Goal: Task Accomplishment & Management: Complete application form

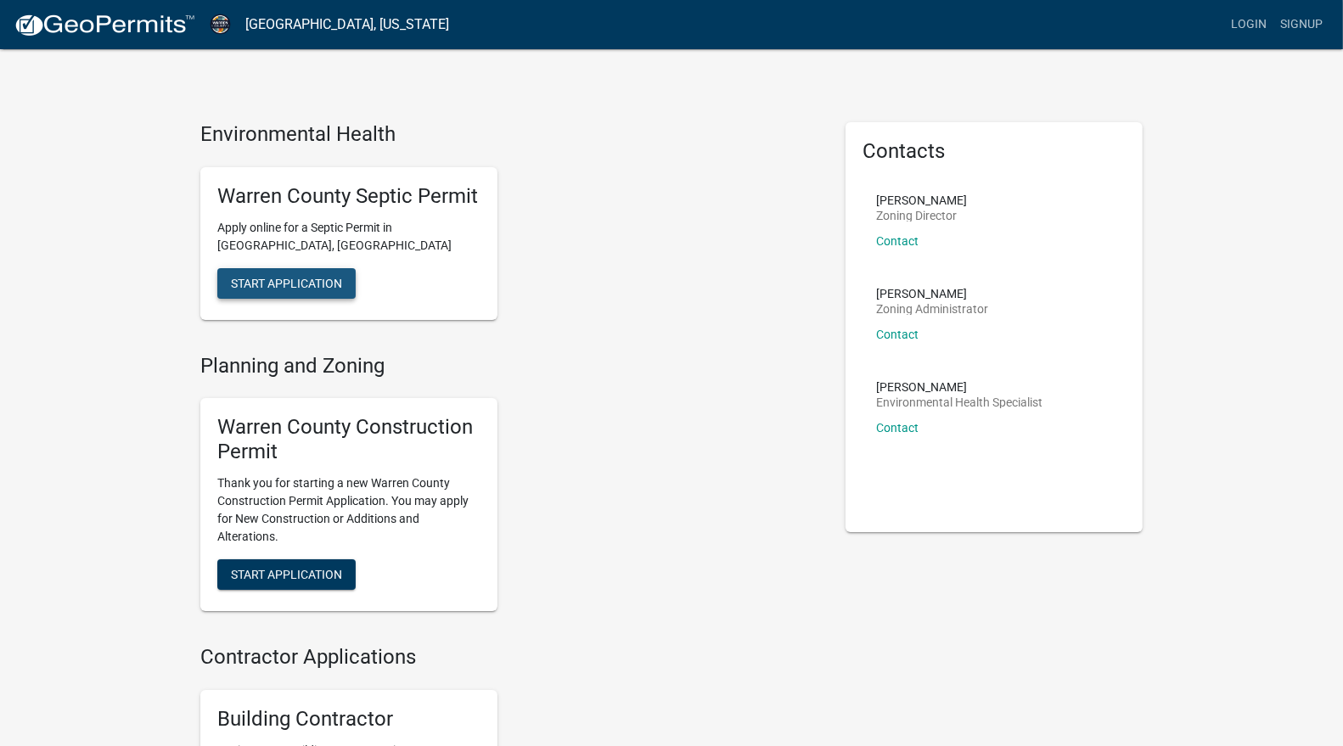
click at [319, 287] on span "Start Application" at bounding box center [286, 283] width 111 height 14
click at [320, 574] on span "Start Application" at bounding box center [286, 574] width 111 height 14
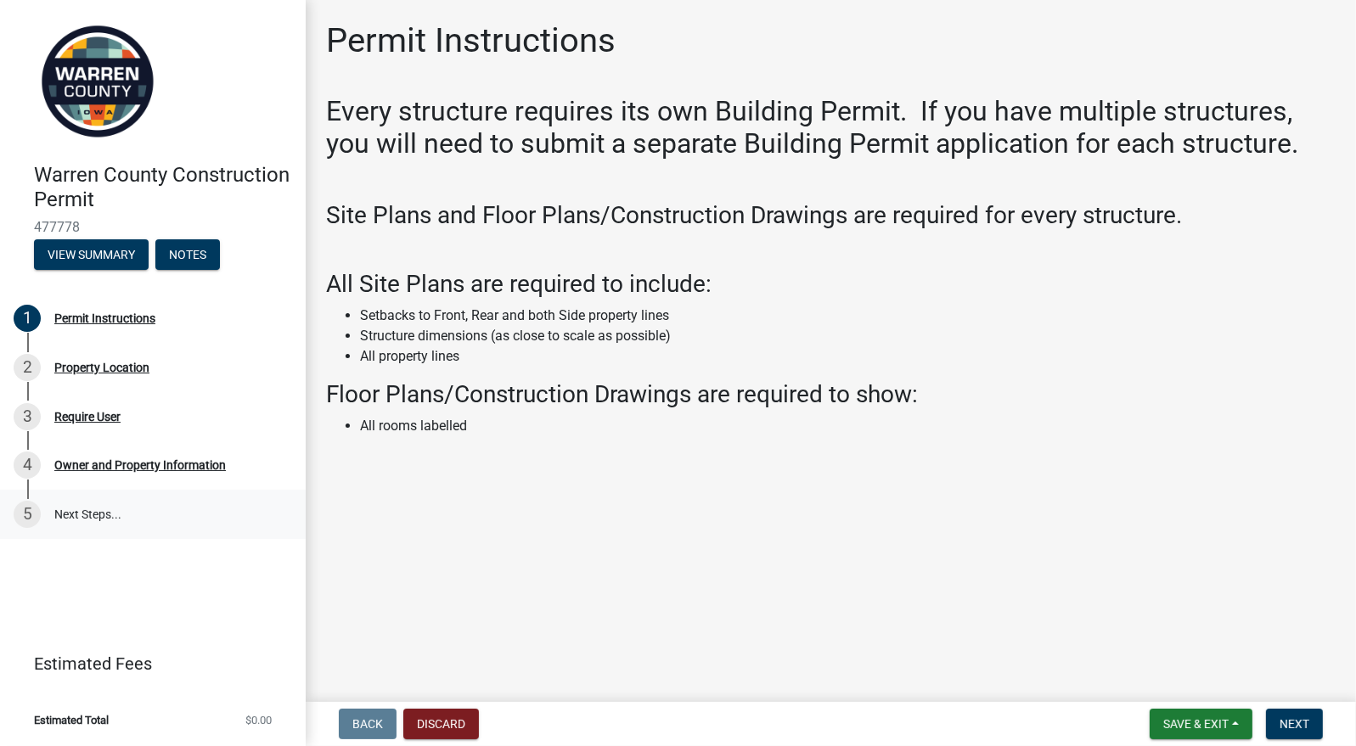
click at [67, 514] on link "5 Next Steps..." at bounding box center [153, 514] width 306 height 49
click at [1312, 720] on button "Next" at bounding box center [1294, 724] width 57 height 31
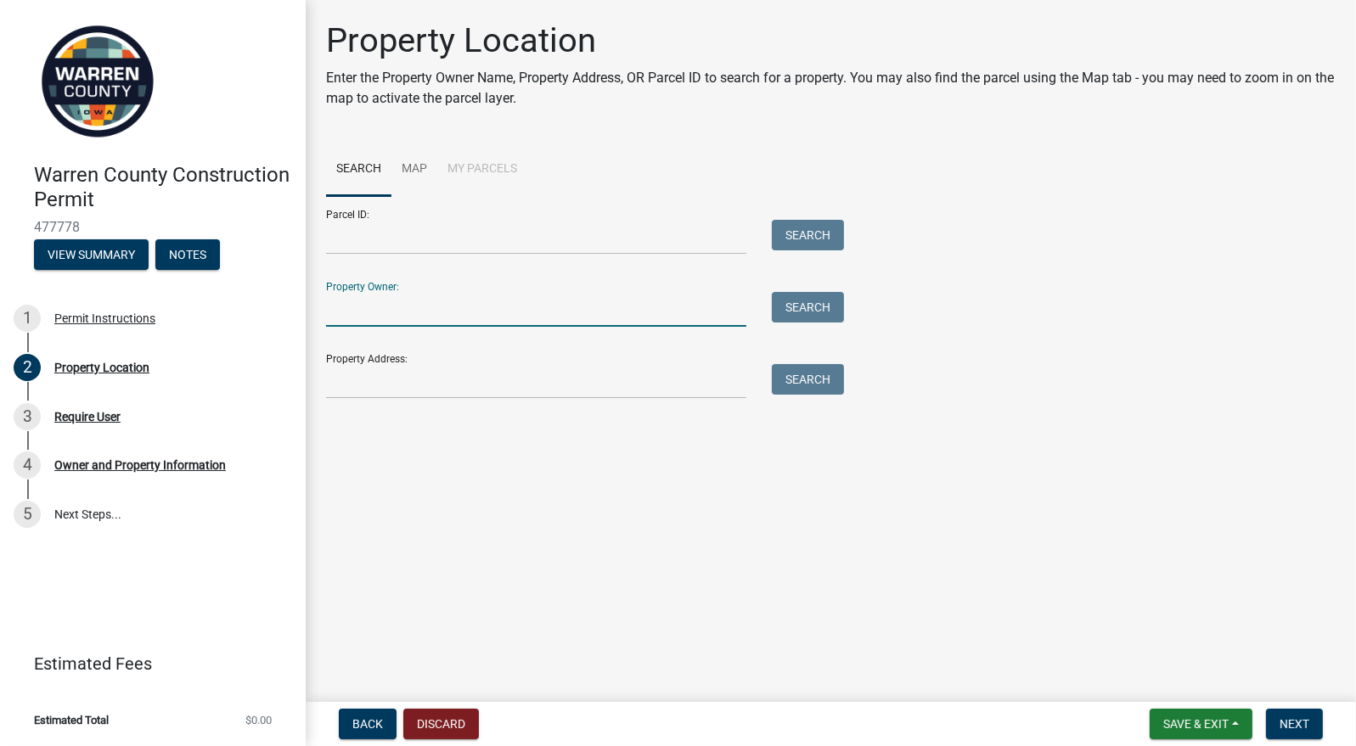
click at [578, 307] on input "Property Owner:" at bounding box center [536, 309] width 420 height 35
type input "lovell"
click at [820, 305] on button "Search" at bounding box center [808, 307] width 72 height 31
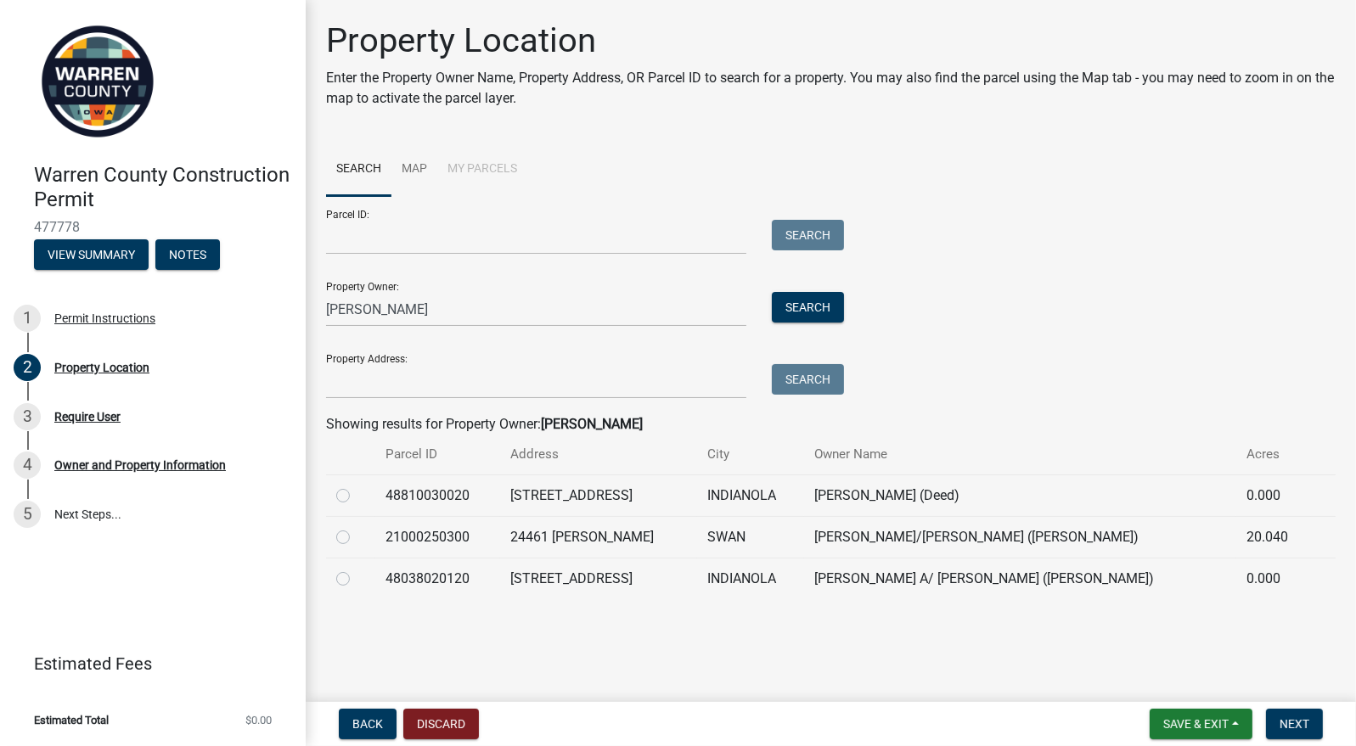
click at [357, 527] on label at bounding box center [357, 527] width 0 height 0
click at [357, 538] on input "radio" at bounding box center [362, 532] width 11 height 11
radio input "true"
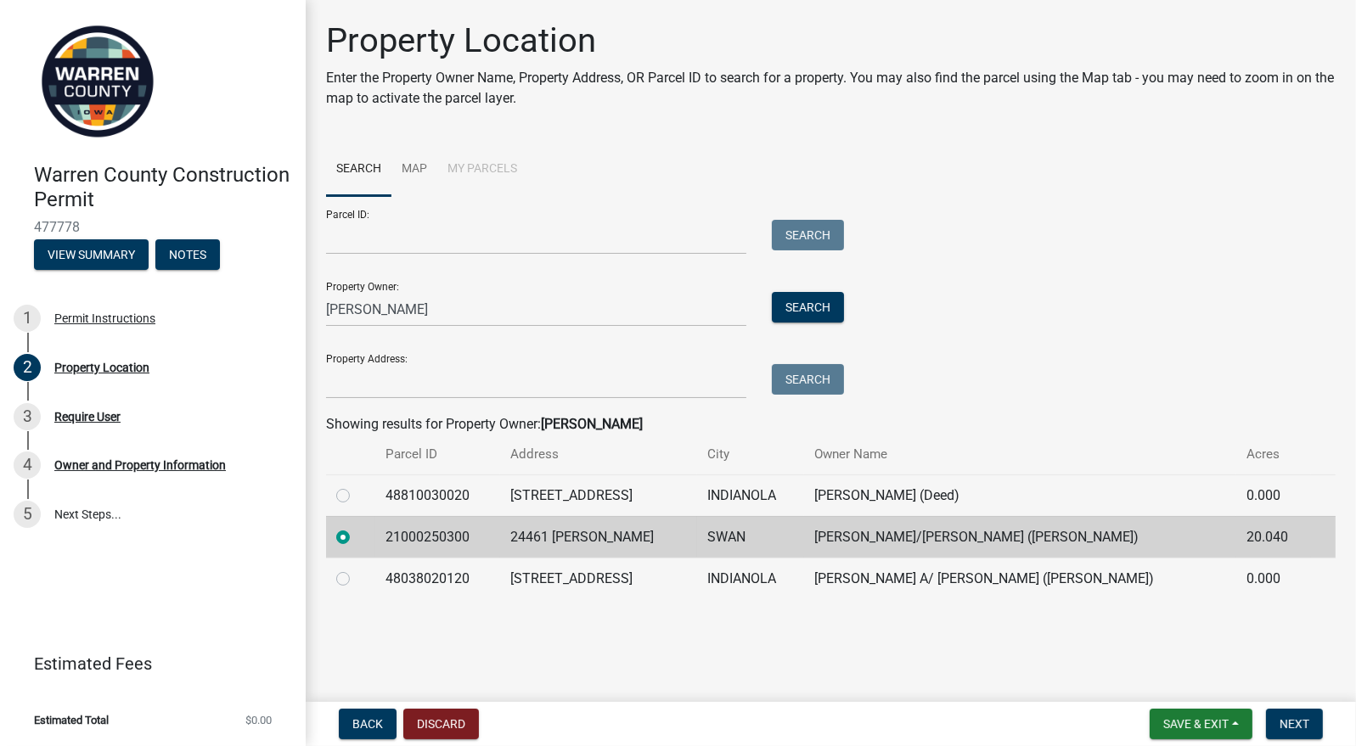
click at [675, 555] on td "24461 [PERSON_NAME]" at bounding box center [598, 537] width 197 height 42
click at [373, 236] on input "Parcel ID:" at bounding box center [536, 237] width 420 height 35
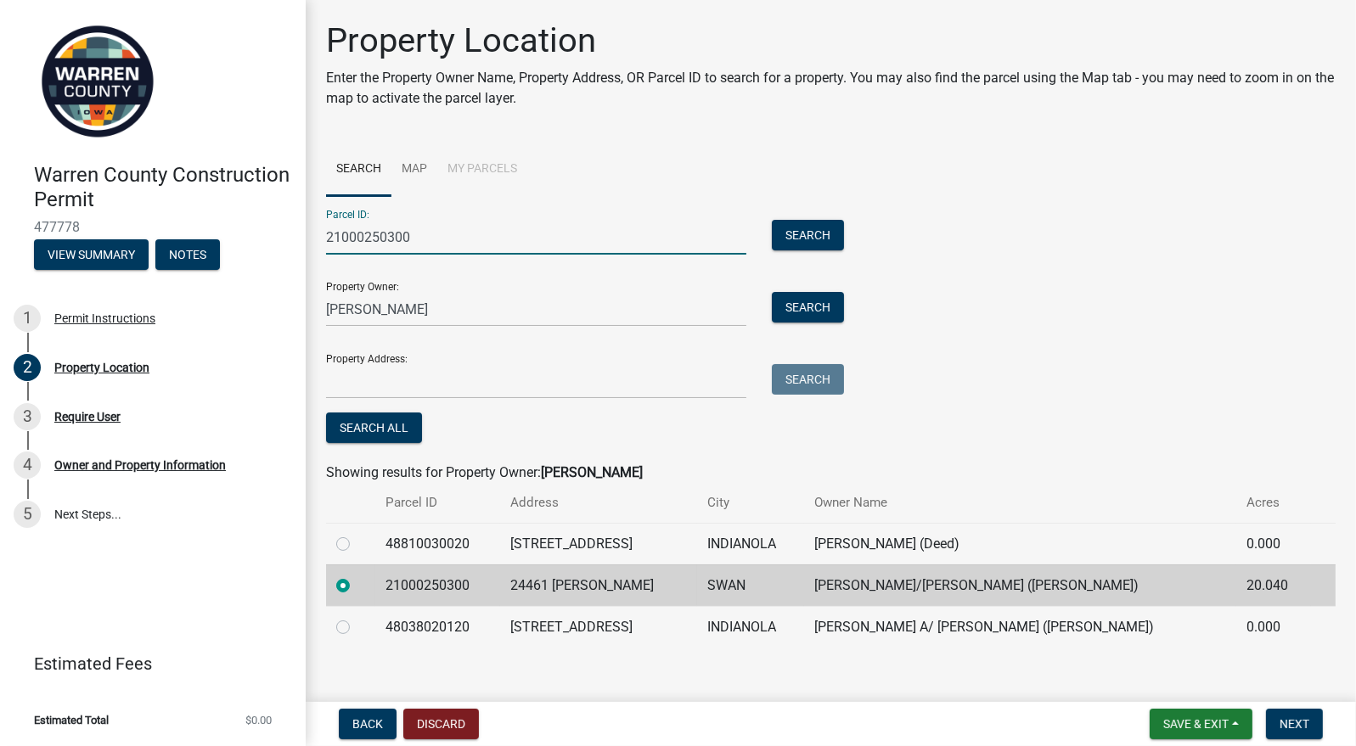
type input "21000250300"
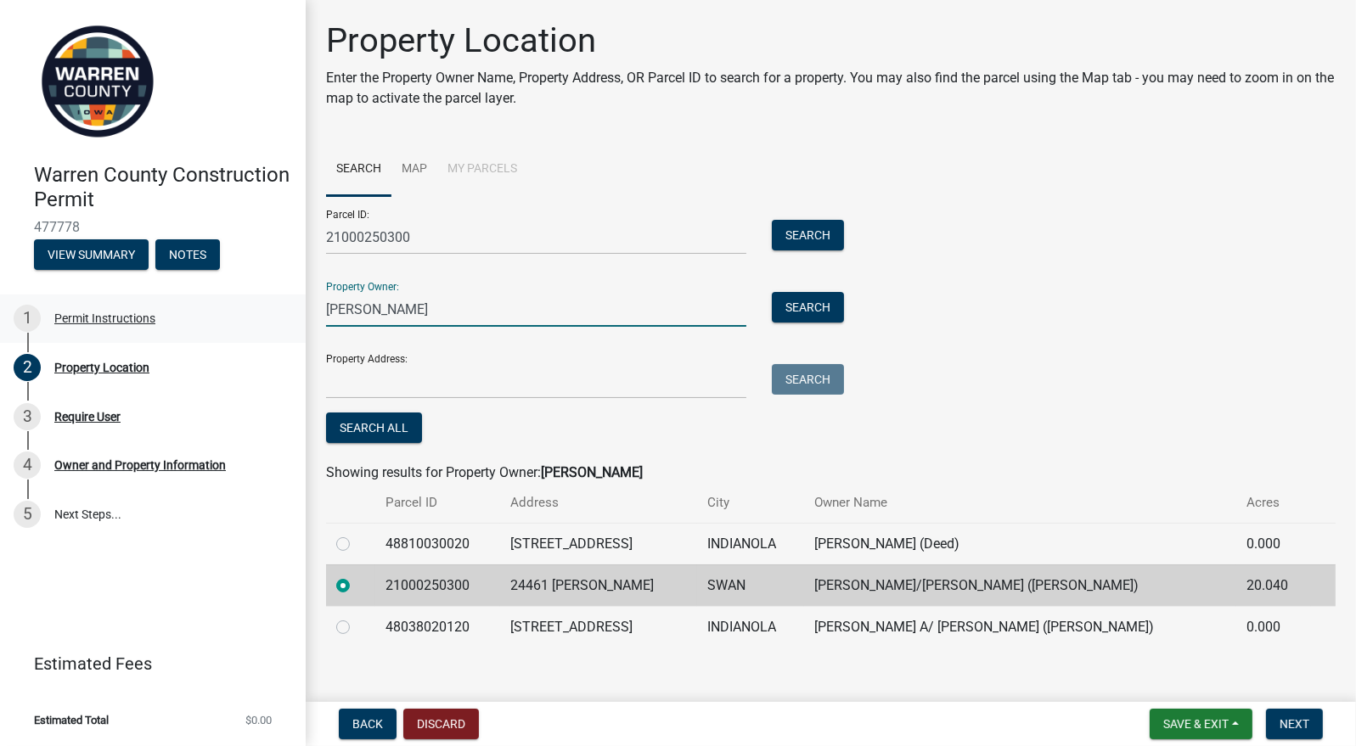
drag, startPoint x: 371, startPoint y: 303, endPoint x: 260, endPoint y: 294, distance: 111.6
click at [260, 294] on div "Warren County Construction Permit 477778 View Summary Notes 1 Permit Instructio…" at bounding box center [678, 373] width 1356 height 746
type input "Lovell, Donald G/Susan M"
click at [366, 384] on input "Property Address:" at bounding box center [536, 381] width 420 height 35
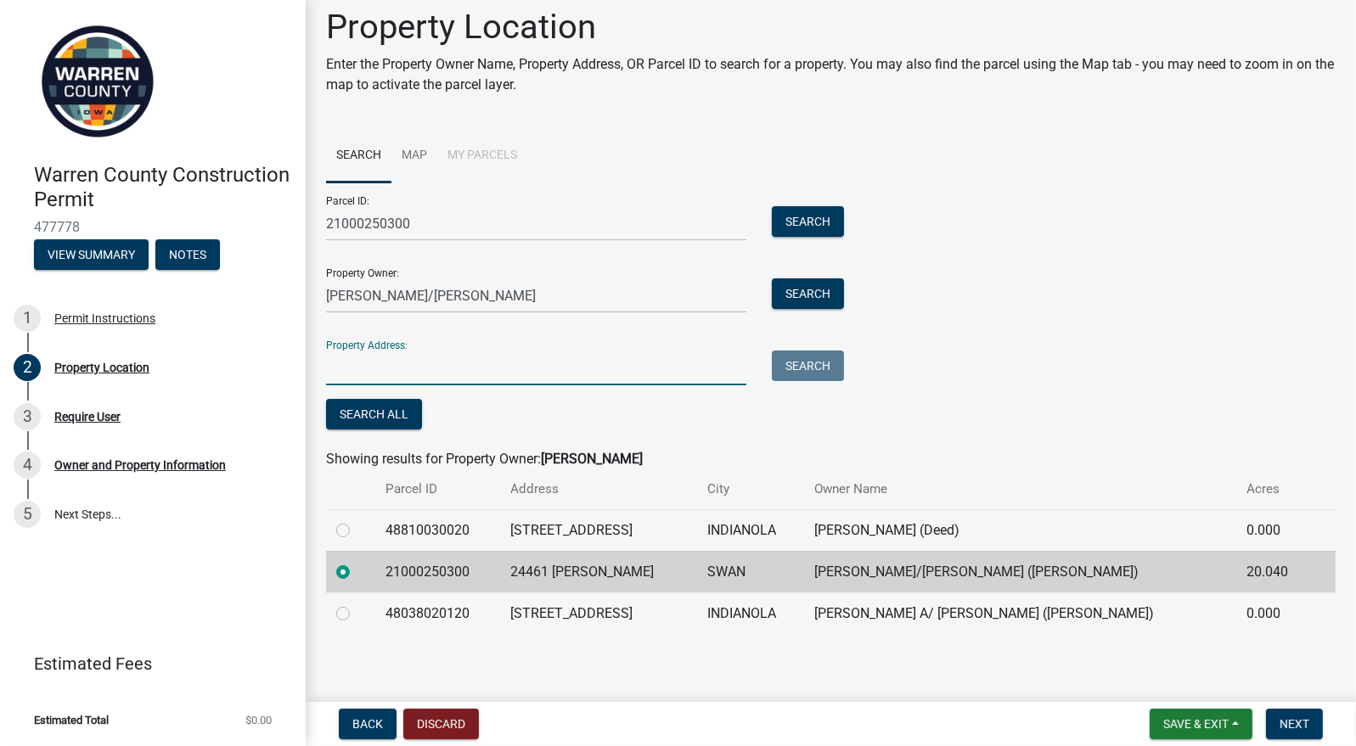
scroll to position [17, 0]
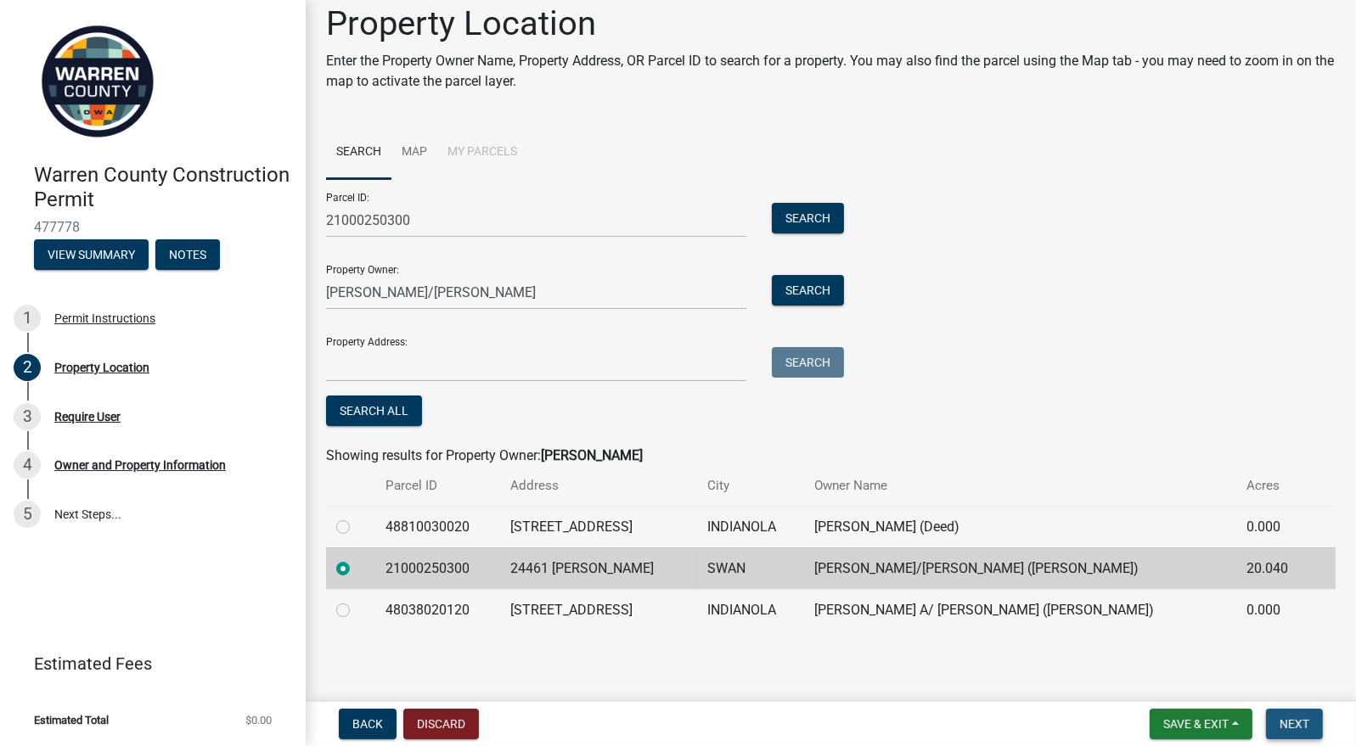
click at [1303, 716] on button "Next" at bounding box center [1294, 724] width 57 height 31
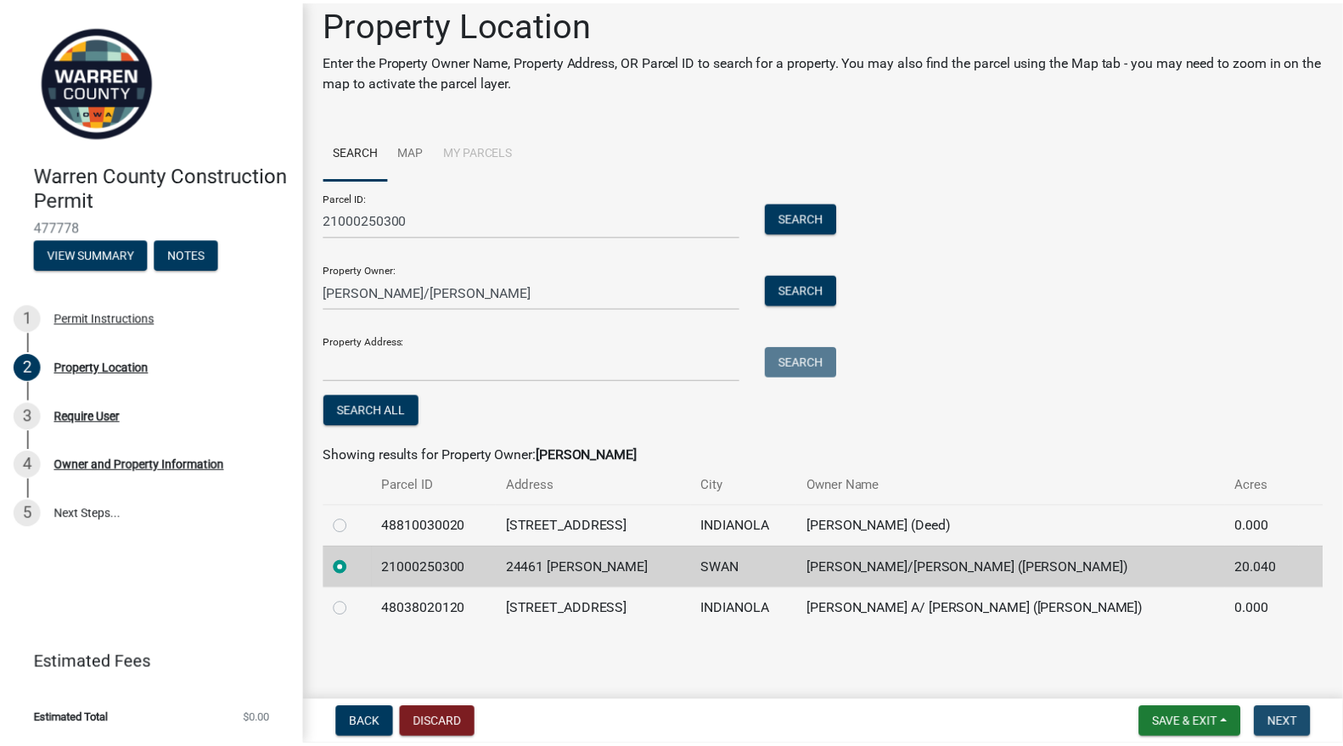
scroll to position [0, 0]
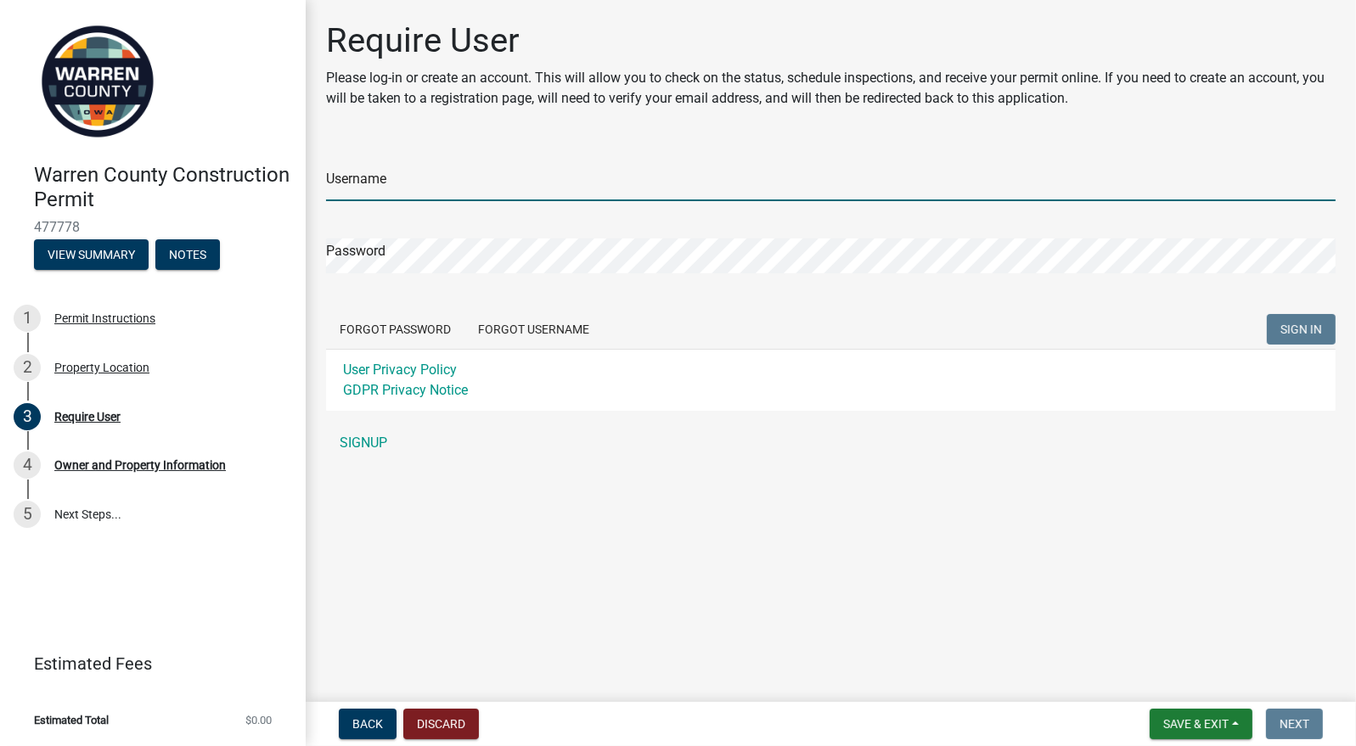
click at [508, 179] on input "Username" at bounding box center [830, 183] width 1009 height 35
type input "suziejw85"
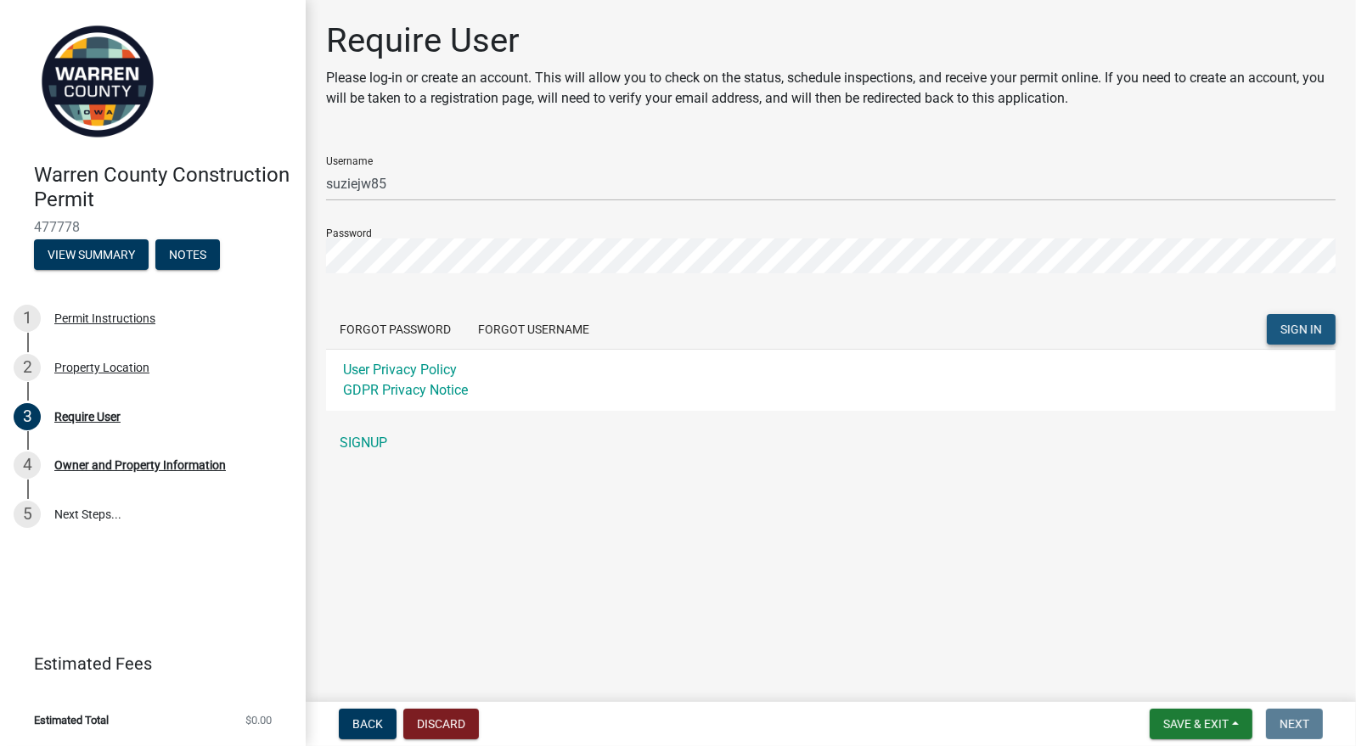
click at [1283, 327] on span "SIGN IN" at bounding box center [1301, 329] width 42 height 14
click at [1311, 327] on span "SIGN IN" at bounding box center [1301, 329] width 42 height 14
click at [381, 444] on link "SIGNUP" at bounding box center [830, 443] width 1009 height 34
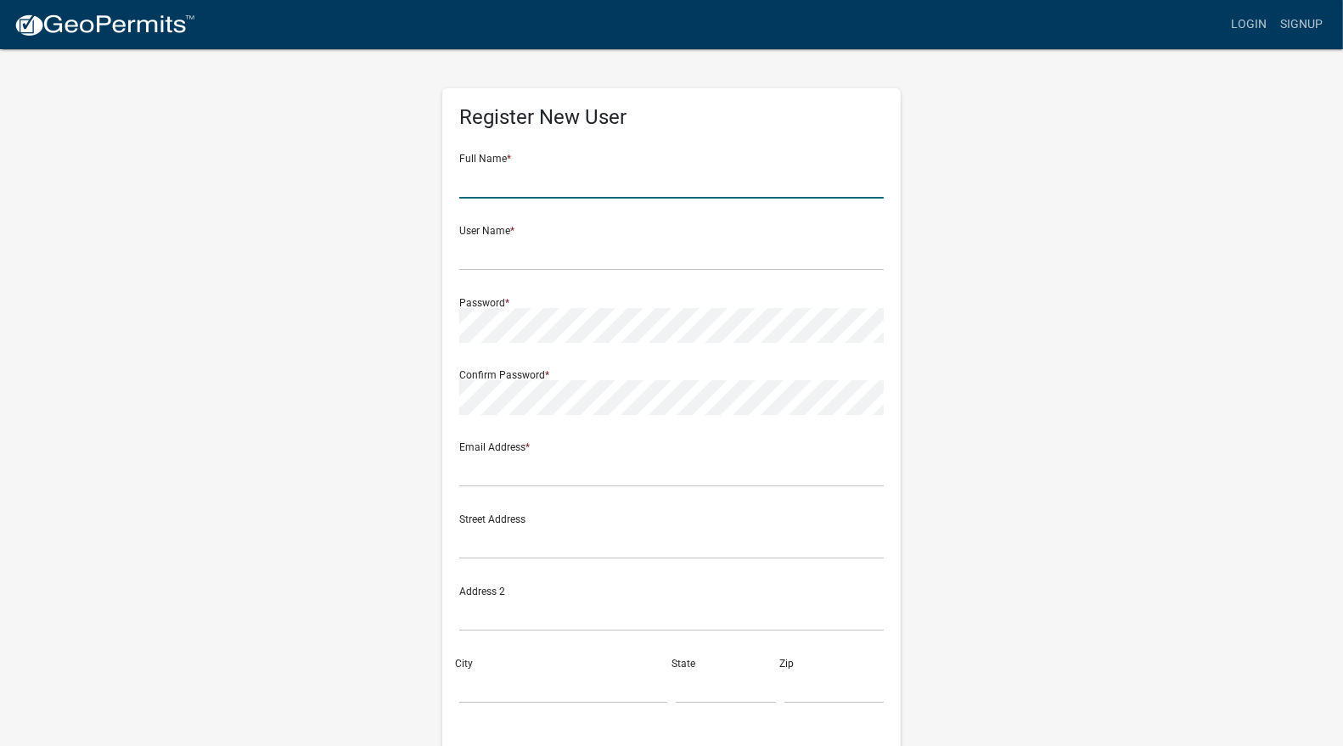
click at [485, 185] on input "text" at bounding box center [671, 181] width 424 height 35
type input "[PERSON_NAME]"
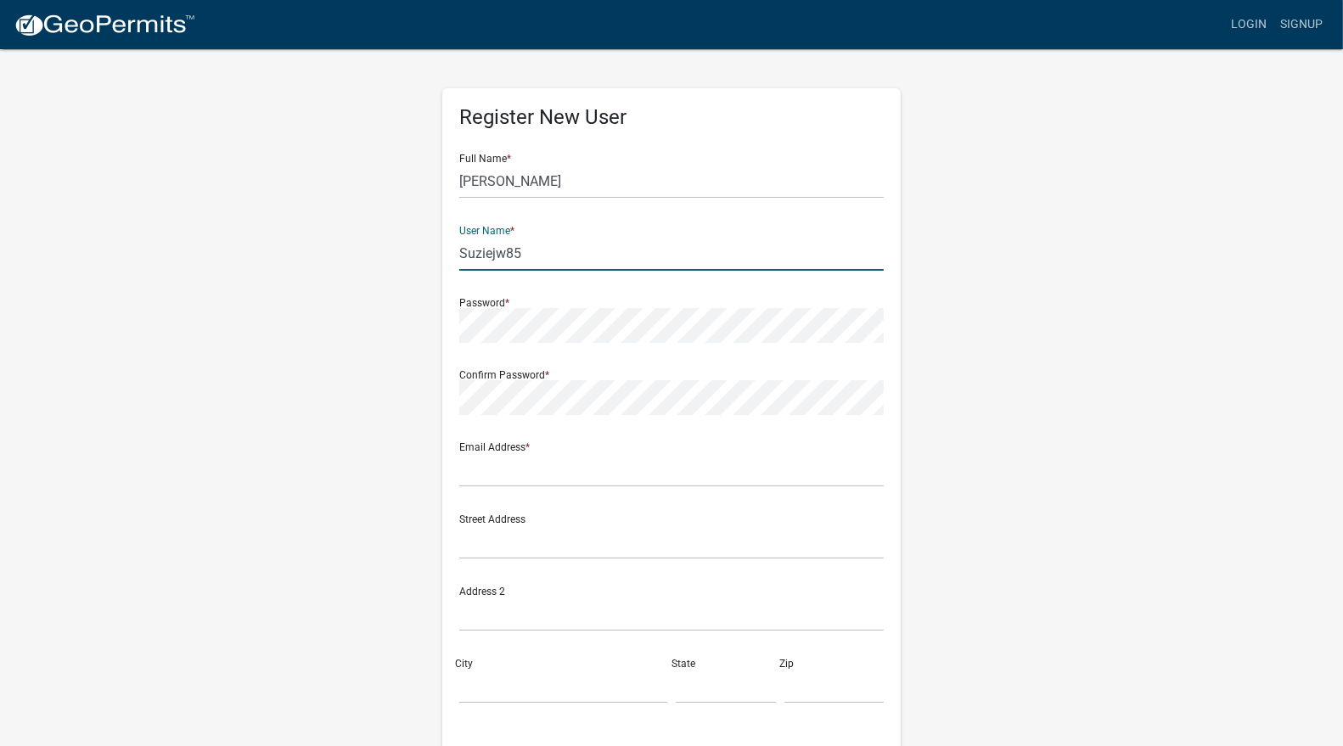
type input "Suziejw85"
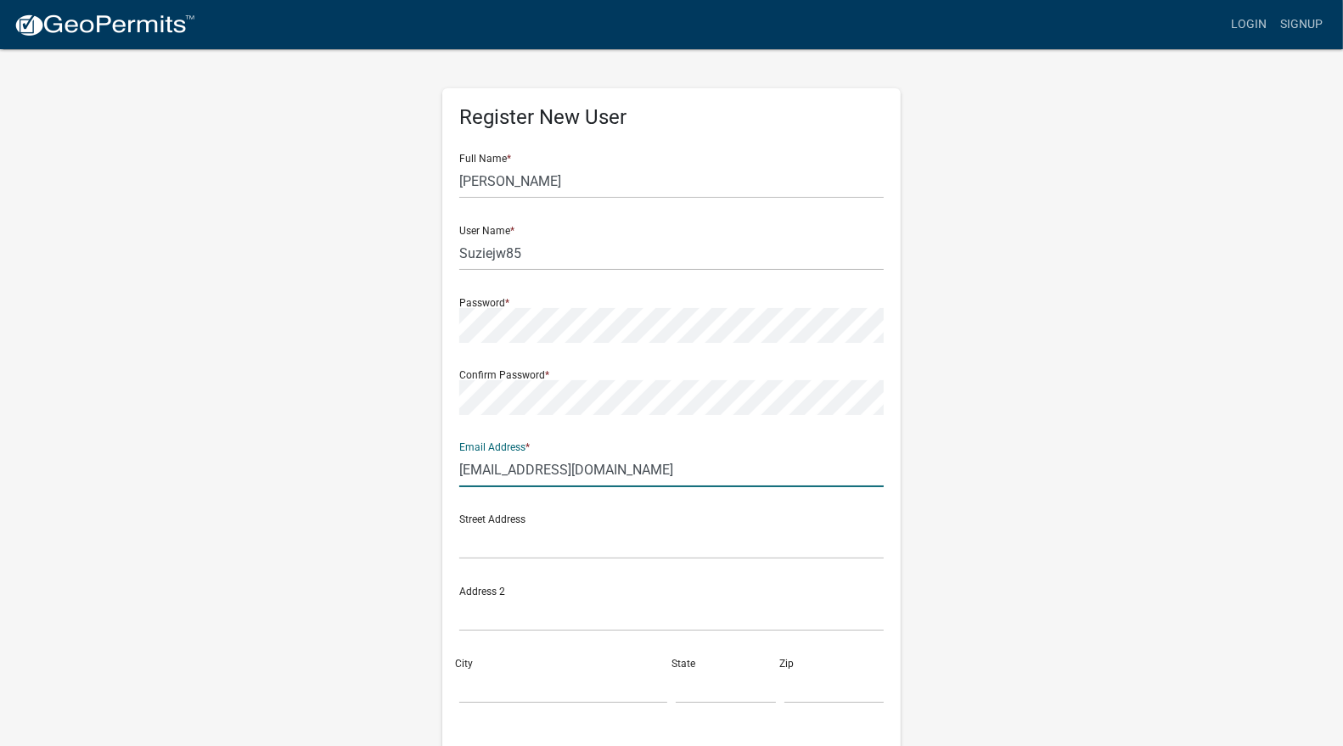
type input "[EMAIL_ADDRESS][DOMAIN_NAME]"
type input "24461 Elthon Place"
type input "Swan"
type input "IA"
type input "50252"
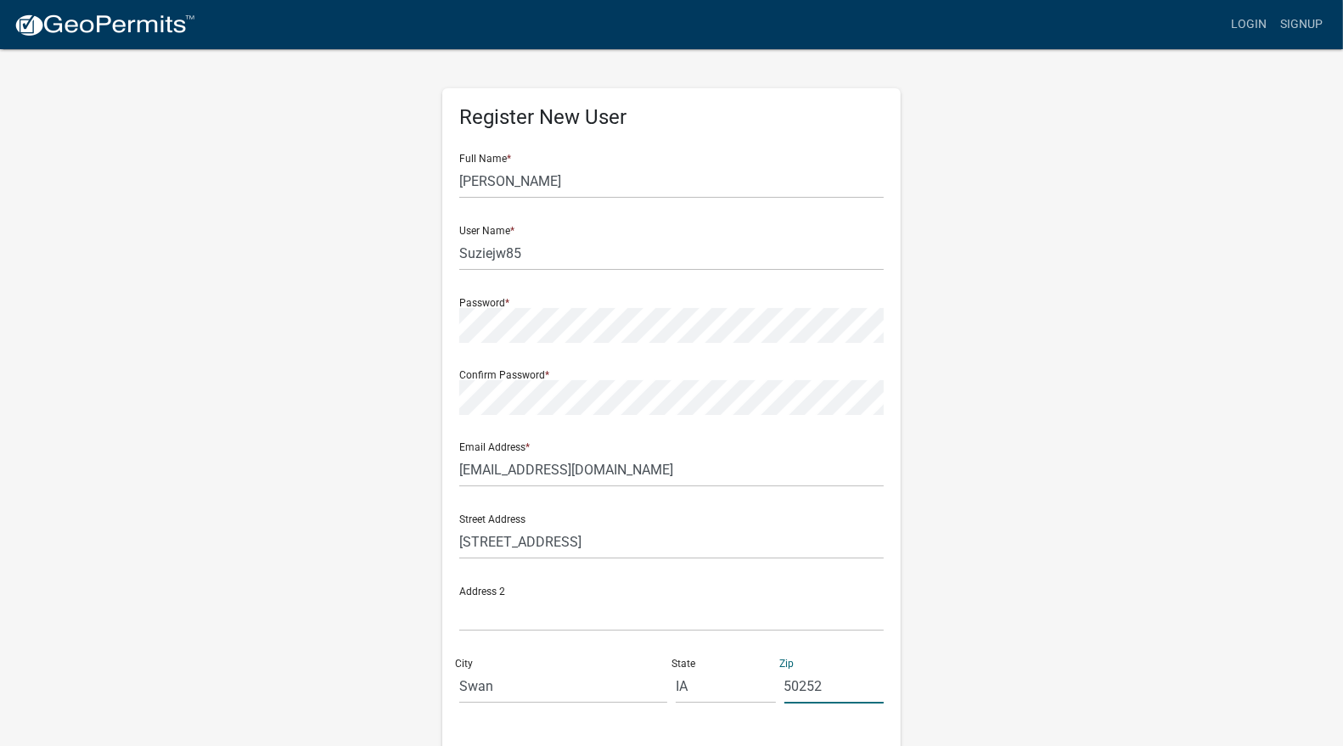
scroll to position [208, 0]
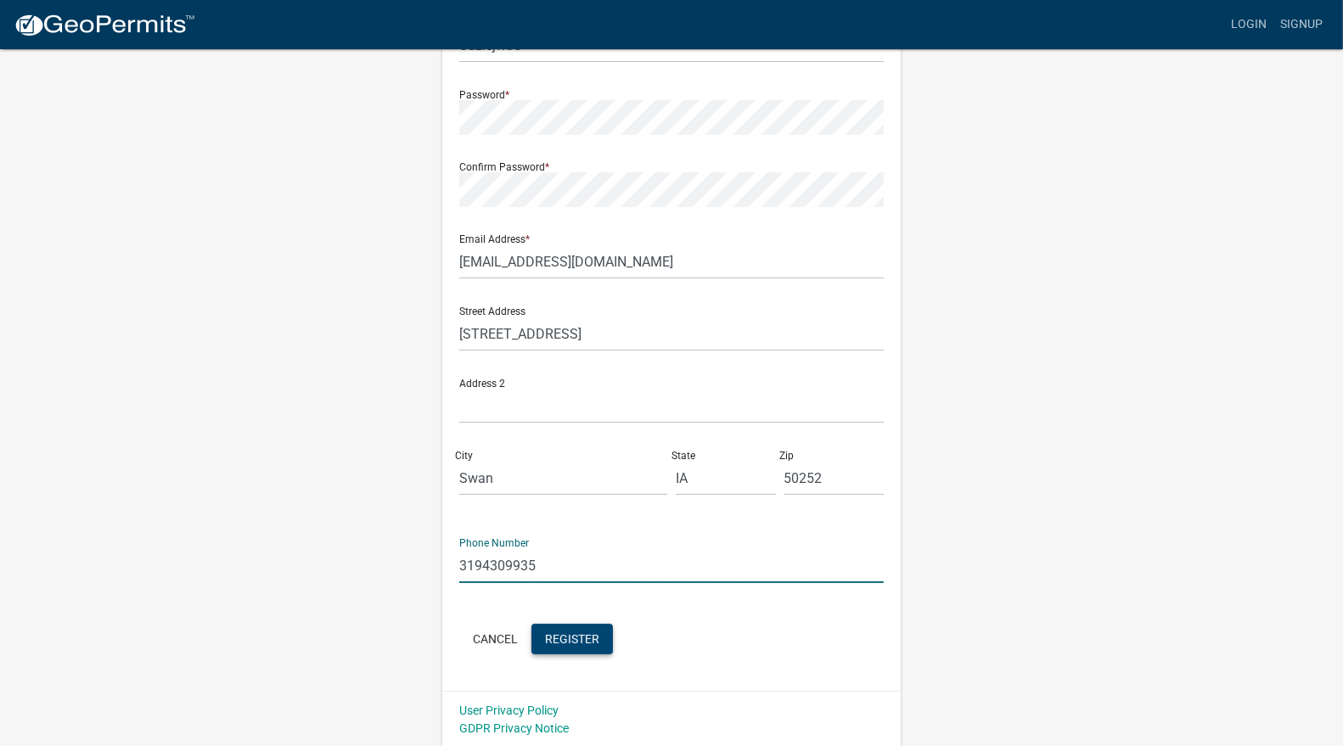
type input "3194309935"
click at [566, 637] on span "Register" at bounding box center [572, 639] width 54 height 14
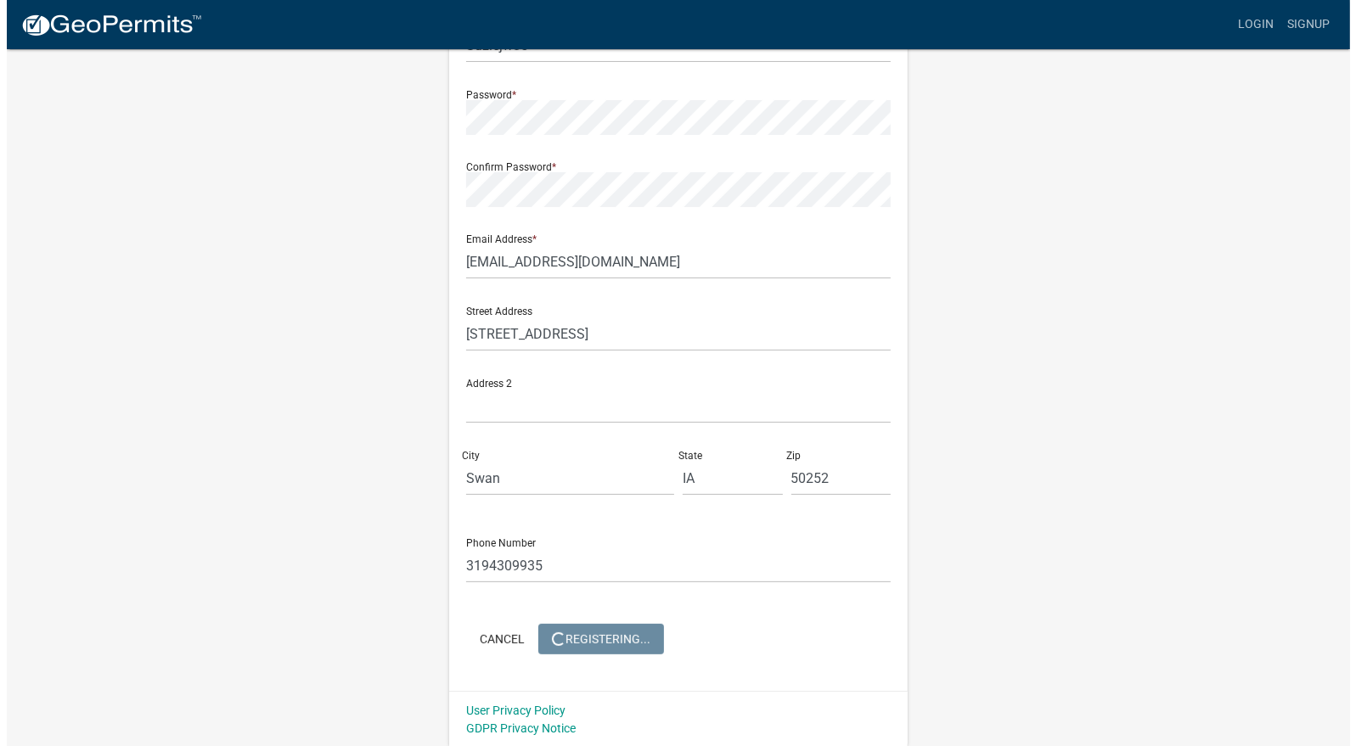
scroll to position [0, 0]
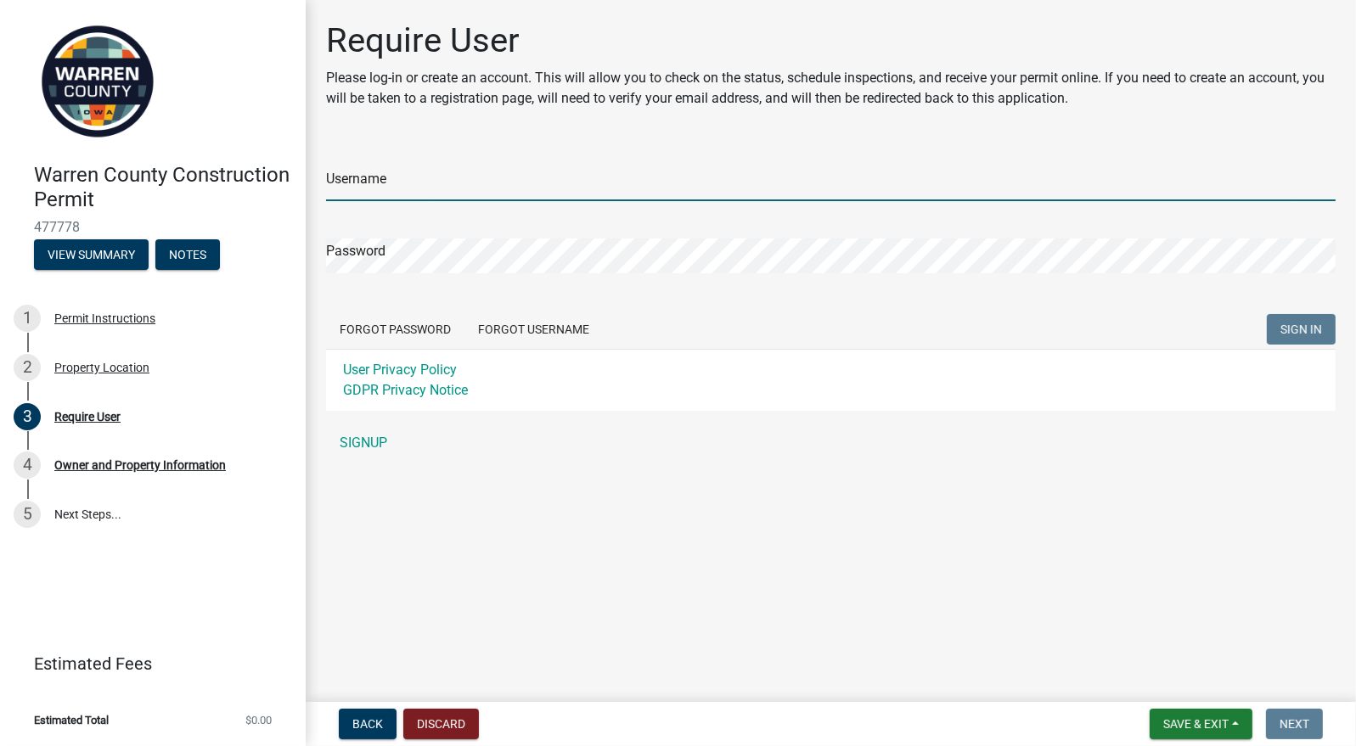
click at [400, 180] on input "Username" at bounding box center [830, 183] width 1009 height 35
type input "suziejw85"
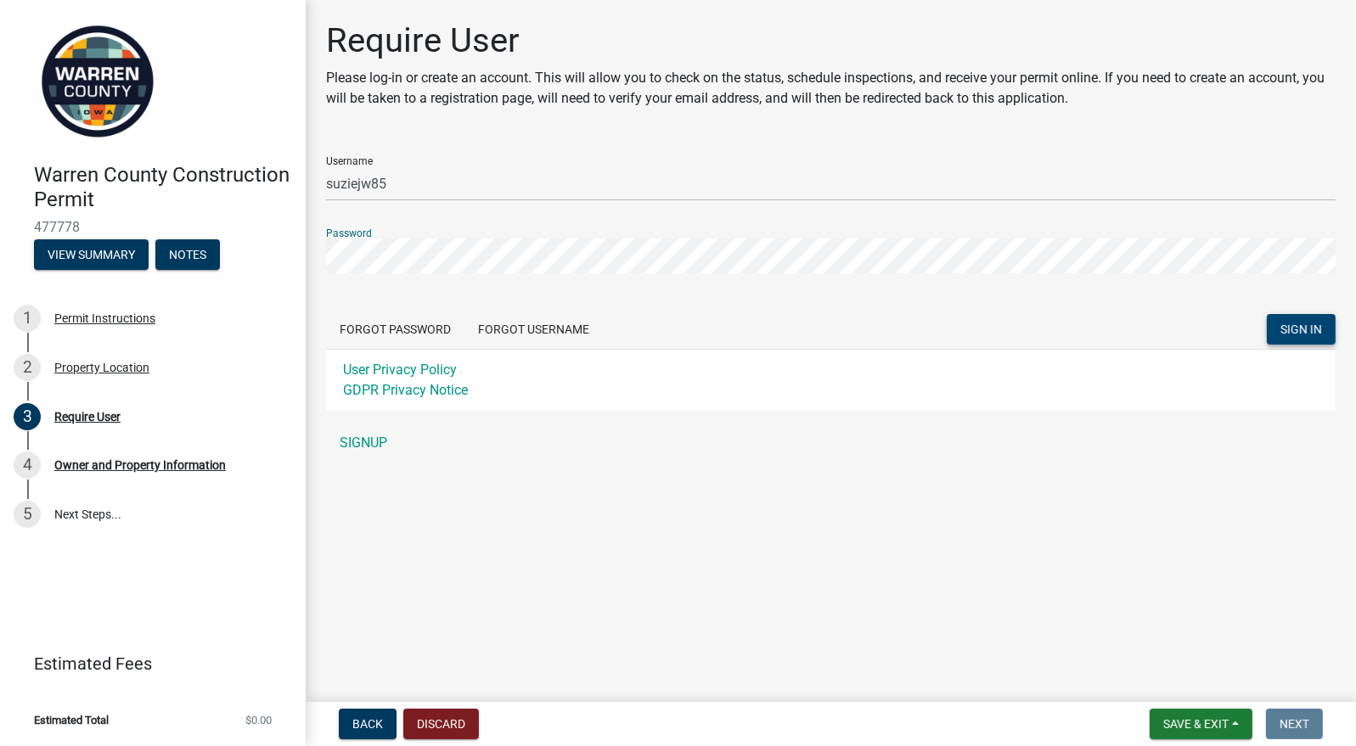
click at [1289, 332] on span "SIGN IN" at bounding box center [1301, 329] width 42 height 14
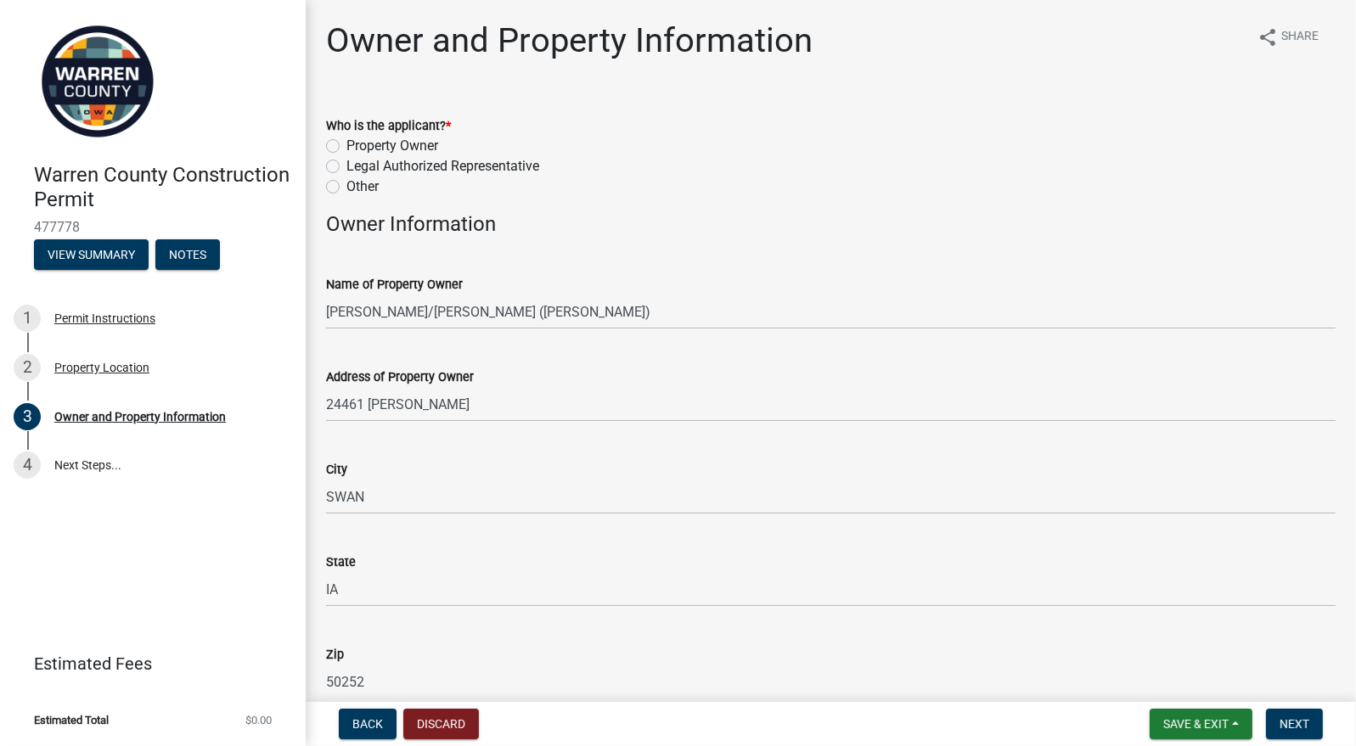
click at [346, 144] on label "Property Owner" at bounding box center [392, 146] width 92 height 20
click at [346, 144] on input "Property Owner" at bounding box center [351, 141] width 11 height 11
radio input "true"
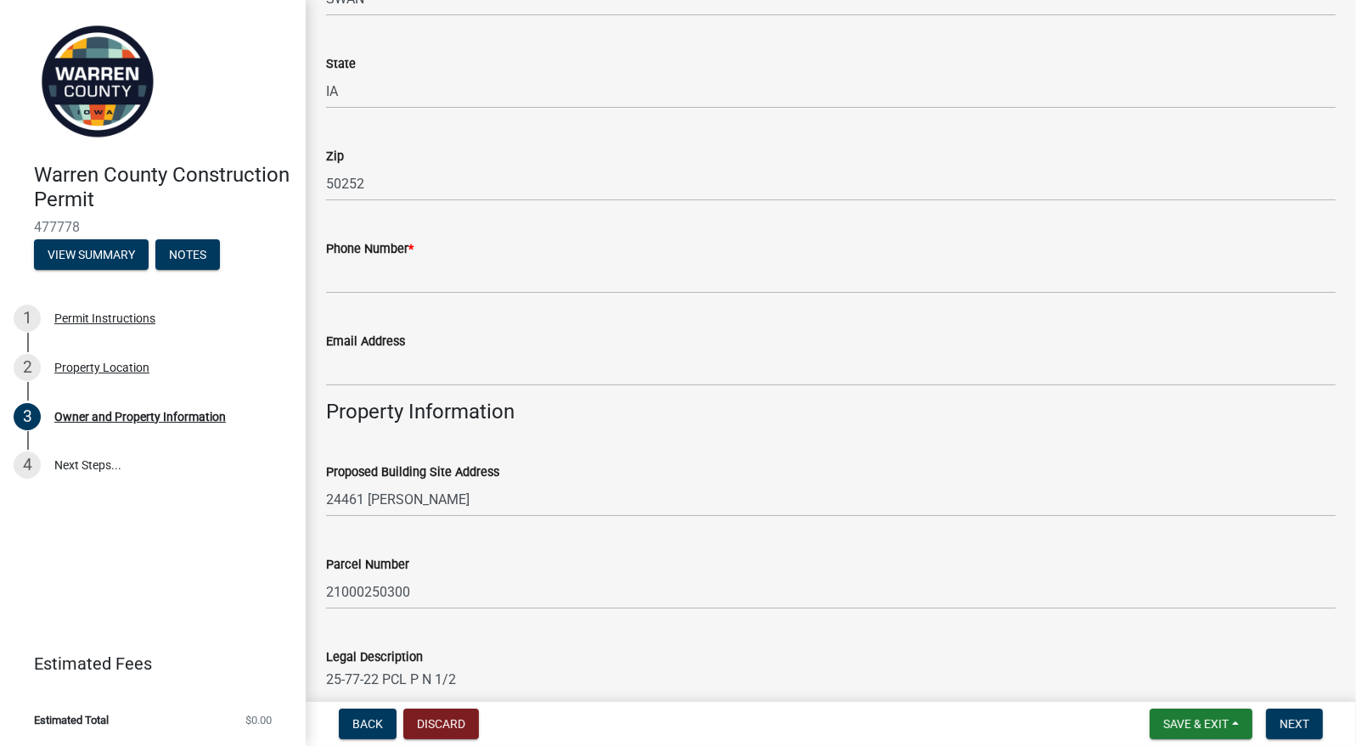
scroll to position [509, 0]
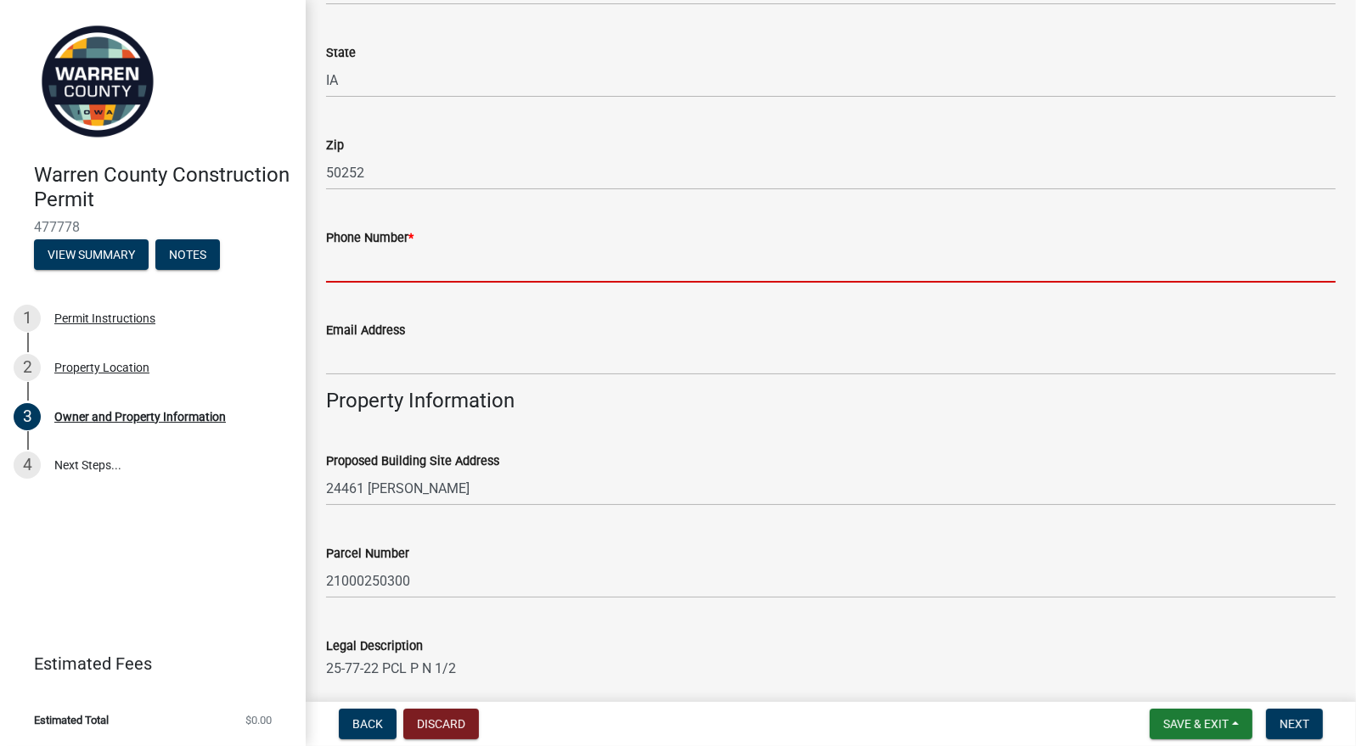
click at [449, 264] on input "Phone Number *" at bounding box center [830, 265] width 1009 height 35
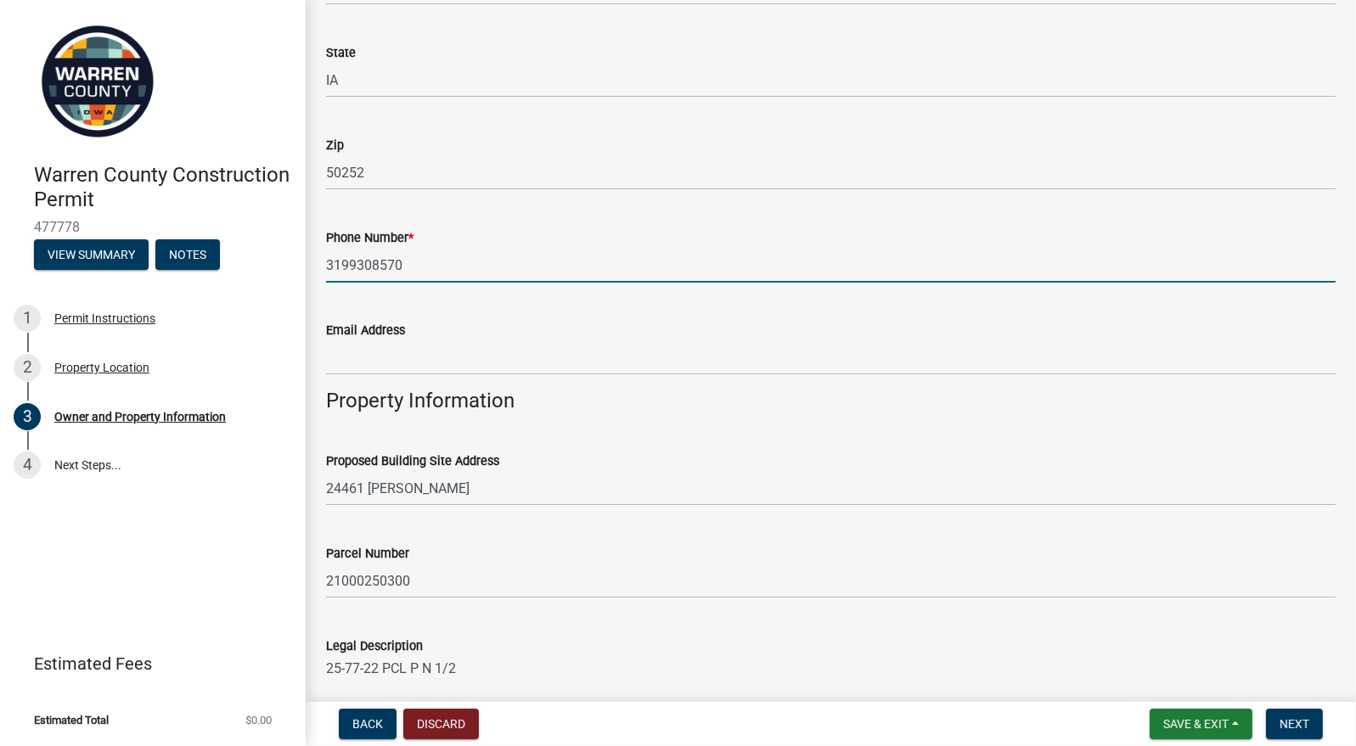
type input "3199308570"
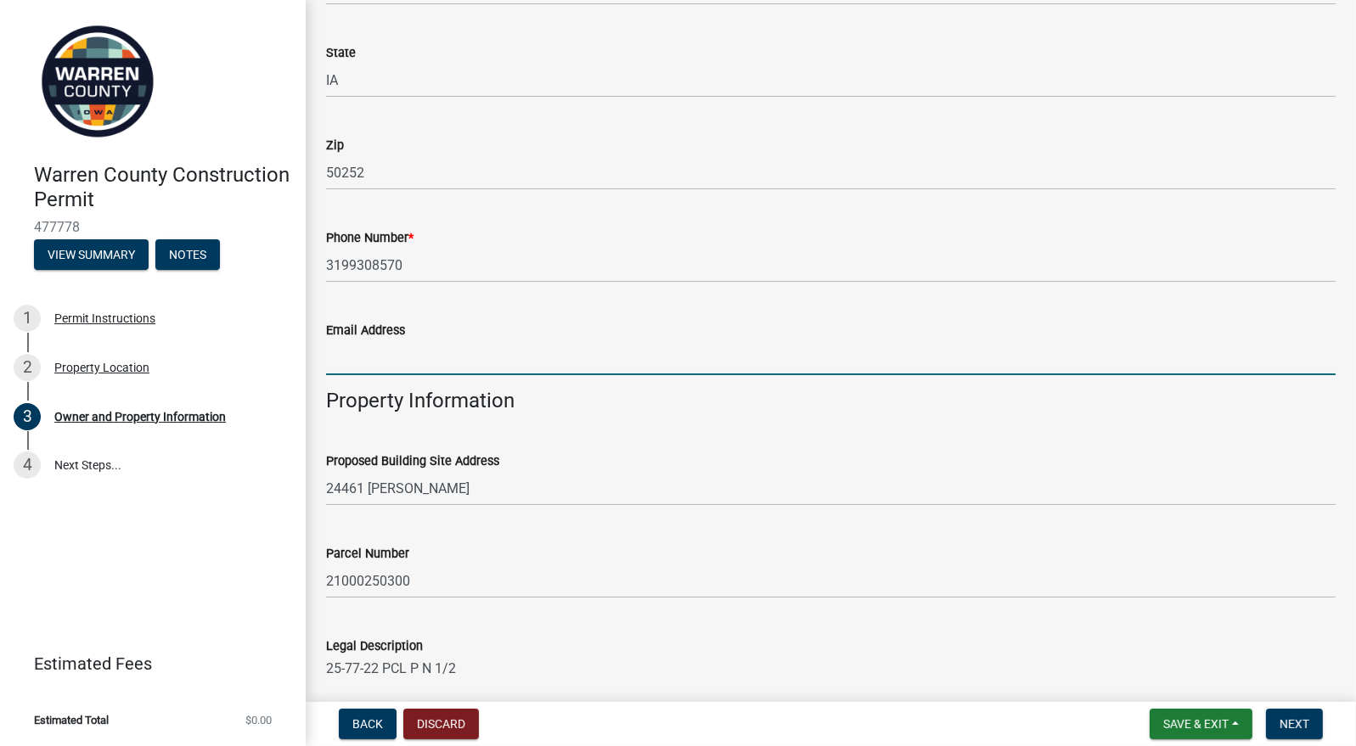
click at [414, 353] on input "Email Address" at bounding box center [830, 357] width 1009 height 35
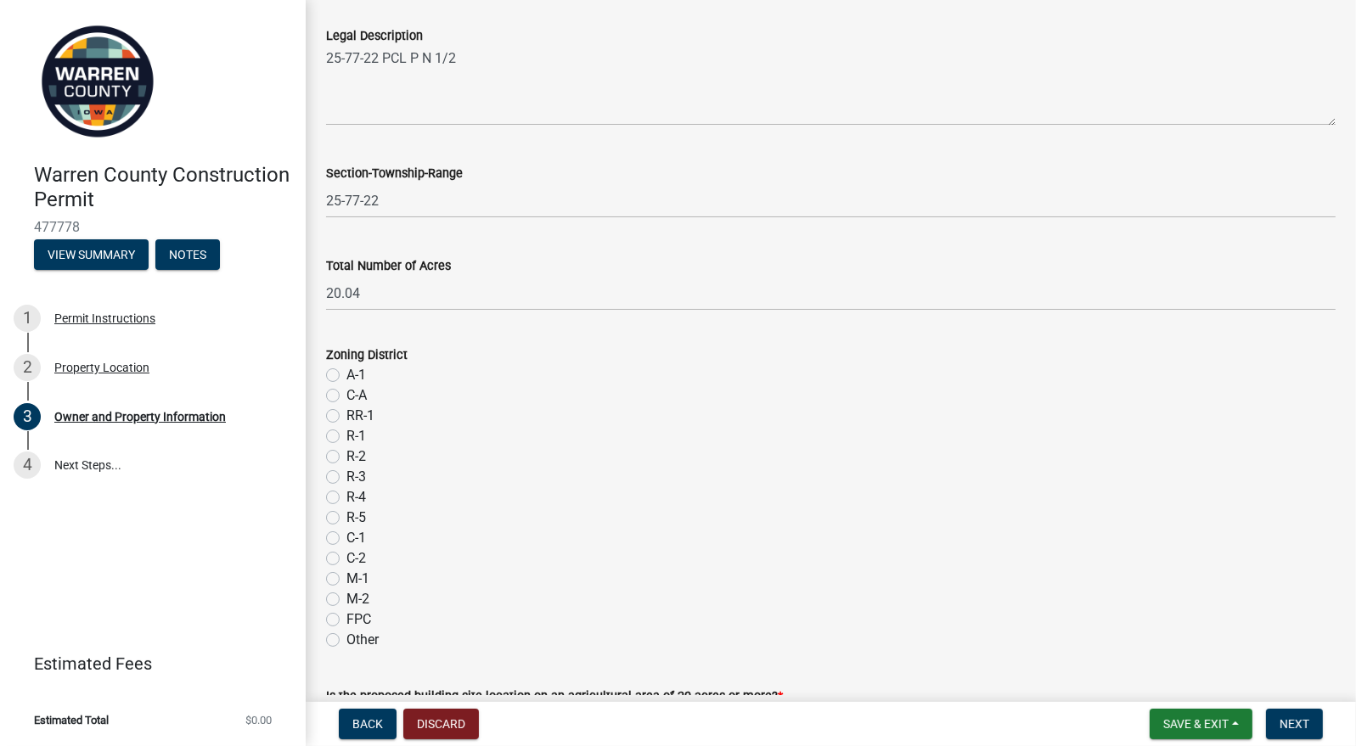
scroll to position [1188, 0]
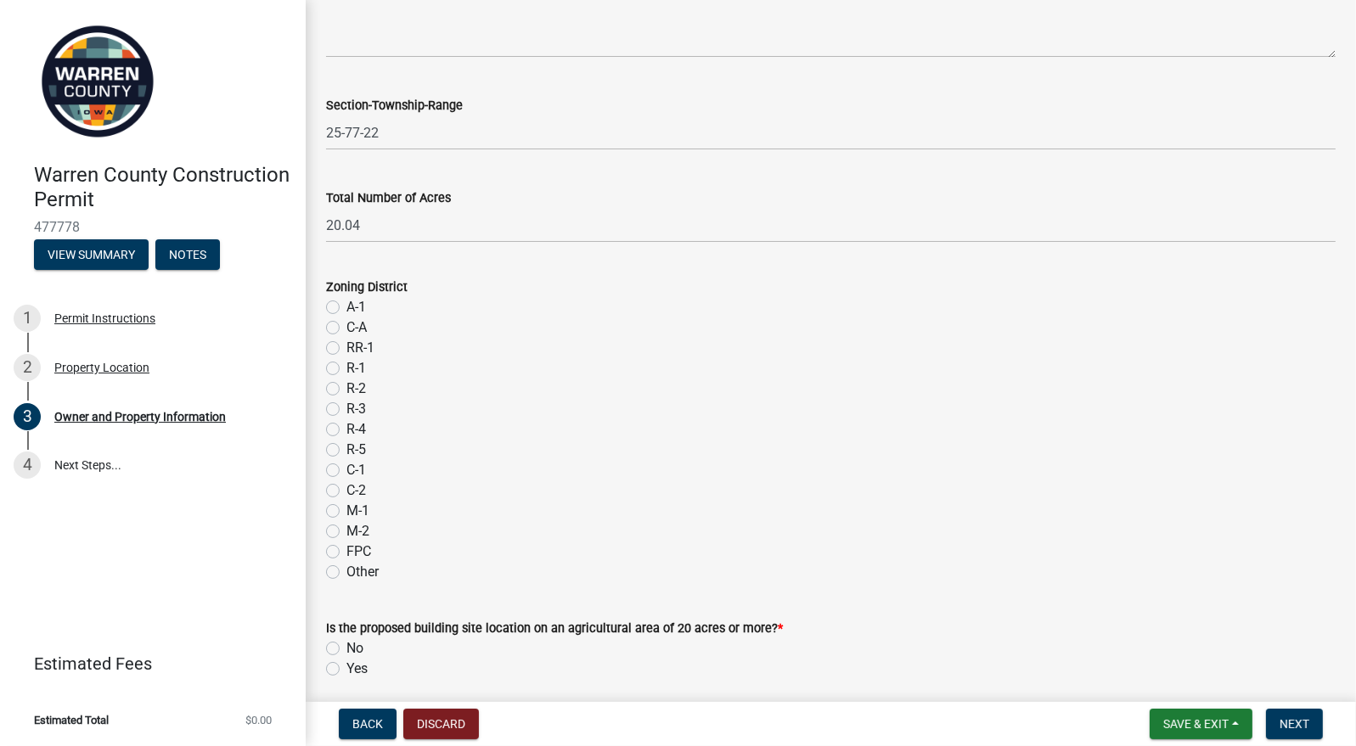
type input "[EMAIL_ADDRESS][DOMAIN_NAME]"
click at [346, 668] on label "Yes" at bounding box center [356, 669] width 21 height 20
click at [346, 668] on input "Yes" at bounding box center [351, 664] width 11 height 11
radio input "true"
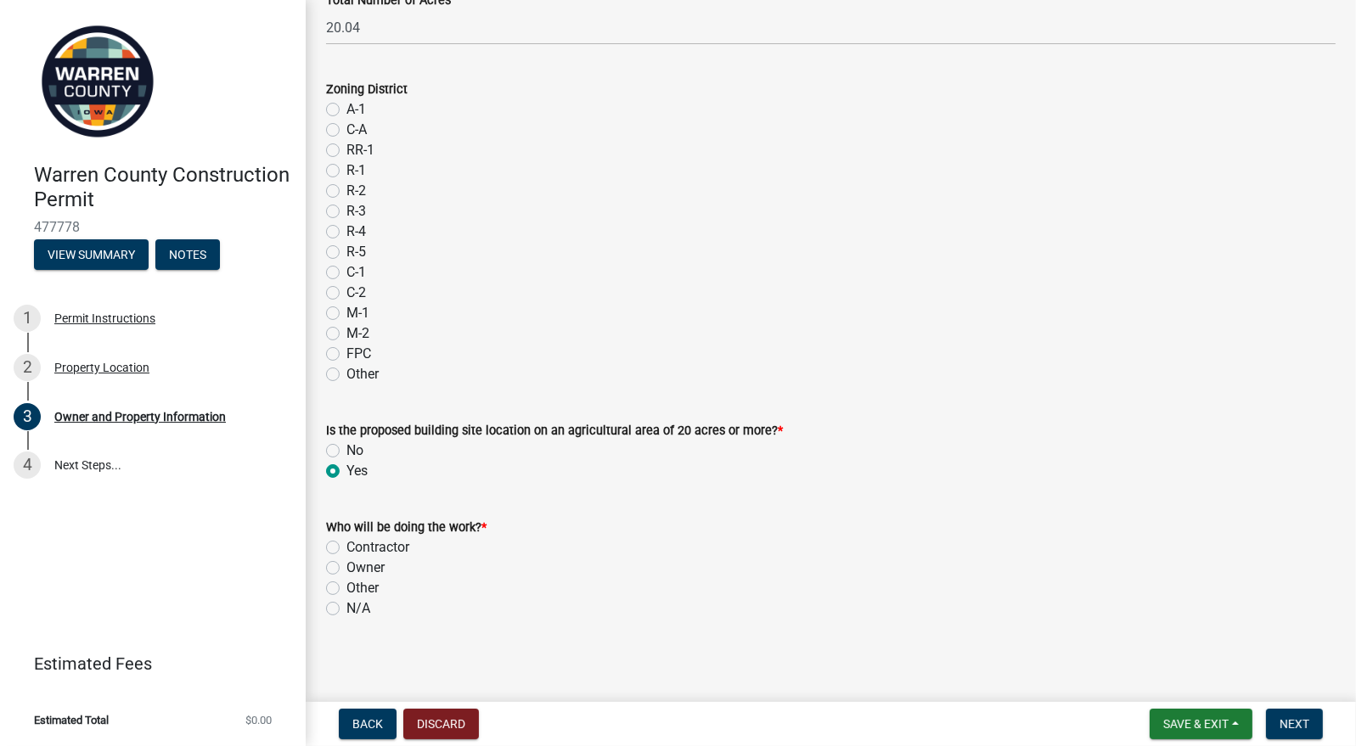
scroll to position [1389, 0]
click at [346, 589] on label "Other" at bounding box center [362, 585] width 32 height 20
click at [346, 586] on input "Other" at bounding box center [351, 580] width 11 height 11
radio input "true"
click at [346, 562] on label "Owner" at bounding box center [365, 564] width 38 height 20
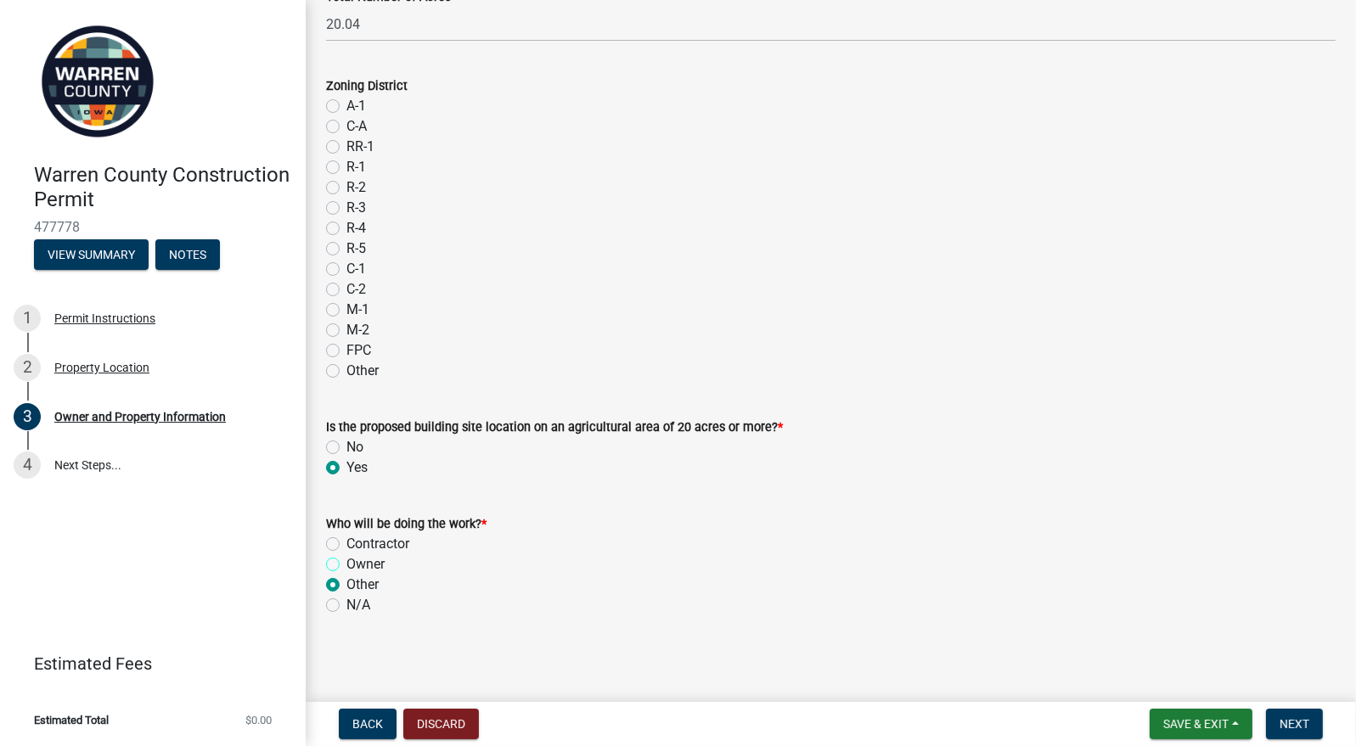
click at [346, 562] on input "Owner" at bounding box center [351, 559] width 11 height 11
radio input "true"
click at [1299, 717] on span "Next" at bounding box center [1294, 724] width 30 height 14
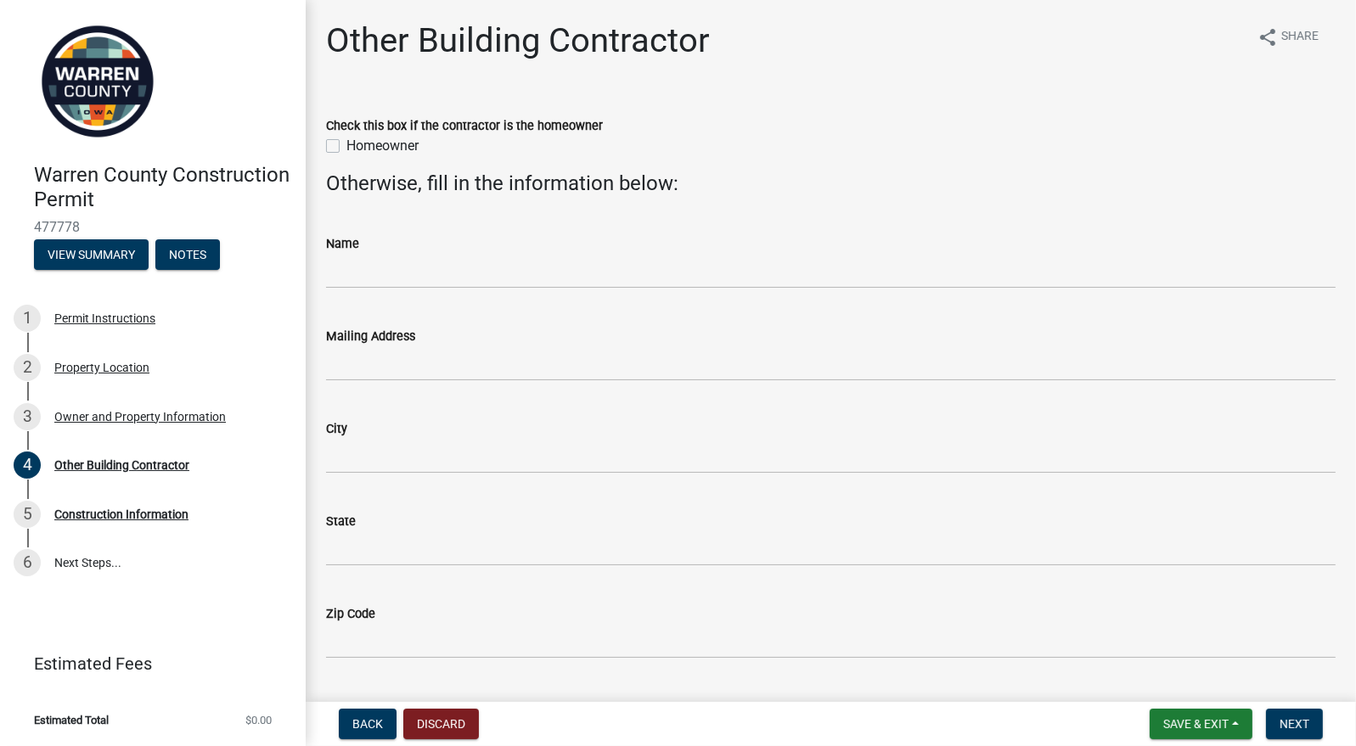
click at [346, 149] on label "Homeowner" at bounding box center [382, 146] width 72 height 20
click at [346, 147] on input "Homeowner" at bounding box center [351, 141] width 11 height 11
checkbox input "true"
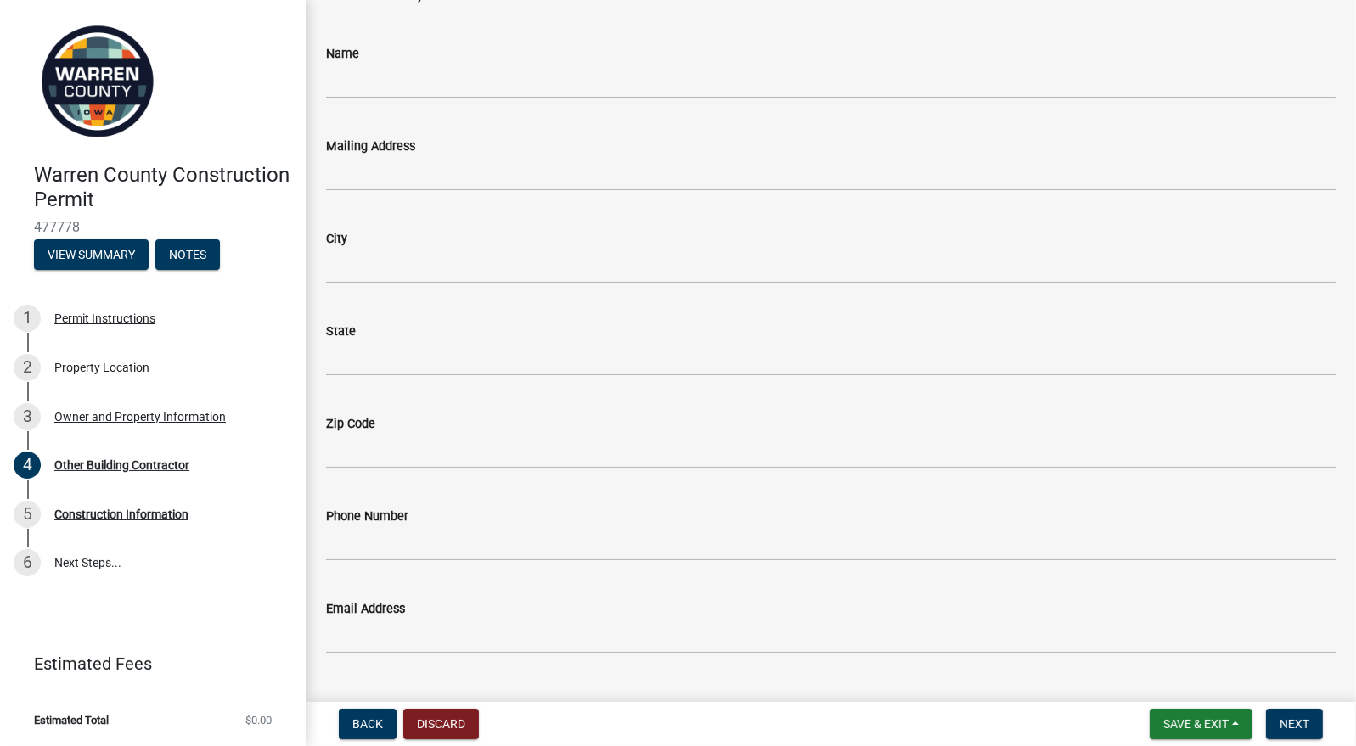
scroll to position [227, 0]
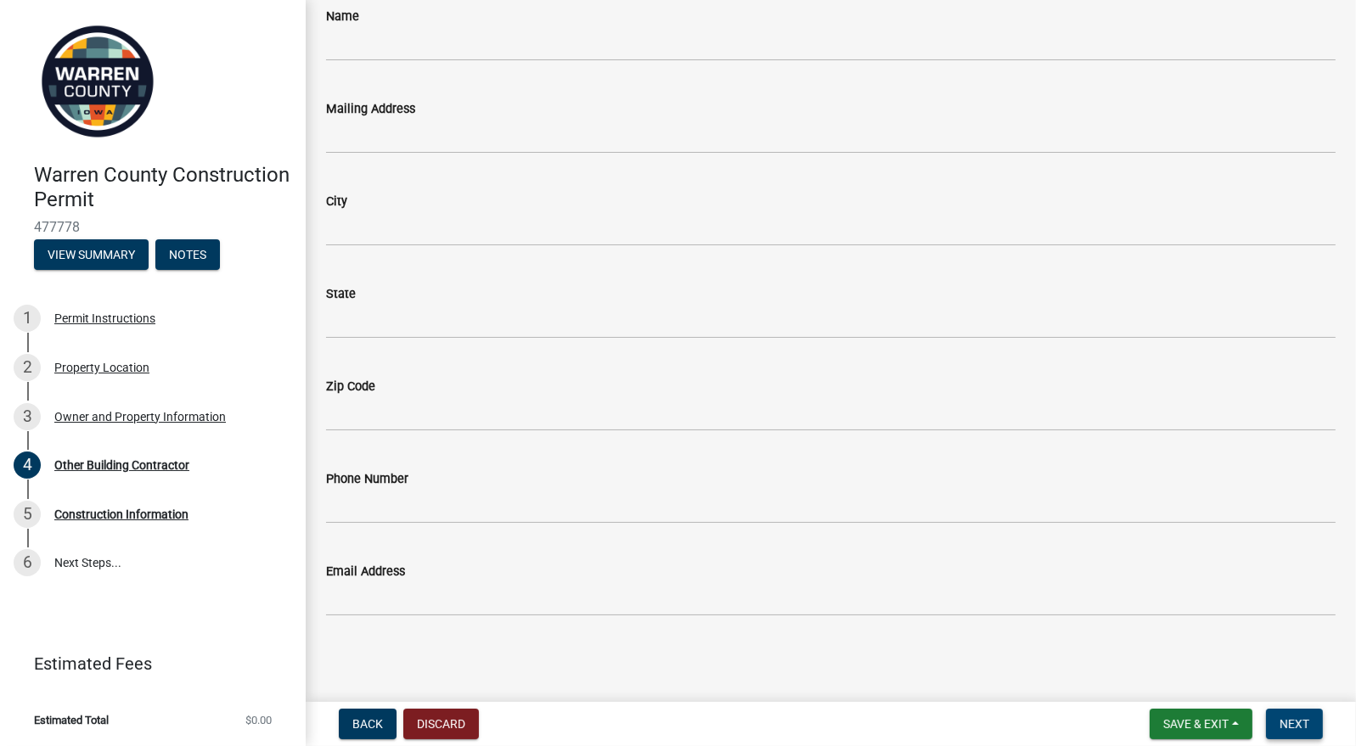
click at [1304, 714] on button "Next" at bounding box center [1294, 724] width 57 height 31
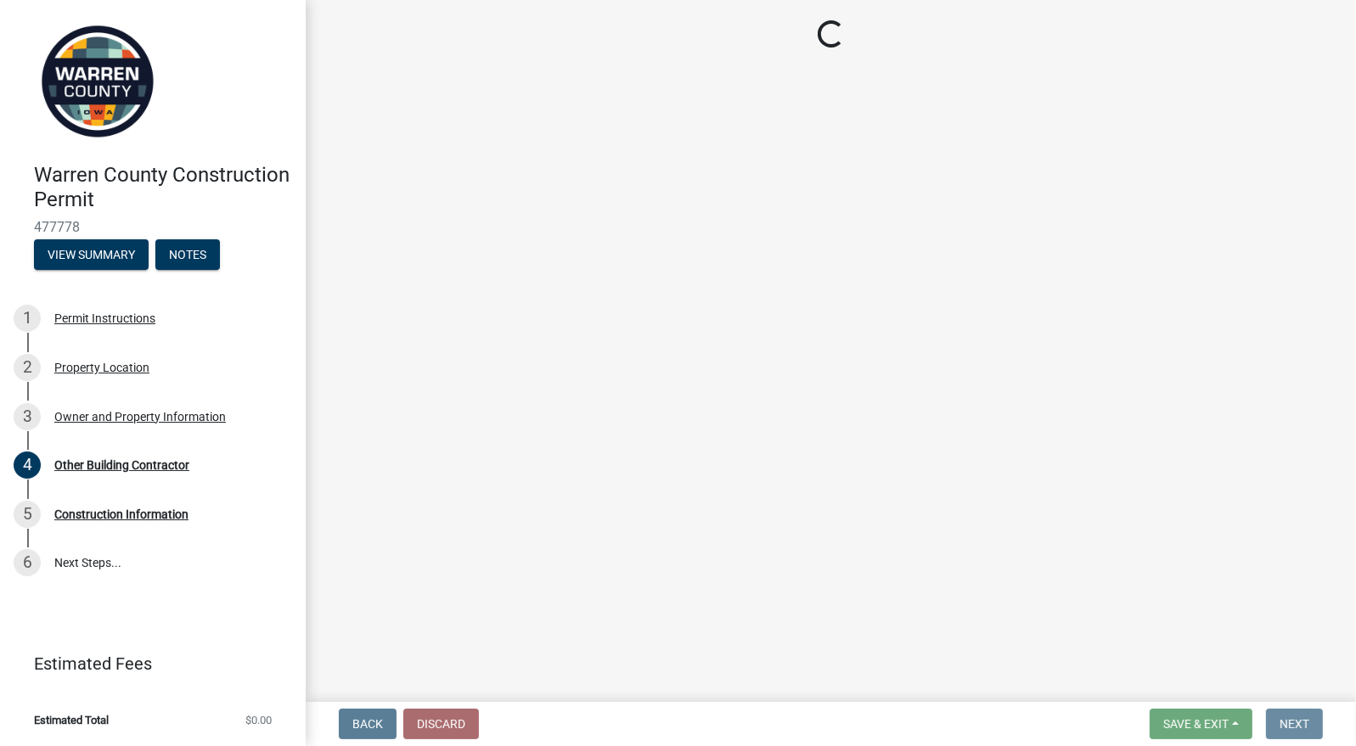
scroll to position [0, 0]
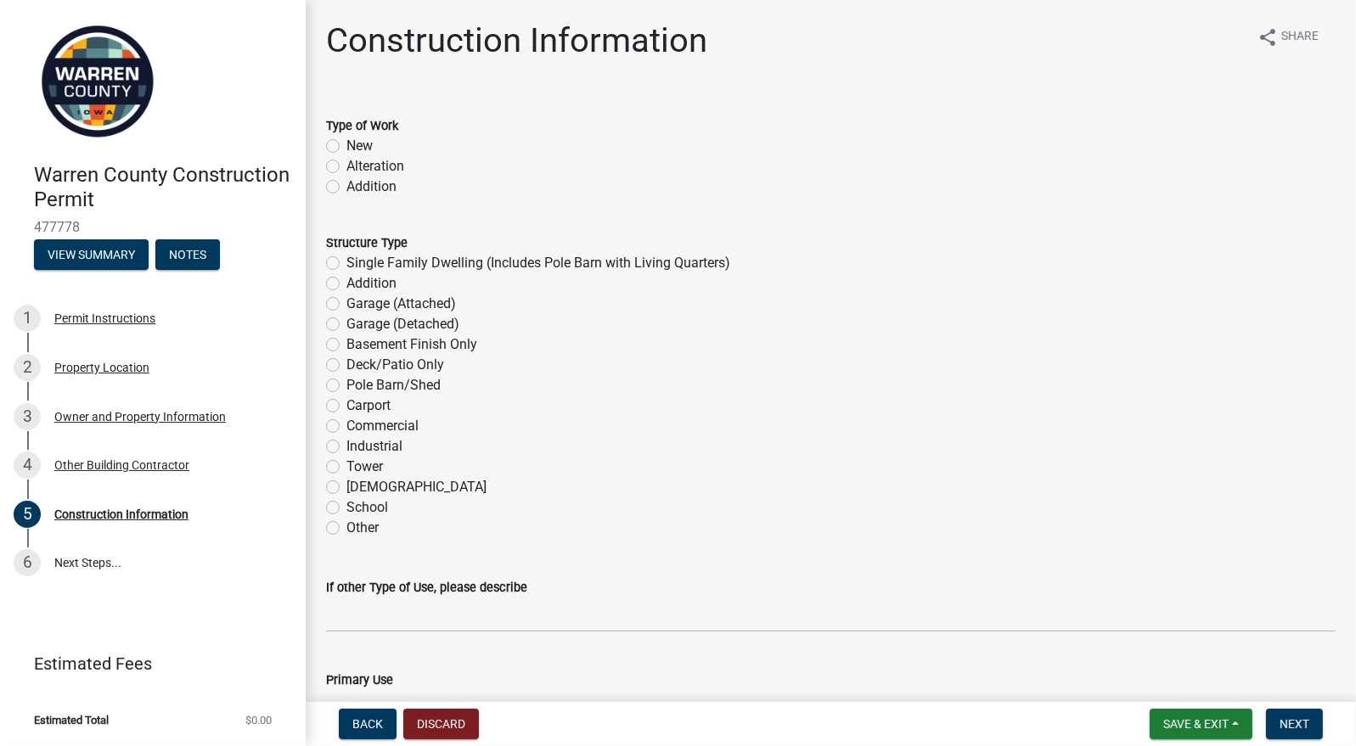
click at [346, 149] on label "New" at bounding box center [359, 146] width 26 height 20
click at [346, 147] on input "New" at bounding box center [351, 141] width 11 height 11
radio input "true"
click at [346, 262] on label "Single Family Dwelling (Includes Pole Barn with Living Quarters)" at bounding box center [538, 263] width 384 height 20
click at [346, 262] on input "Single Family Dwelling (Includes Pole Barn with Living Quarters)" at bounding box center [351, 258] width 11 height 11
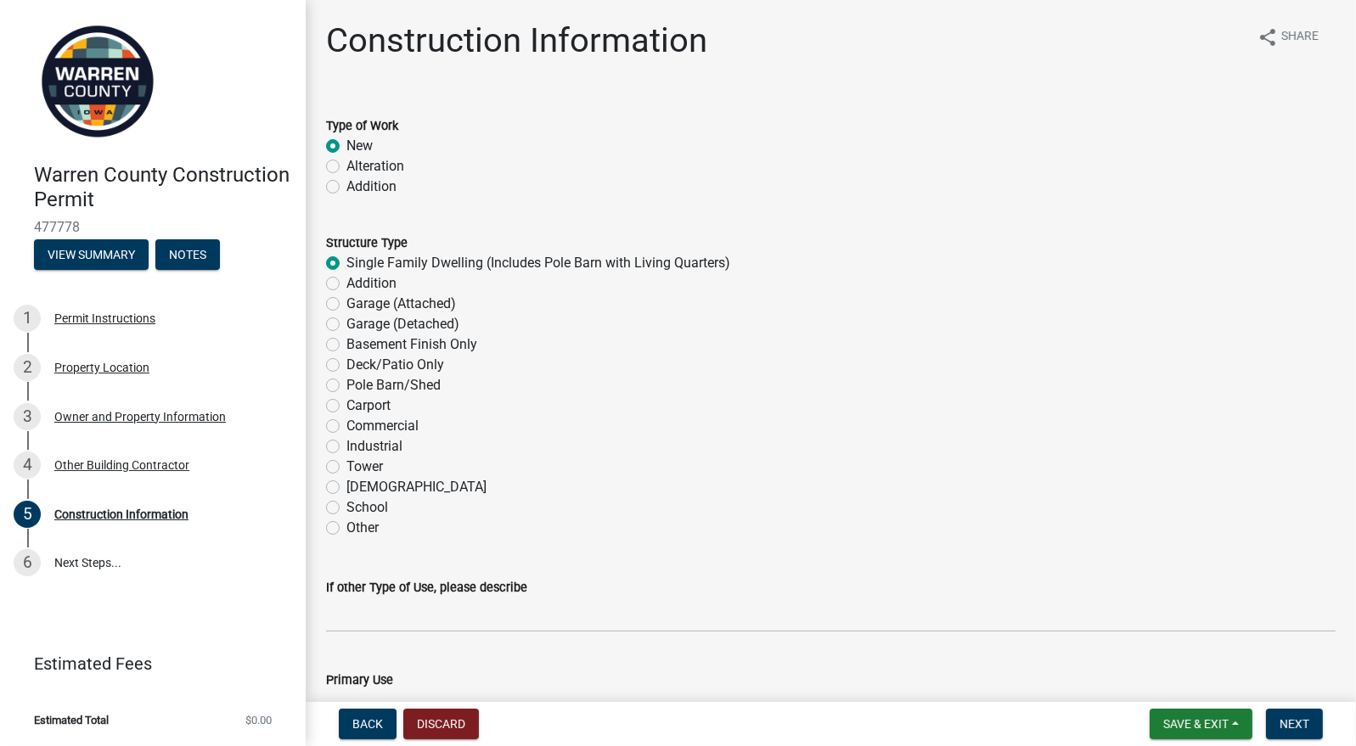
radio input "true"
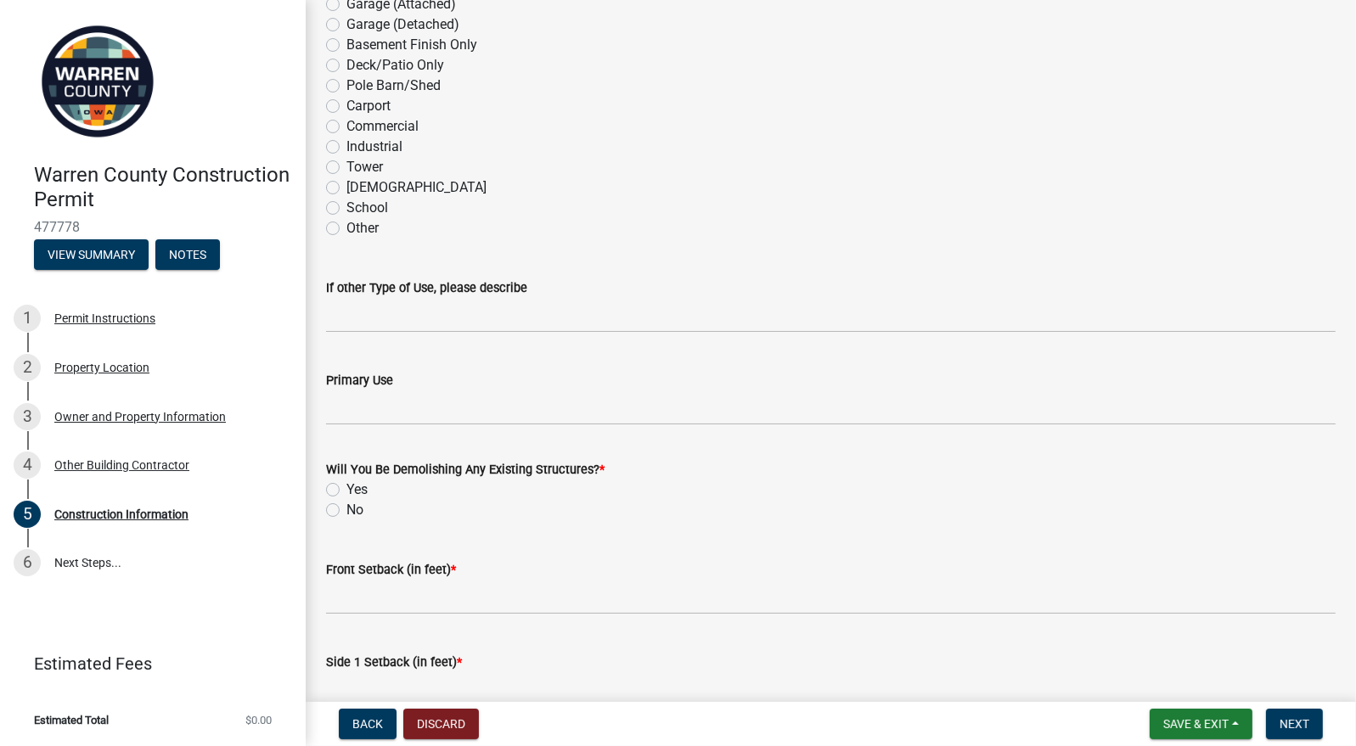
scroll to position [339, 0]
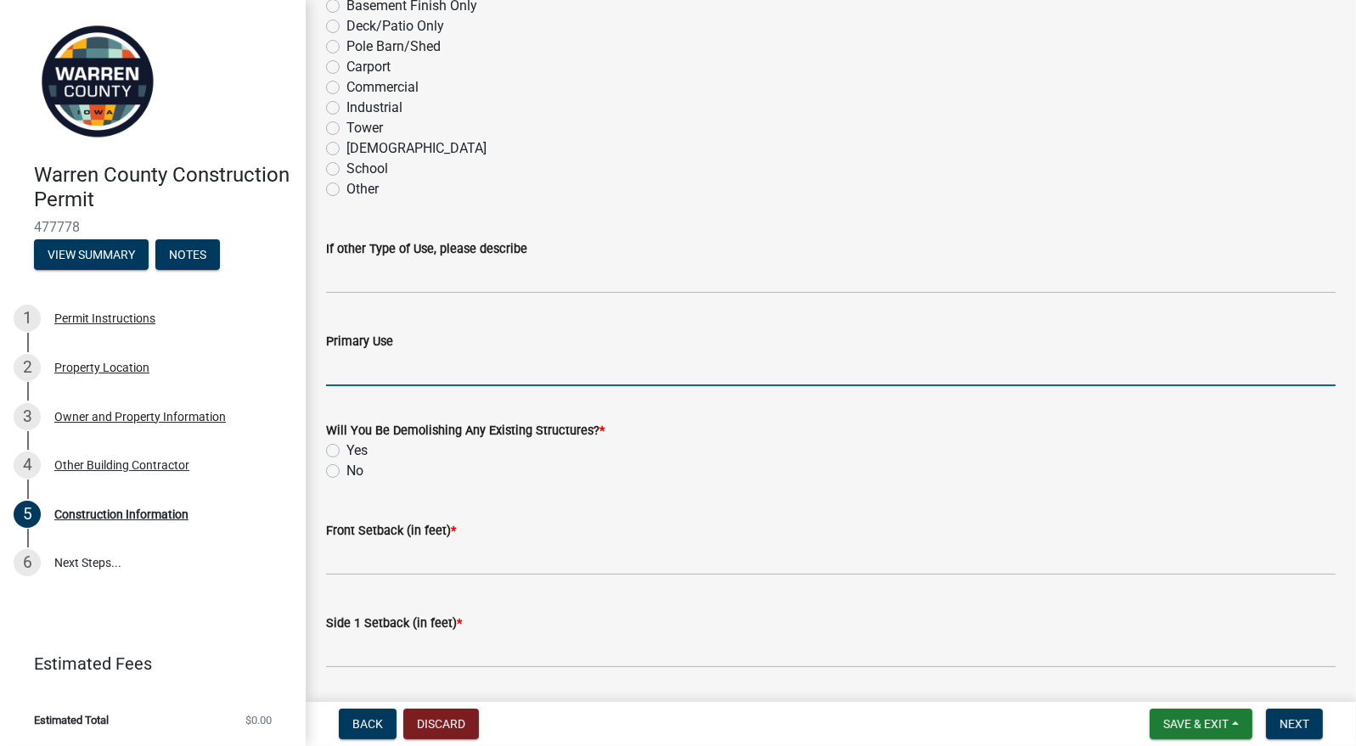
click at [479, 371] on input "Primary Use" at bounding box center [830, 368] width 1009 height 35
type input "Resident"
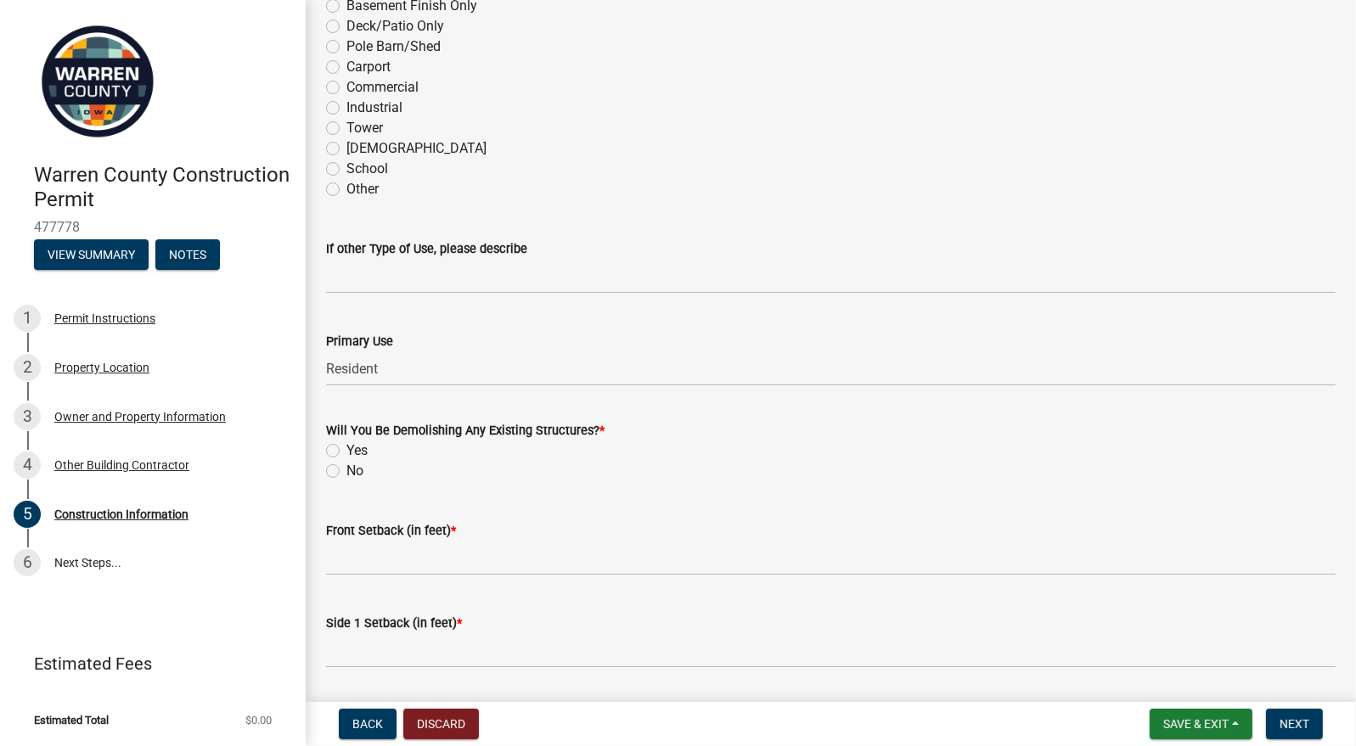
click at [346, 470] on label "No" at bounding box center [354, 471] width 17 height 20
click at [346, 470] on input "No" at bounding box center [351, 466] width 11 height 11
radio input "true"
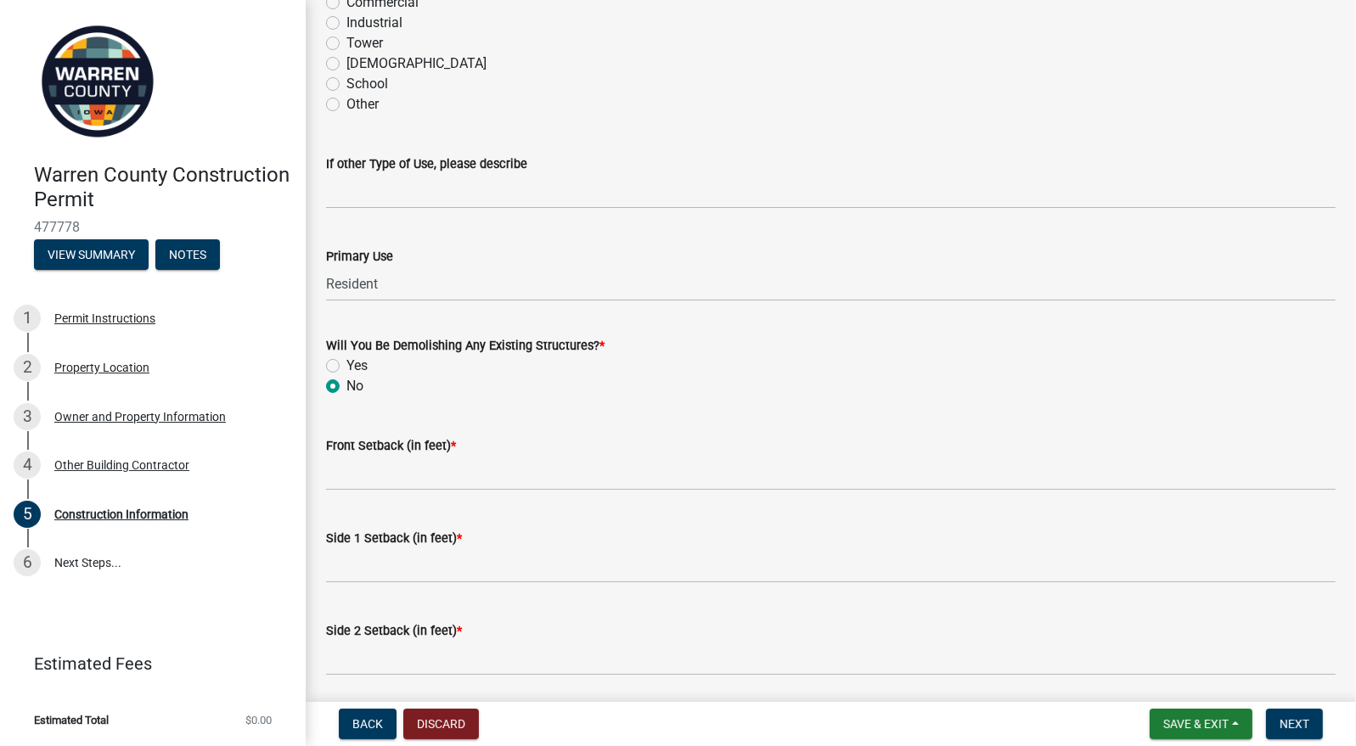
scroll to position [509, 0]
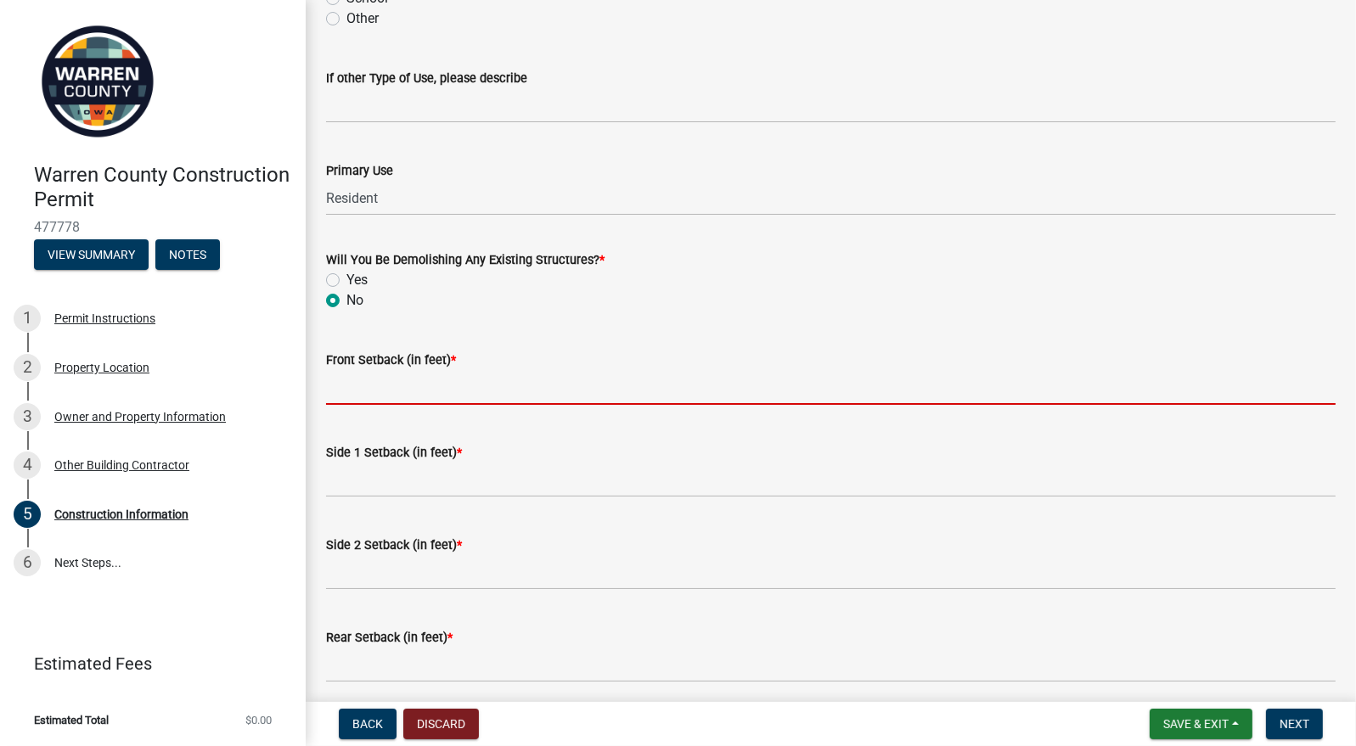
click at [441, 387] on input "Front Setback (in feet) *" at bounding box center [830, 387] width 1009 height 35
click at [452, 388] on input "Front Setback (in feet) *" at bounding box center [830, 387] width 1009 height 35
type input "5"
type input "75"
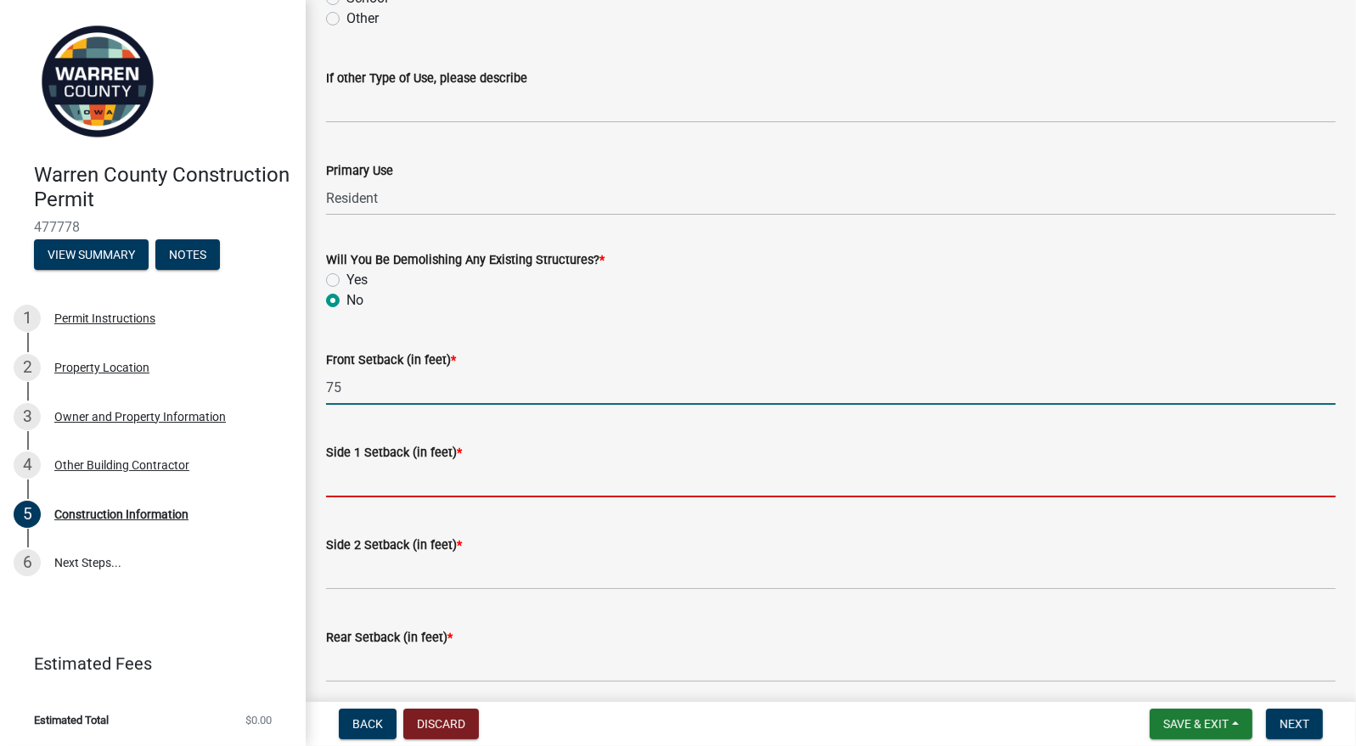
click at [412, 481] on input "Side 1 Setback (in feet) *" at bounding box center [830, 480] width 1009 height 35
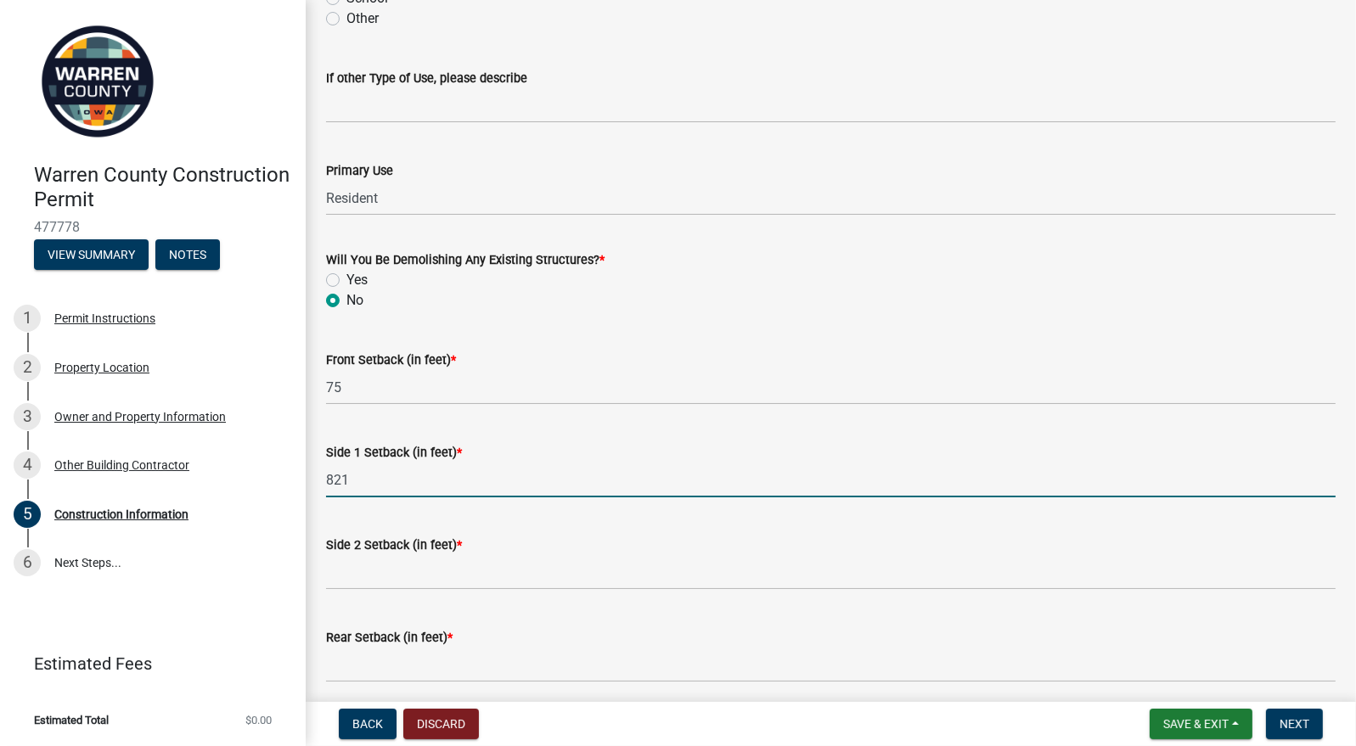
type input "821"
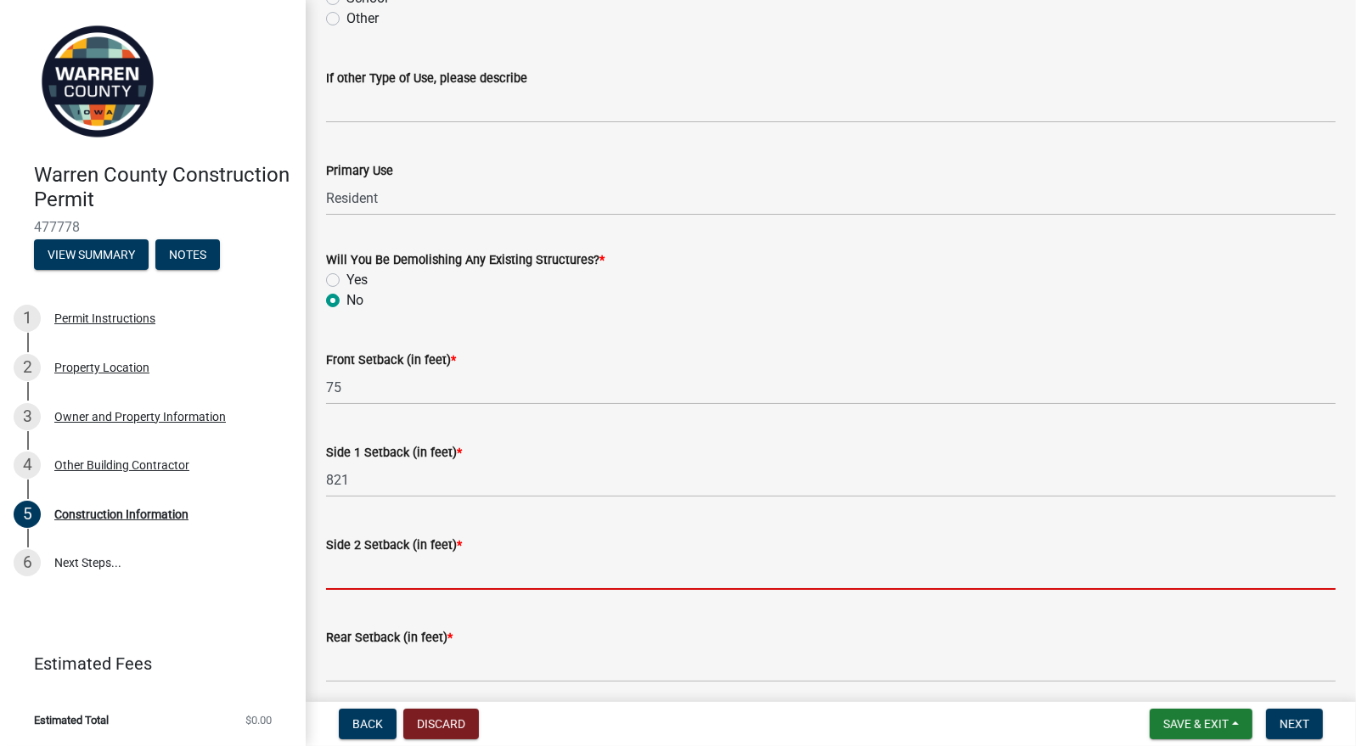
click at [385, 569] on input "Side 2 Setback (in feet) *" at bounding box center [830, 572] width 1009 height 35
type input "133"
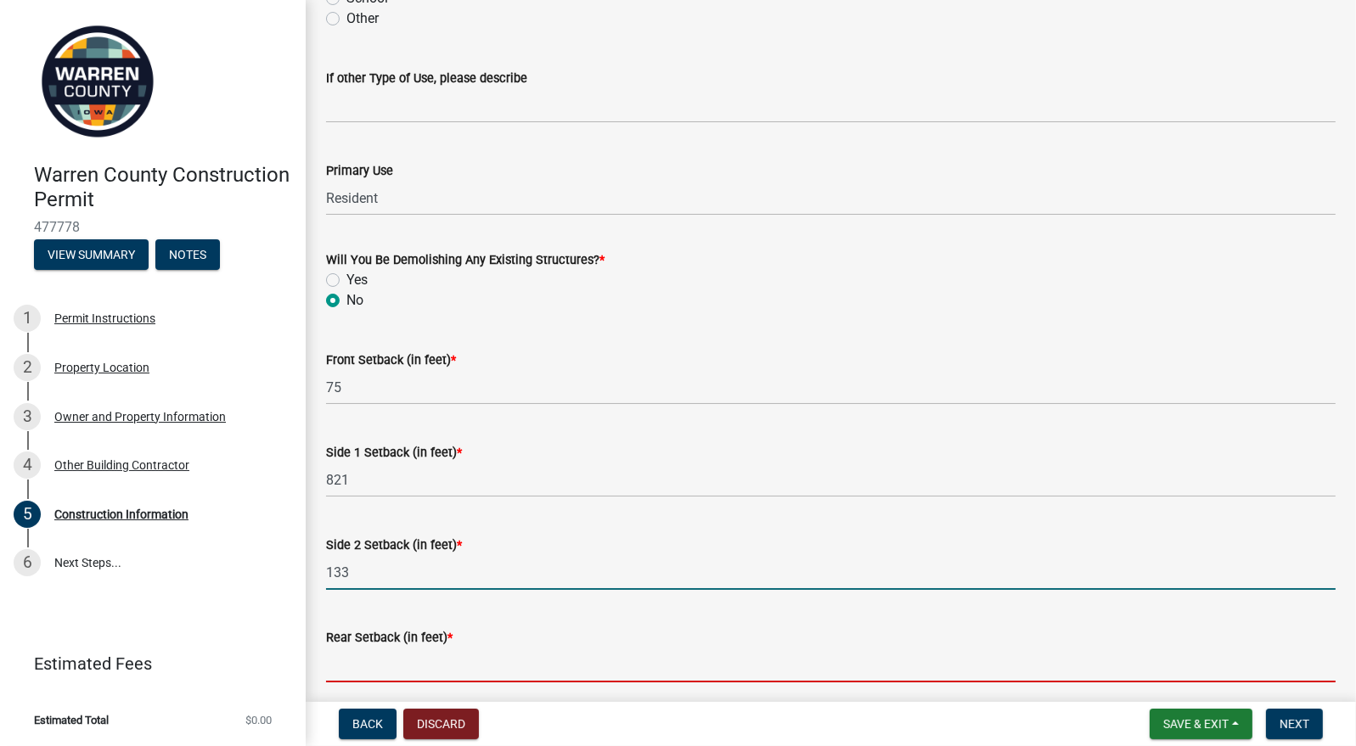
click at [374, 662] on input "Rear Setback (in feet) *" at bounding box center [830, 665] width 1009 height 35
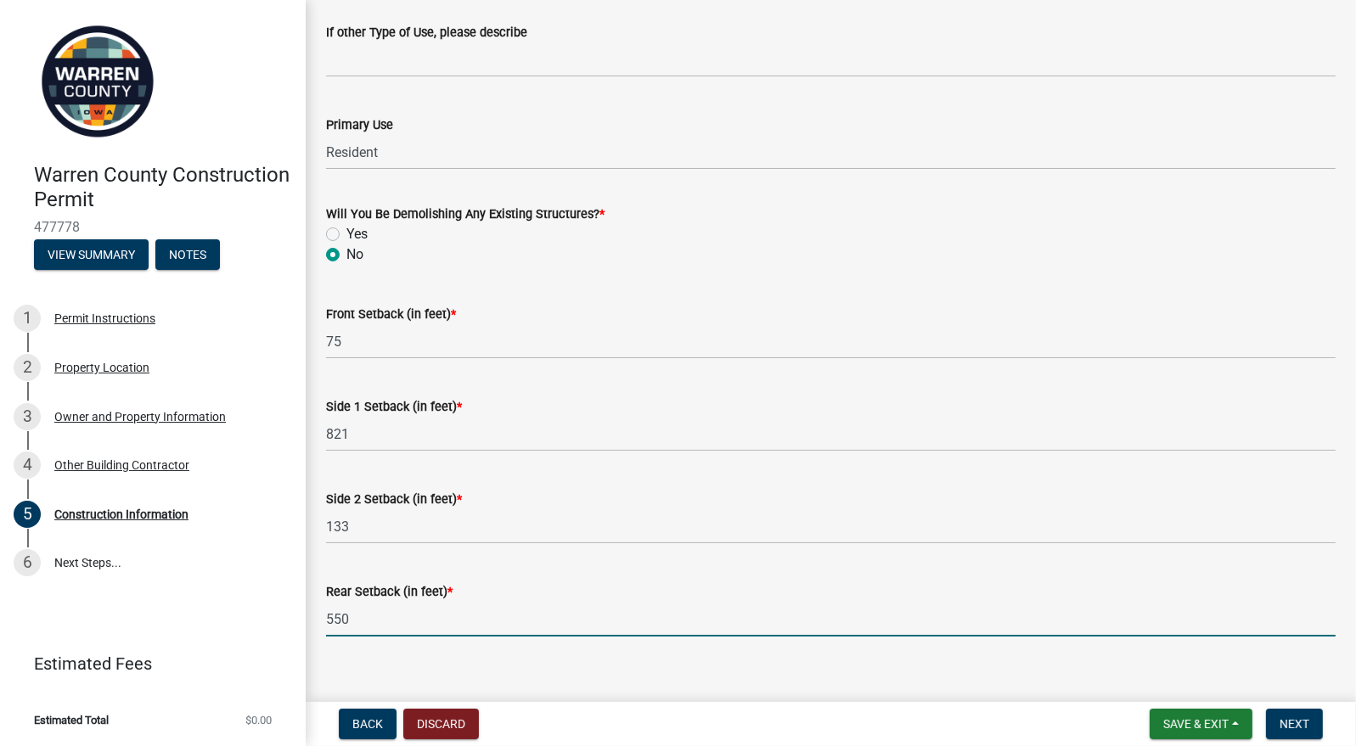
scroll to position [576, 0]
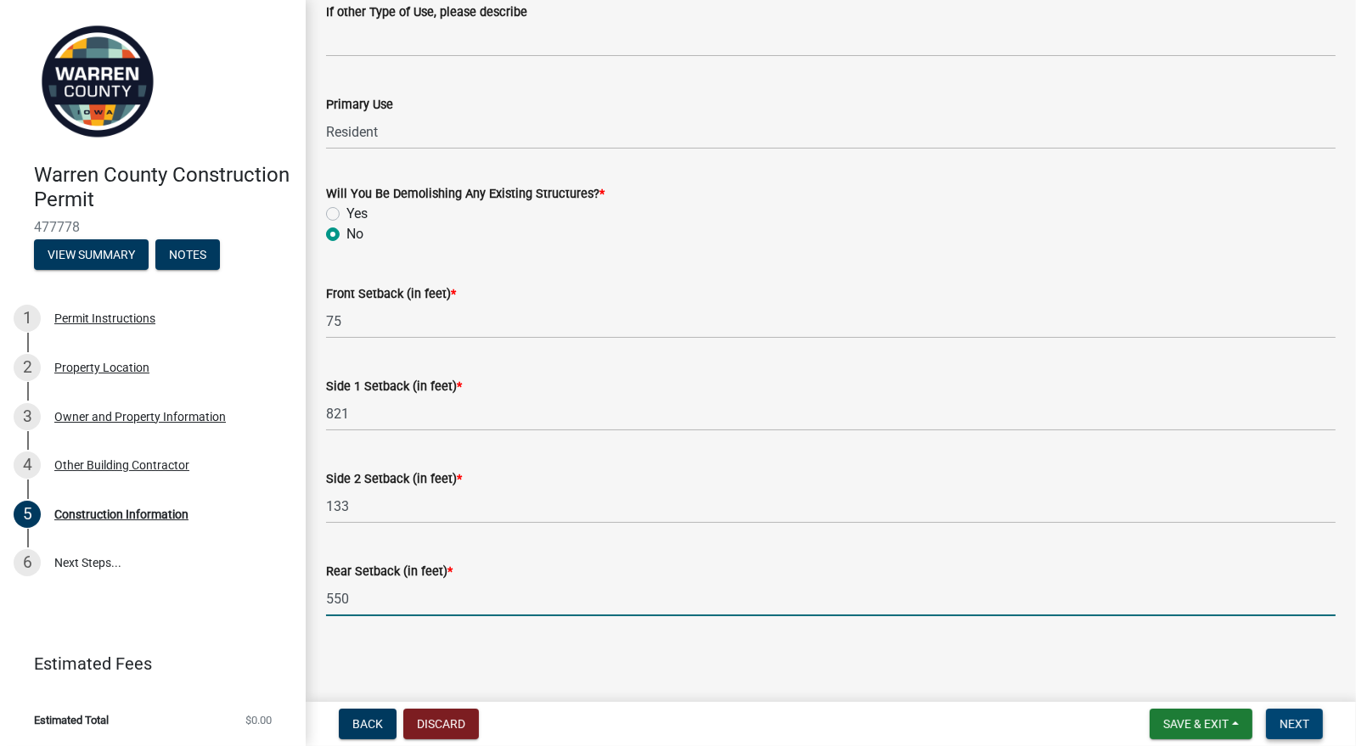
type input "550"
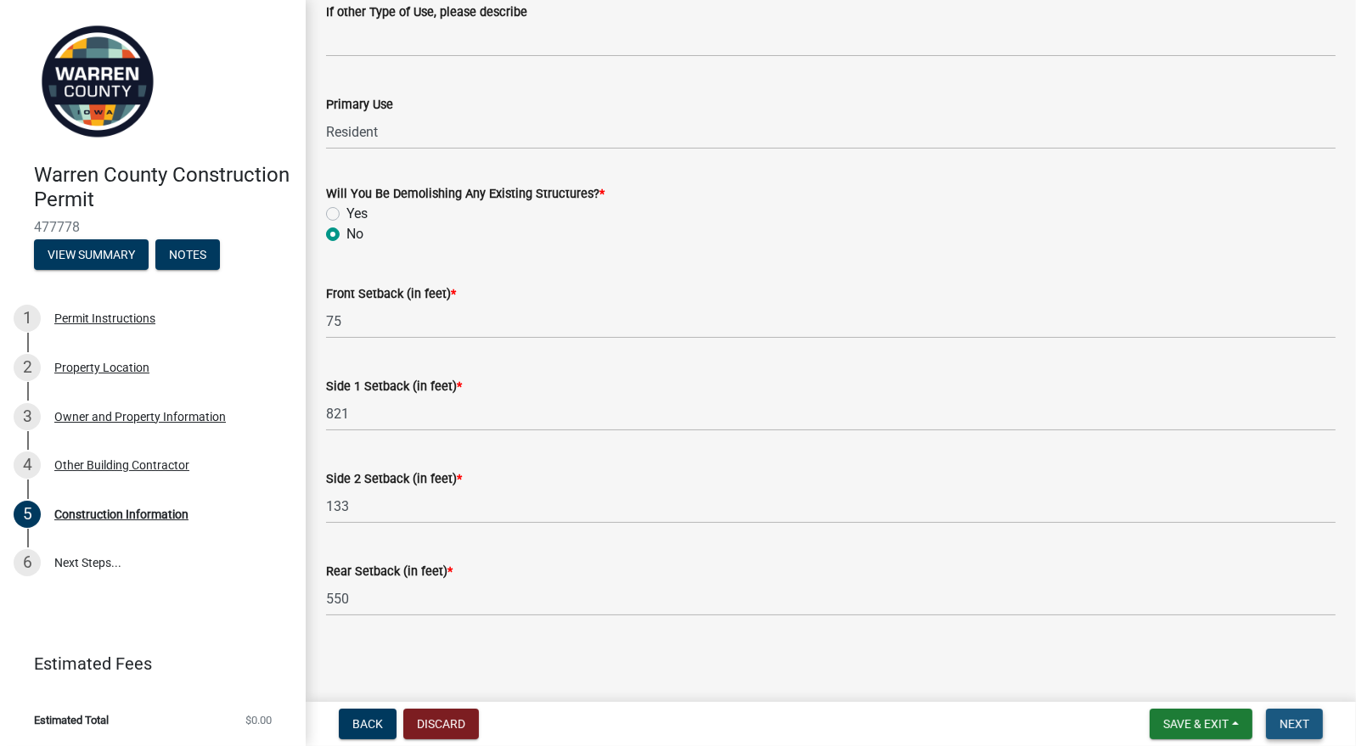
click at [1299, 720] on span "Next" at bounding box center [1294, 724] width 30 height 14
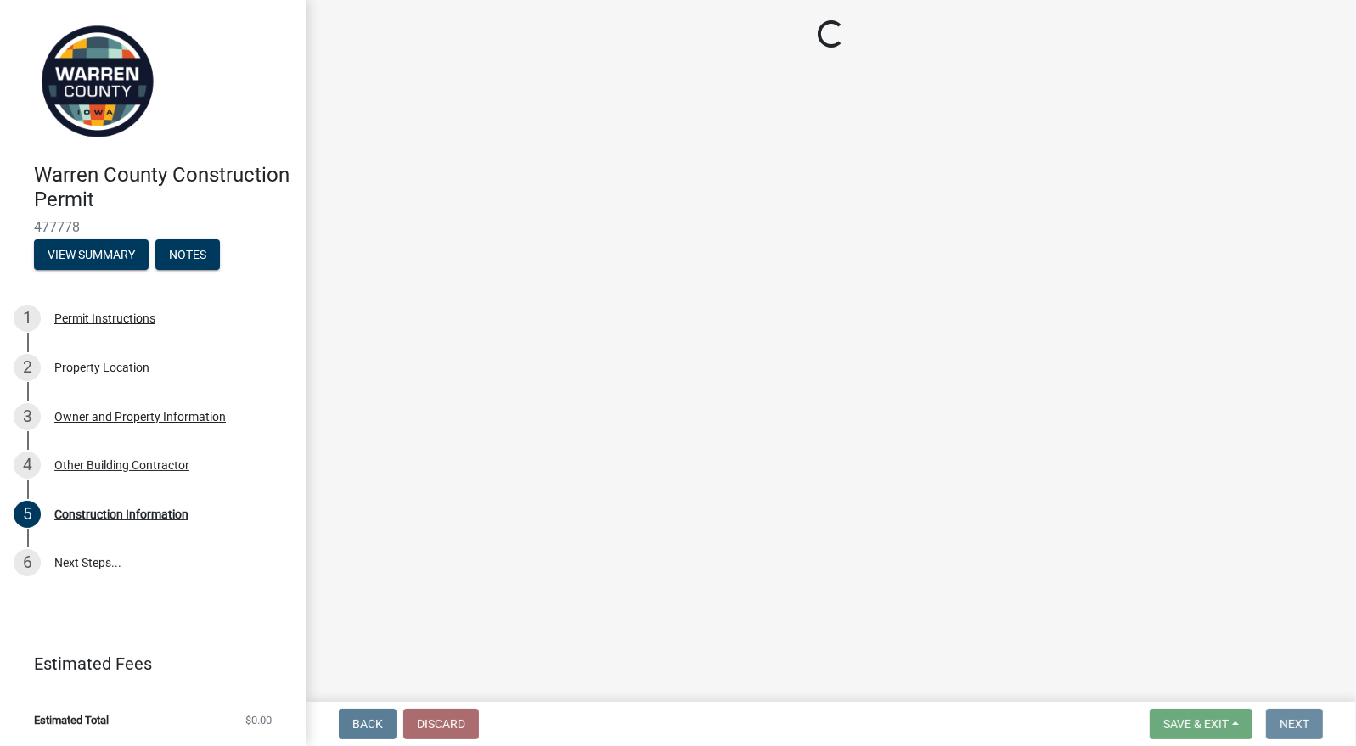
scroll to position [0, 0]
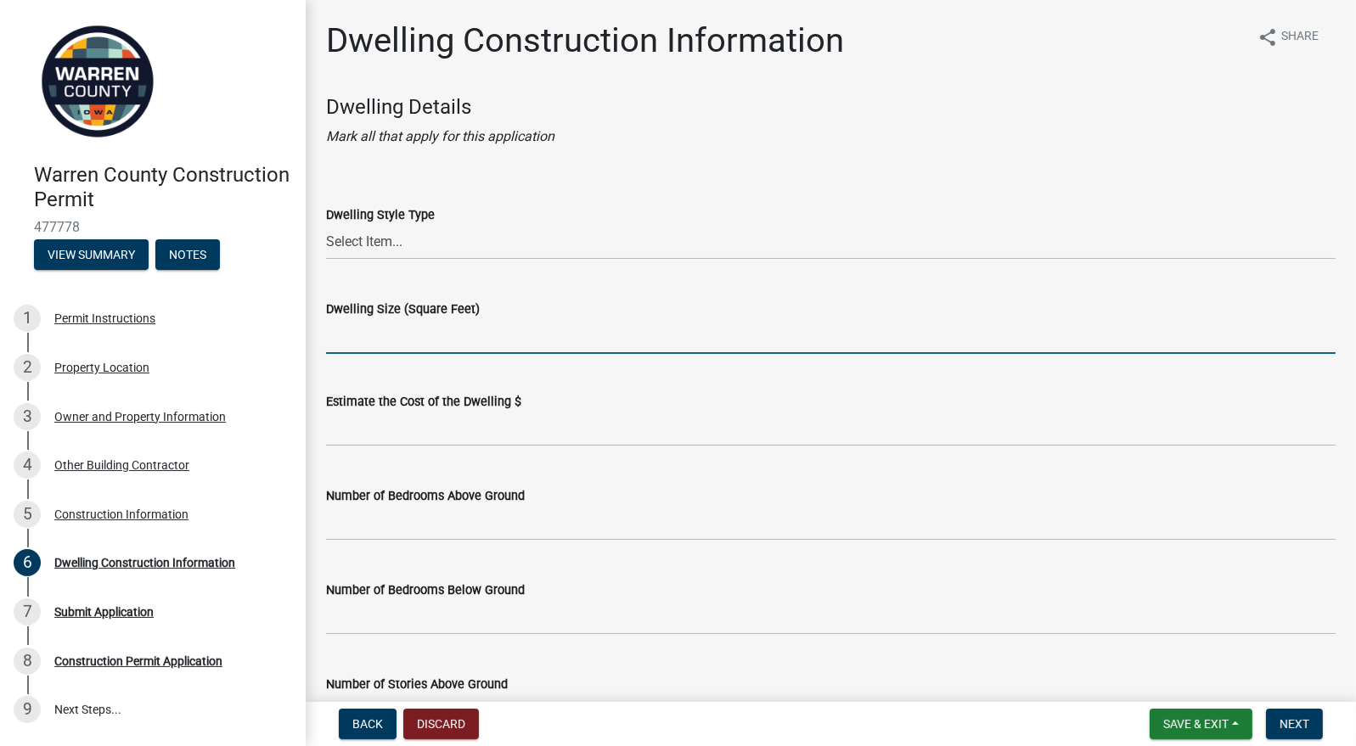
click at [429, 333] on input "Dwelling Size (Square Feet)" at bounding box center [830, 336] width 1009 height 35
type input "2592"
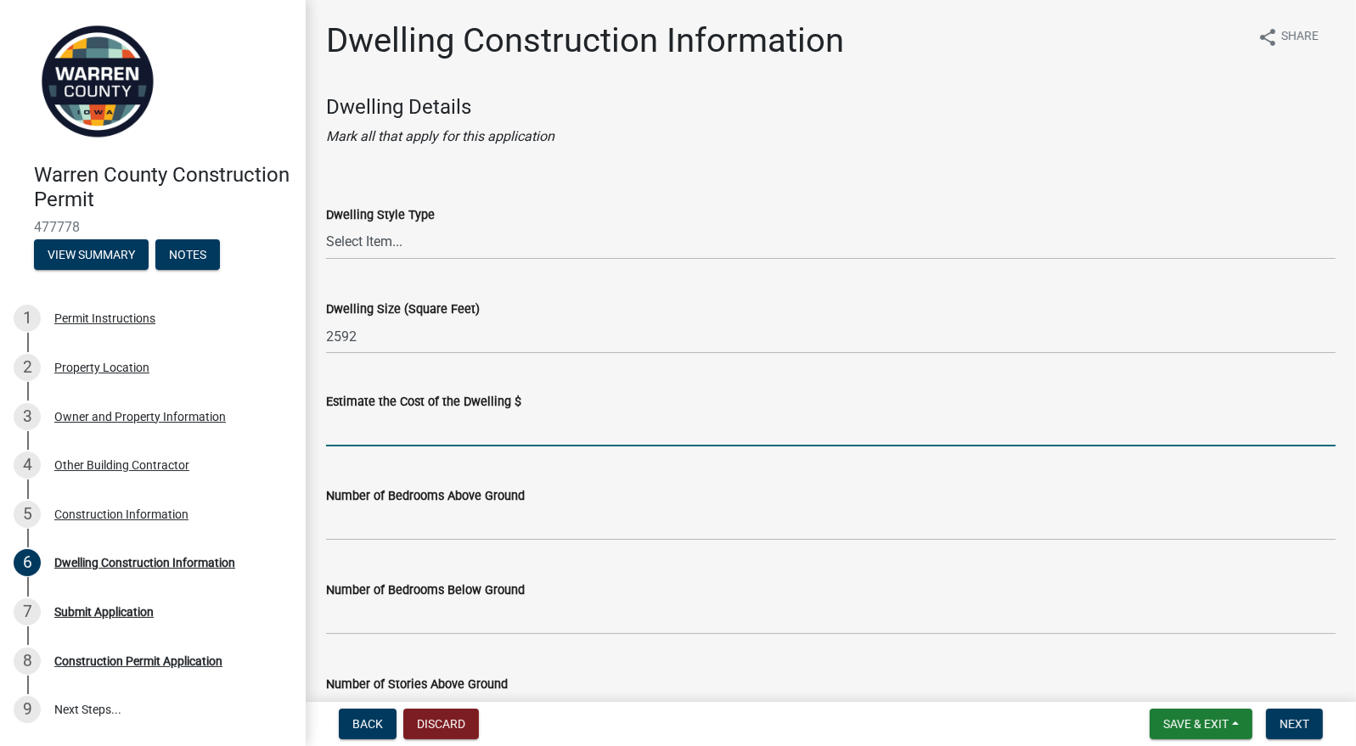
click at [421, 420] on input "text" at bounding box center [830, 429] width 1009 height 35
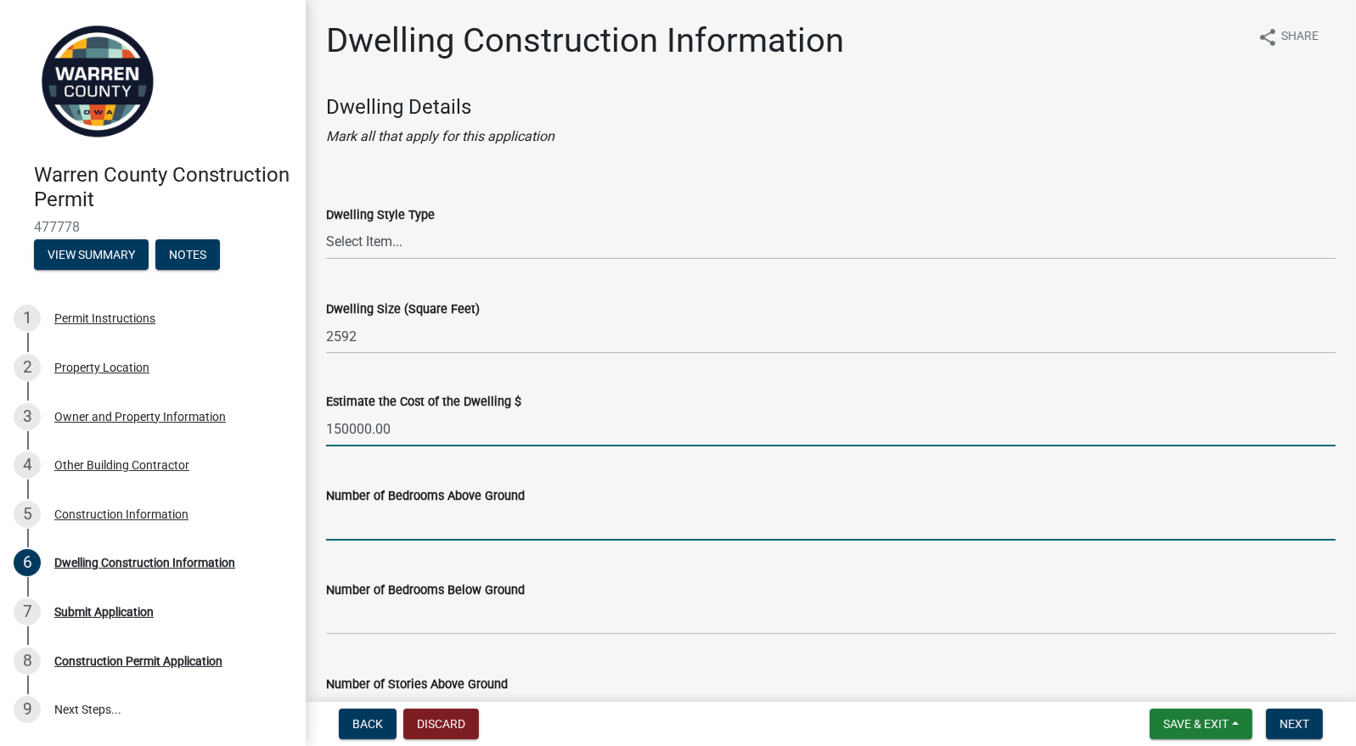
type input "150000"
click at [402, 522] on input "text" at bounding box center [830, 523] width 1009 height 35
type input "1"
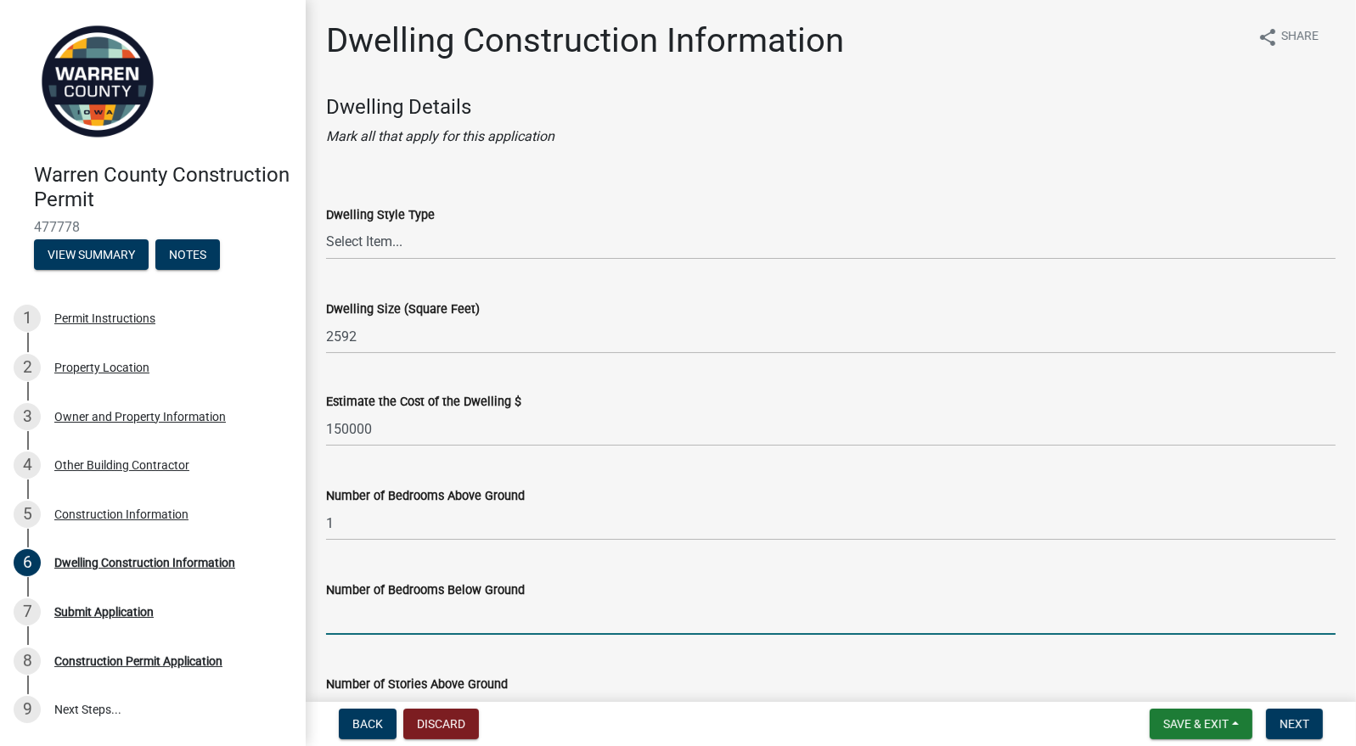
click at [421, 609] on input "text" at bounding box center [830, 617] width 1009 height 35
type input "2"
click at [451, 246] on select "Select Item... 1 Story Frame 1 Story Brick 1 1/2 Story Frame 1 1/2 Story Brick …" at bounding box center [830, 242] width 1009 height 35
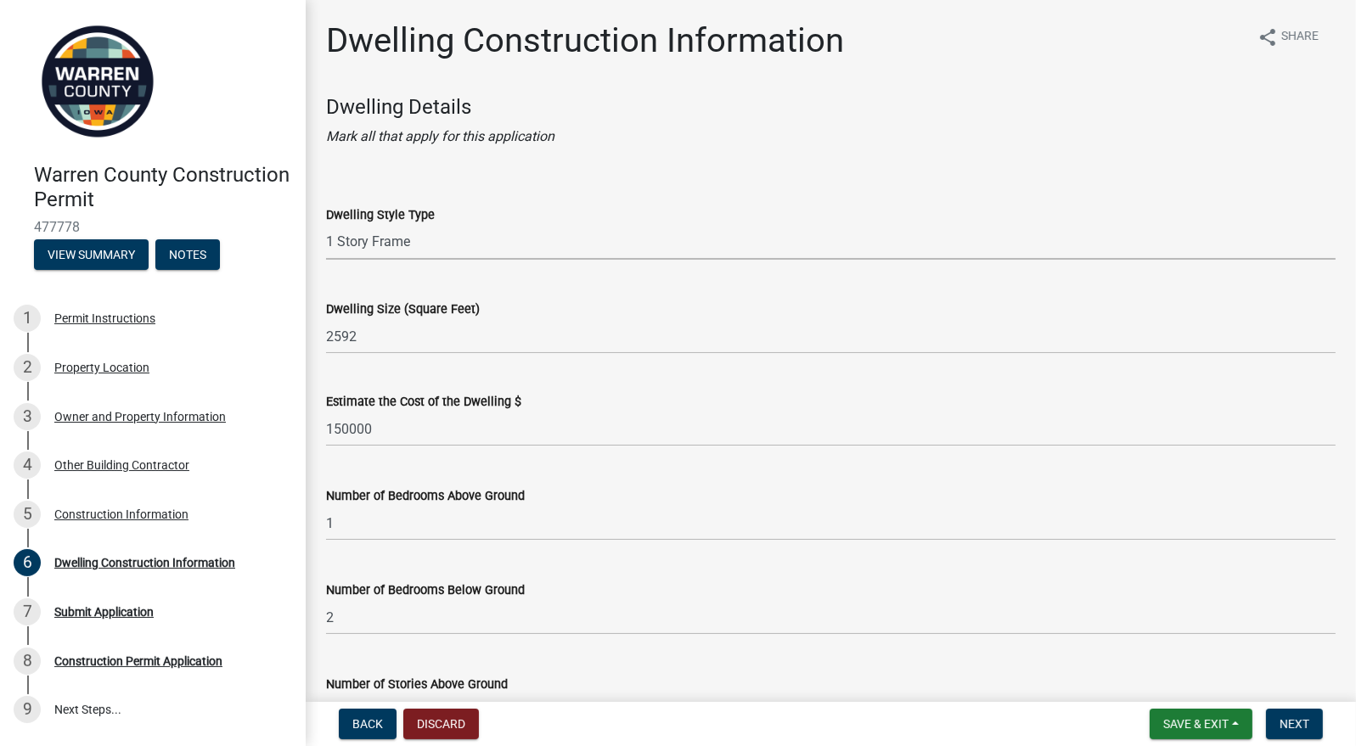
click at [326, 225] on select "Select Item... 1 Story Frame 1 Story Brick 1 1/2 Story Frame 1 1/2 Story Brick …" at bounding box center [830, 242] width 1009 height 35
select select "6be2891c-b014-4eb5-8316-9de7191813e4"
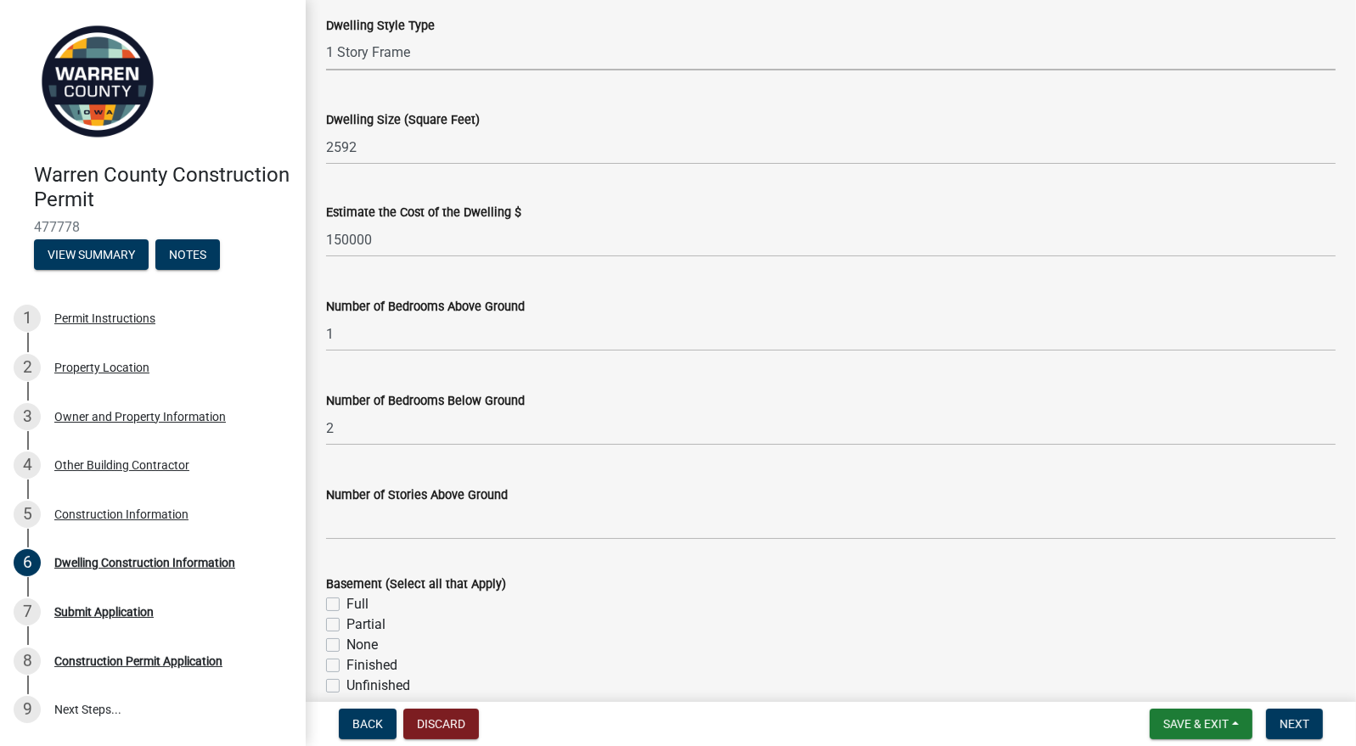
scroll to position [339, 0]
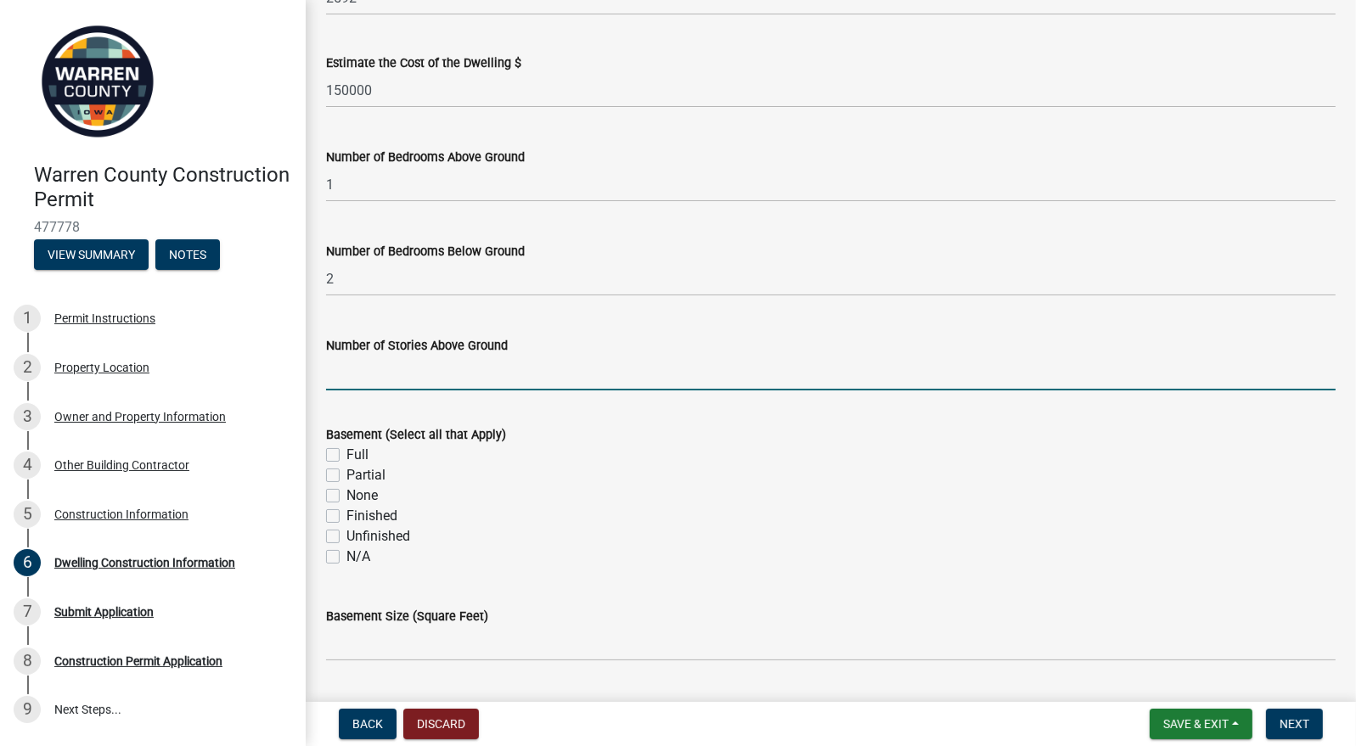
click at [465, 363] on input "Number of Stories Above Ground" at bounding box center [830, 373] width 1009 height 35
type input "1"
click at [346, 456] on label "Full" at bounding box center [357, 455] width 22 height 20
click at [346, 456] on input "Full" at bounding box center [351, 450] width 11 height 11
checkbox input "true"
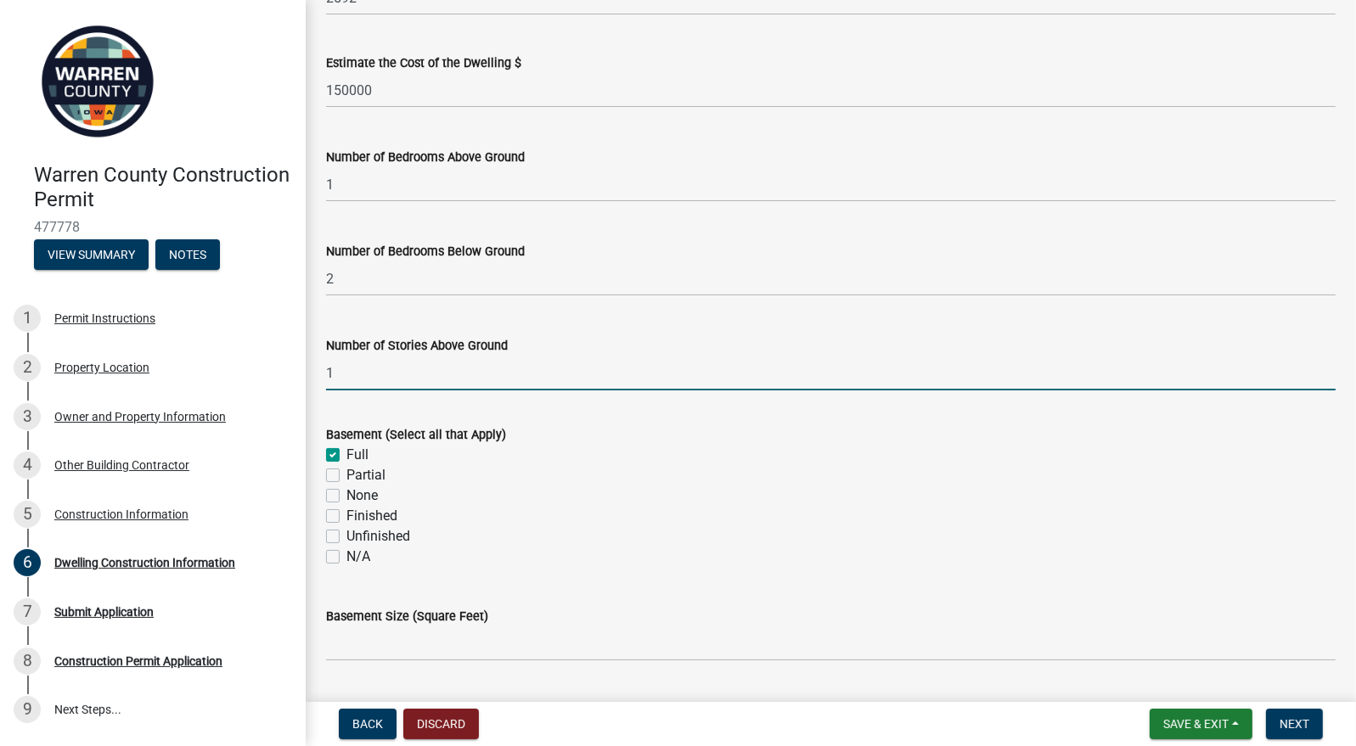
checkbox input "false"
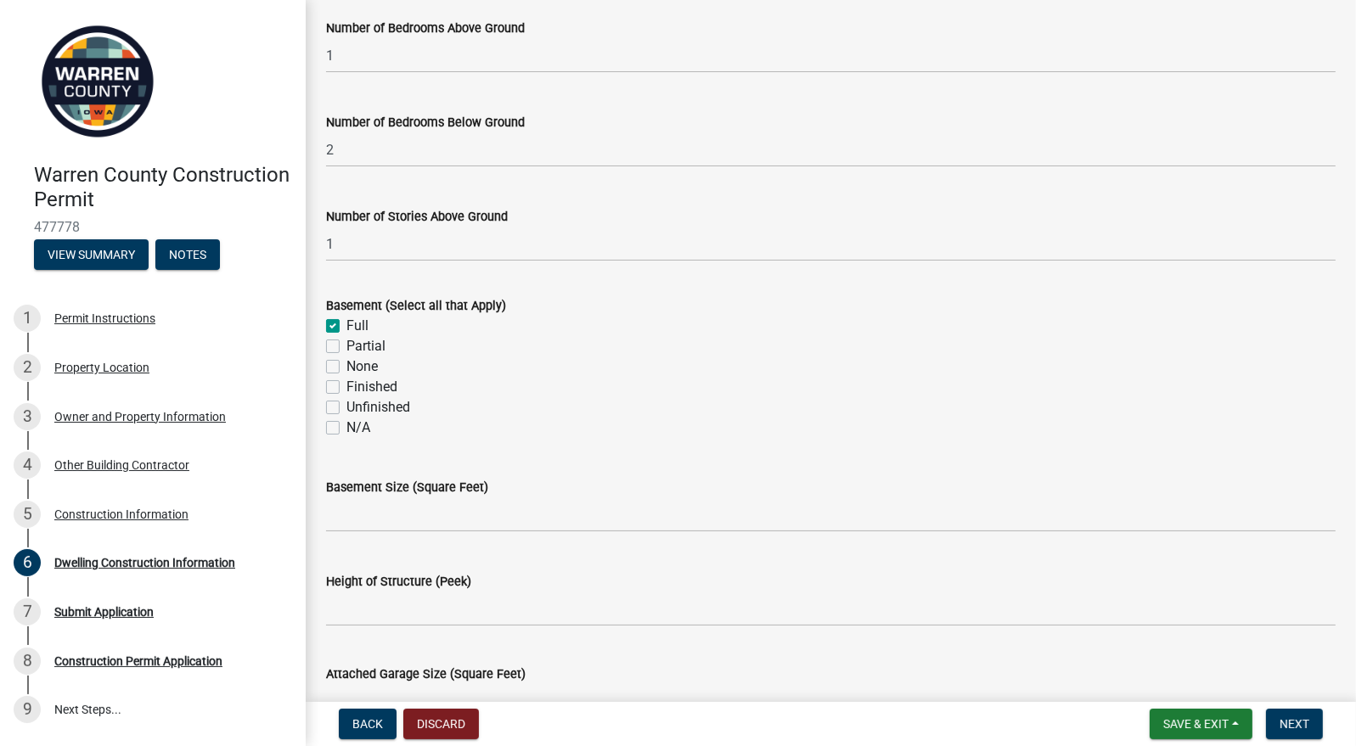
scroll to position [509, 0]
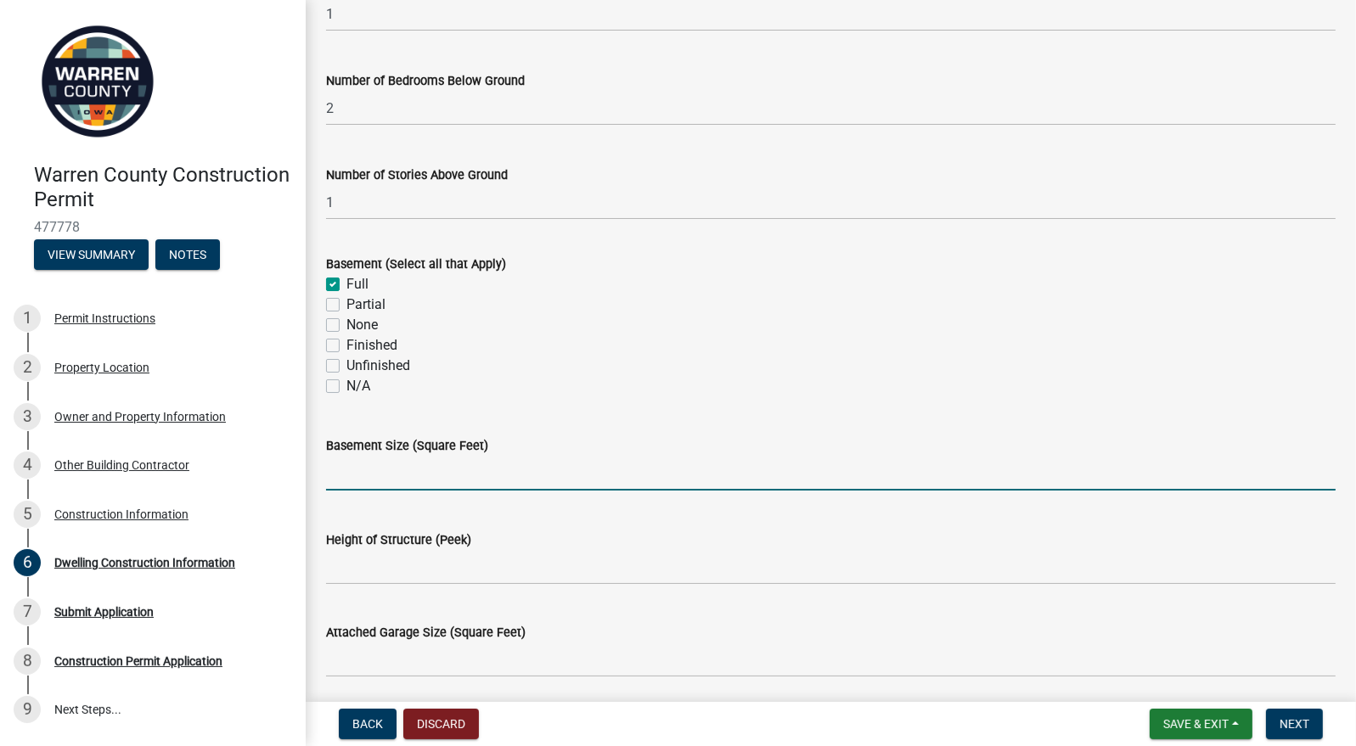
click at [480, 470] on input "text" at bounding box center [830, 473] width 1009 height 35
type input "1296"
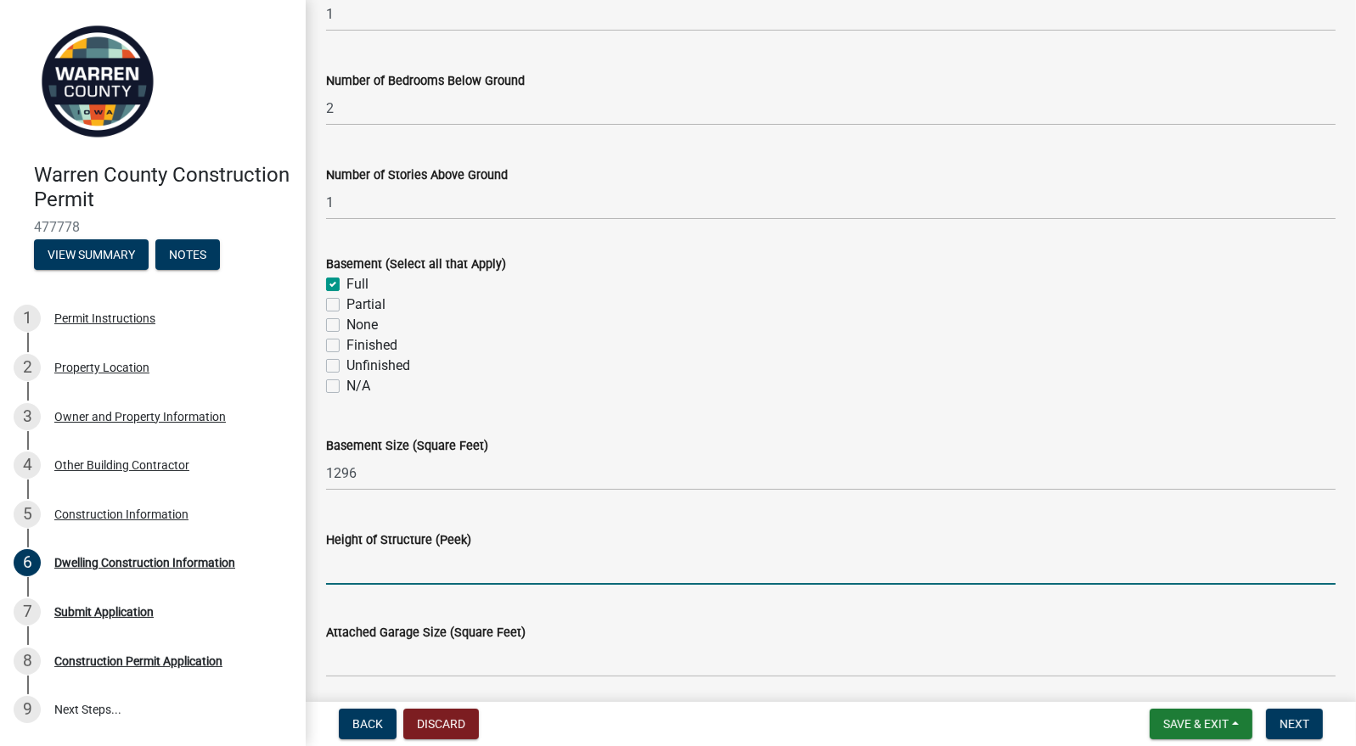
click at [456, 558] on input "Height of Structure (Peek)" at bounding box center [830, 567] width 1009 height 35
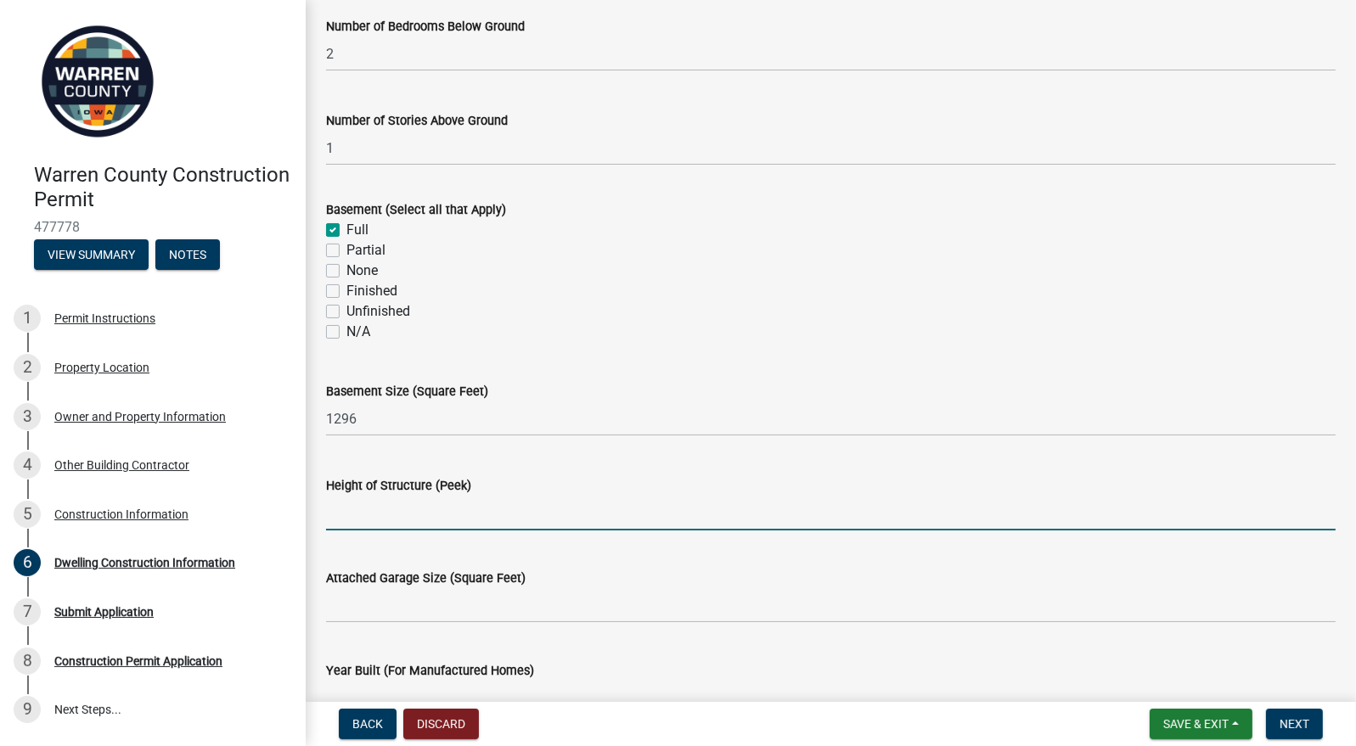
scroll to position [593, 0]
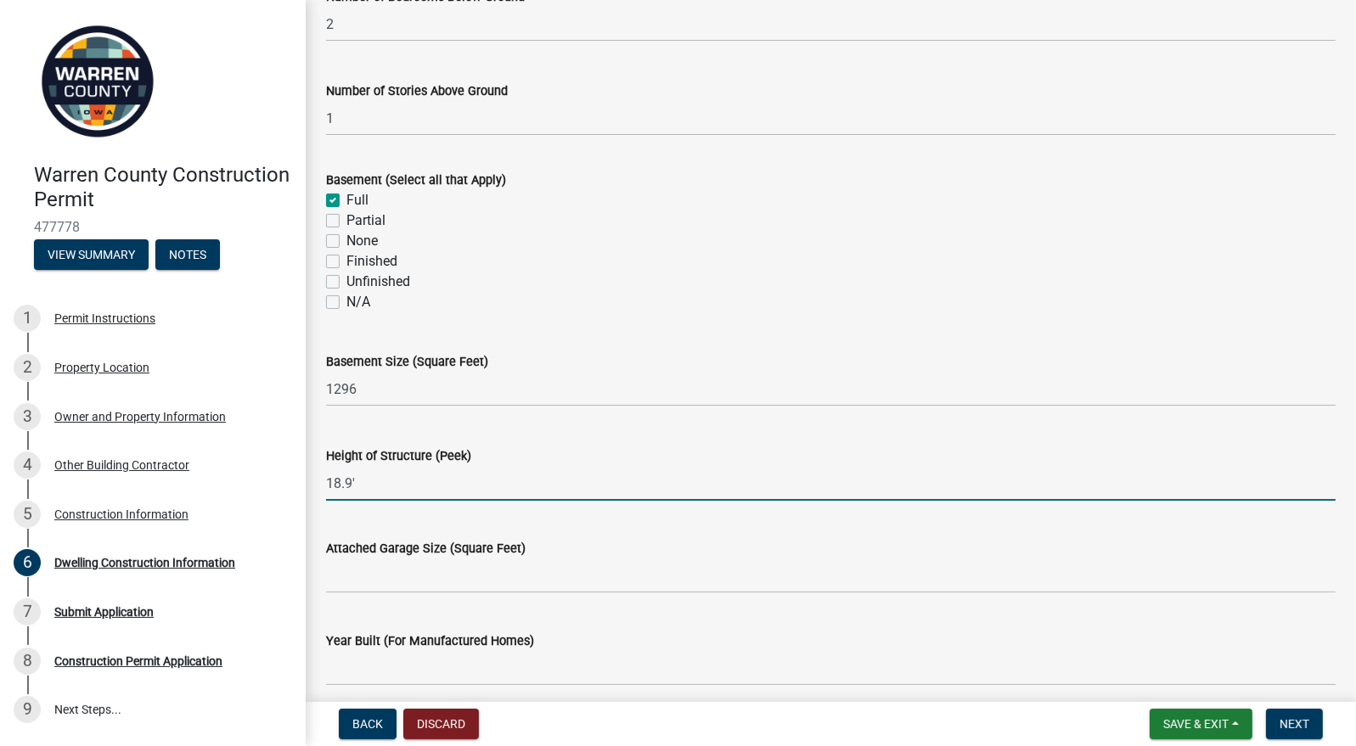
type input "18.9'"
click at [448, 571] on input "Attached Garage Size (Square Feet)" at bounding box center [830, 576] width 1009 height 35
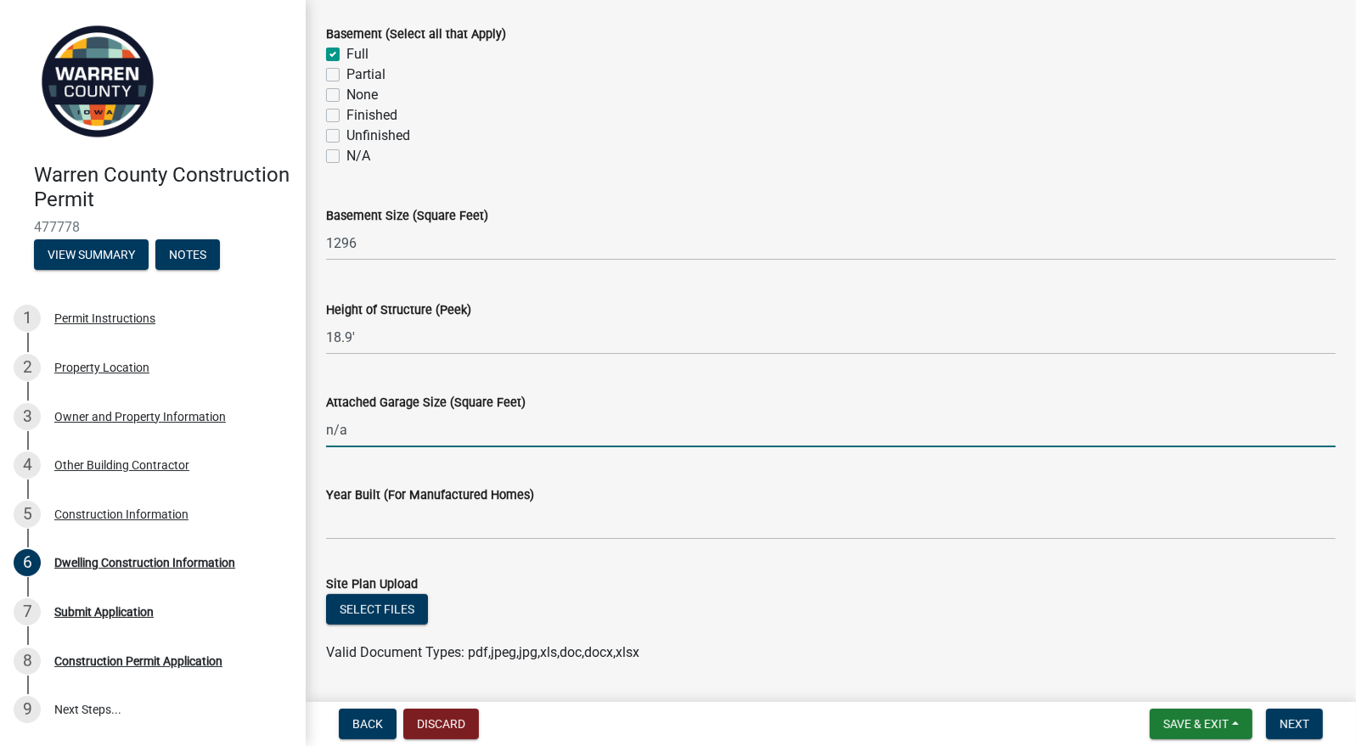
scroll to position [848, 0]
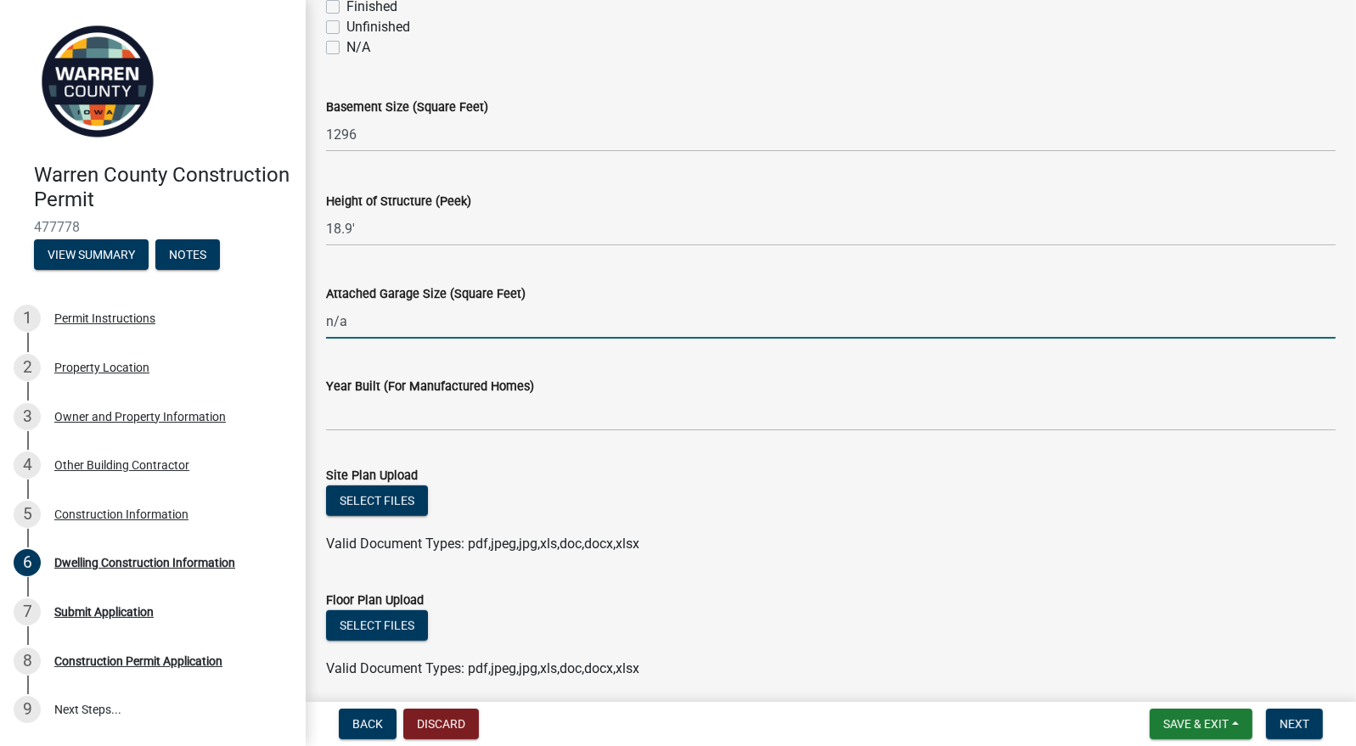
type input "n/a"
click at [465, 413] on input "Year Built (For Manufactured Homes)" at bounding box center [830, 413] width 1009 height 35
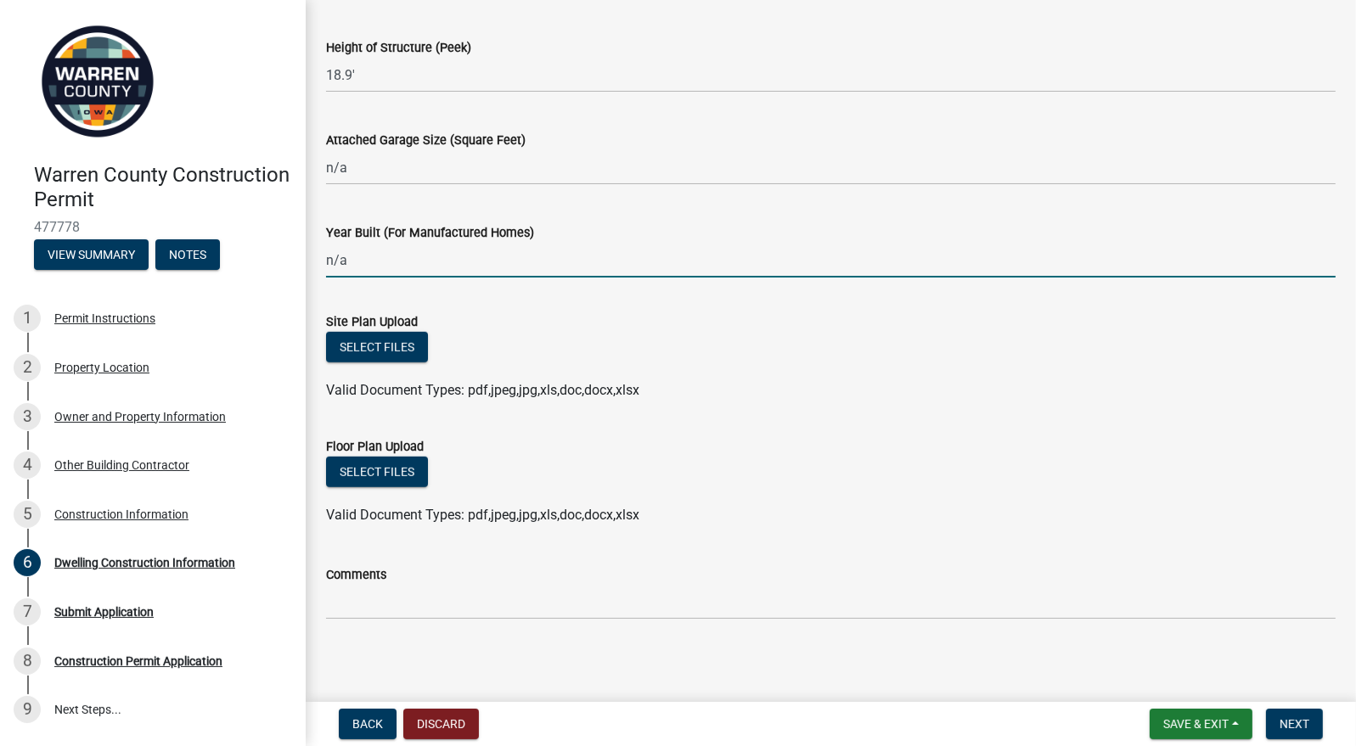
scroll to position [1005, 0]
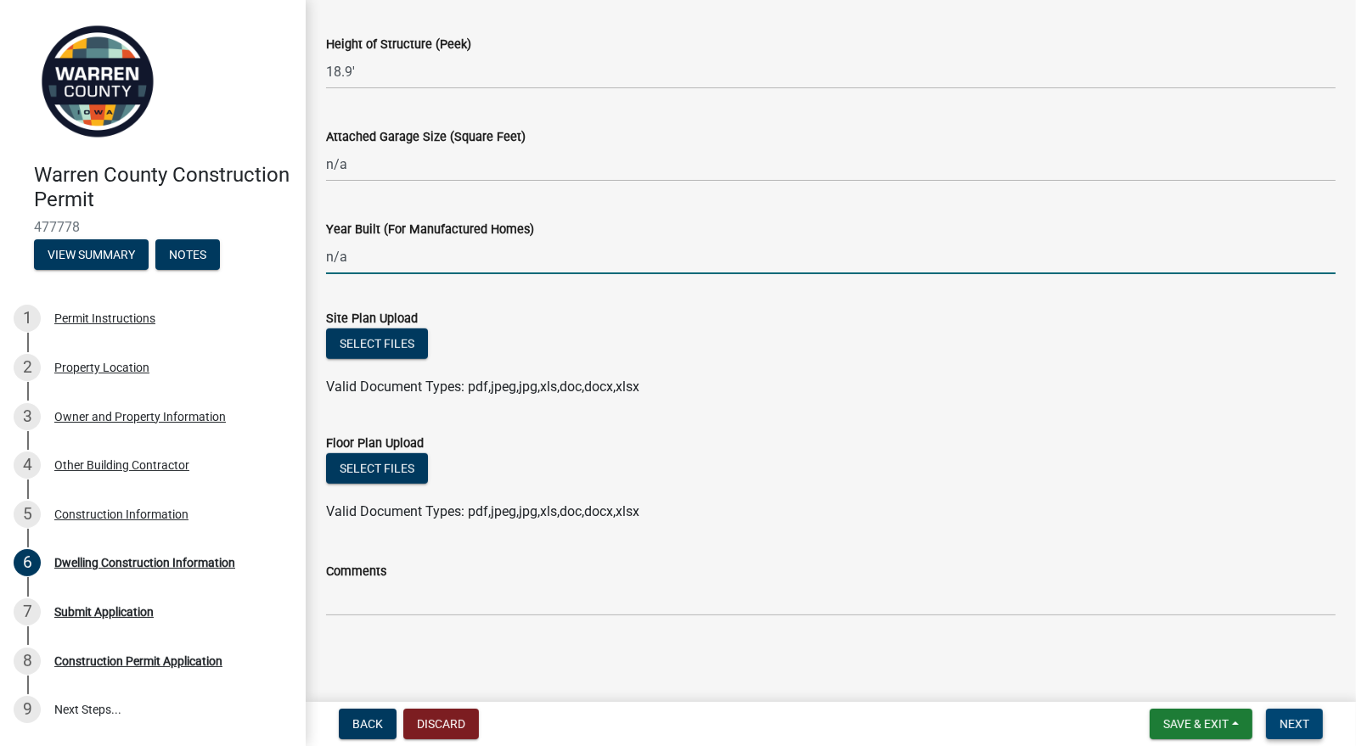
type input "n/a"
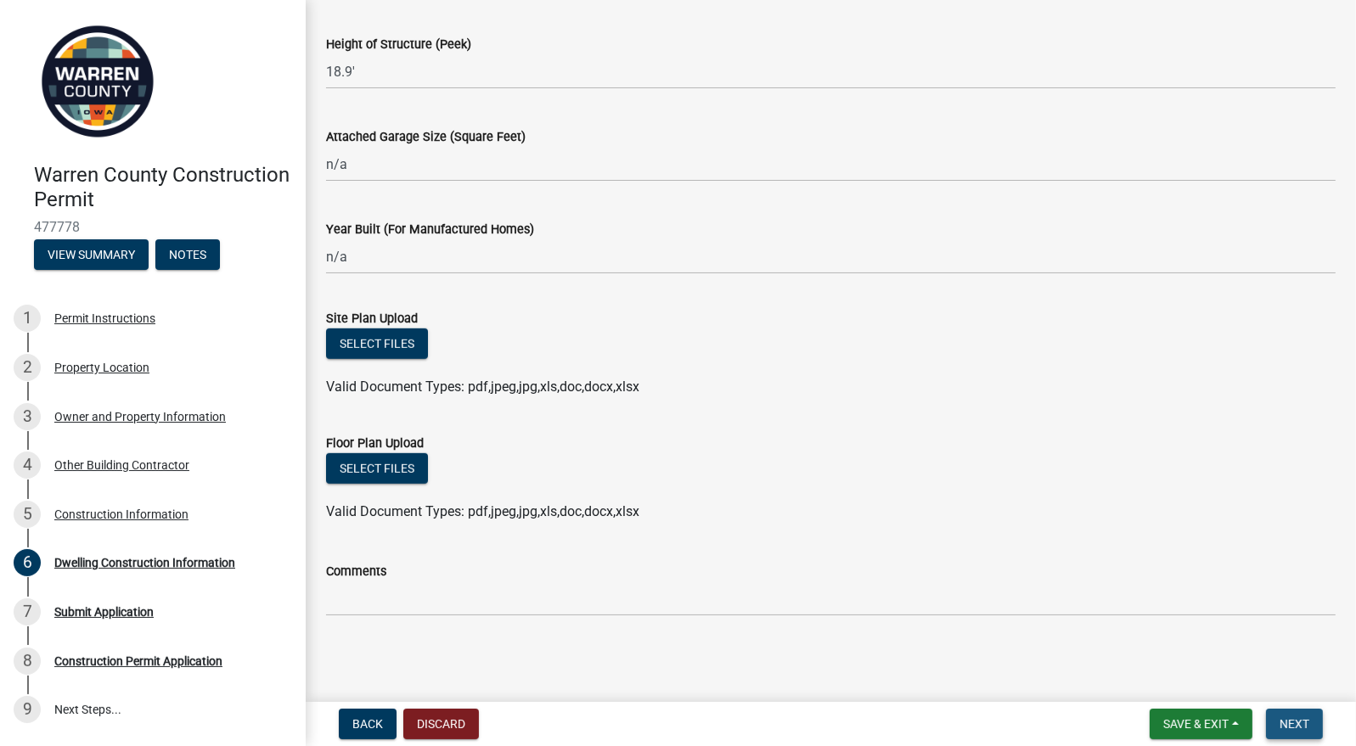
click at [1300, 717] on span "Next" at bounding box center [1294, 724] width 30 height 14
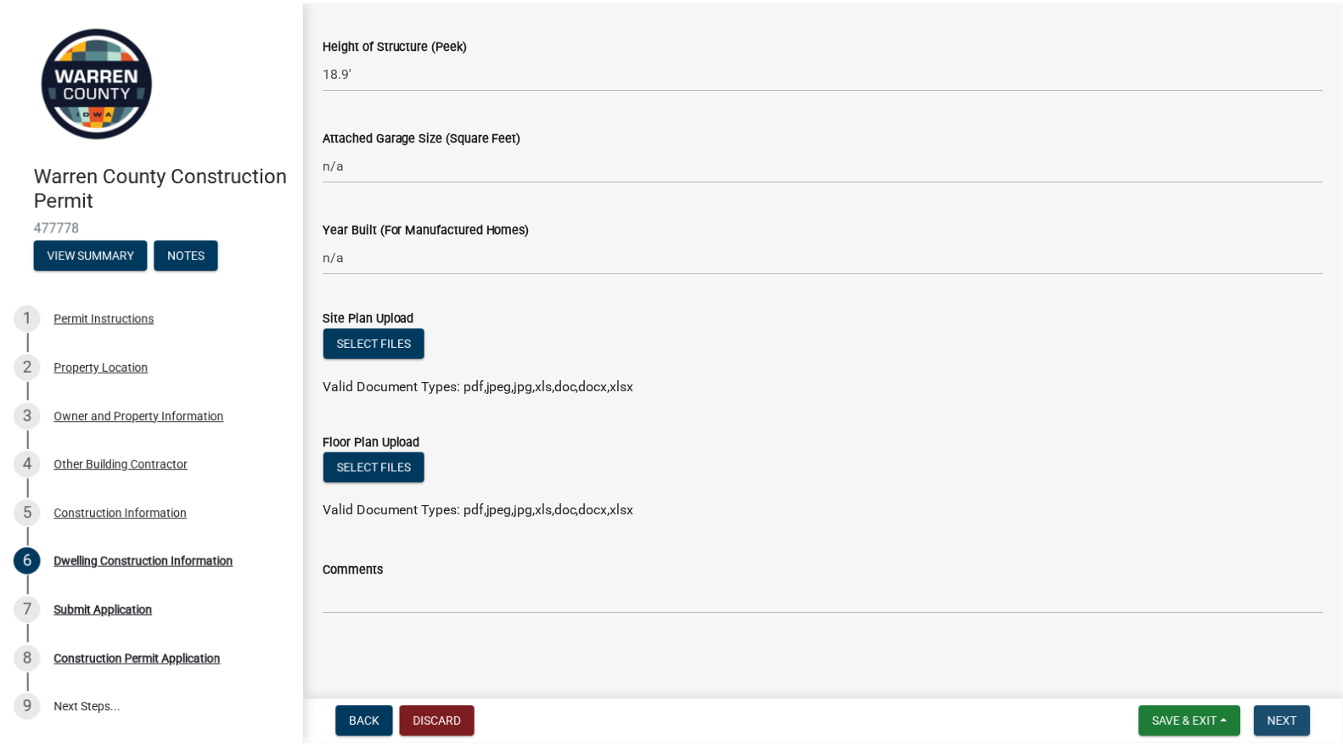
scroll to position [0, 0]
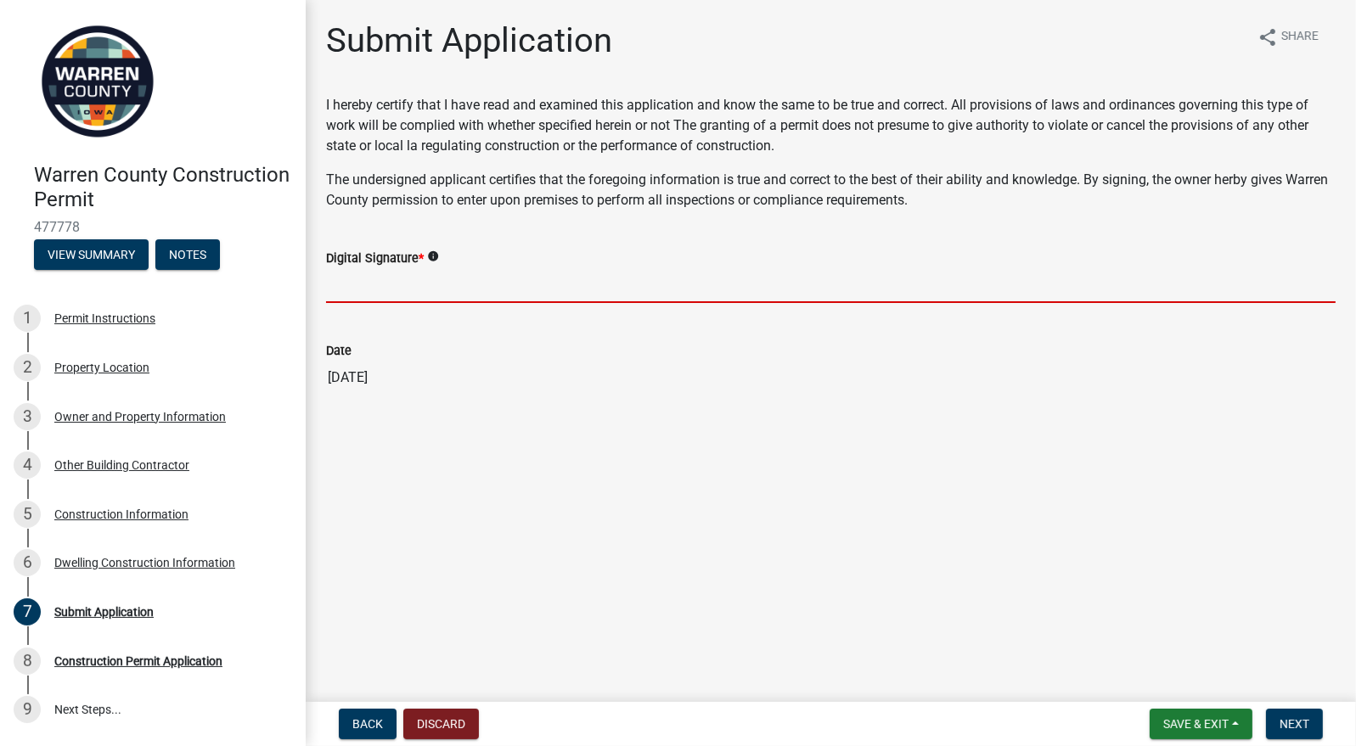
click at [436, 288] on input "Digital Signature *" at bounding box center [830, 285] width 1009 height 35
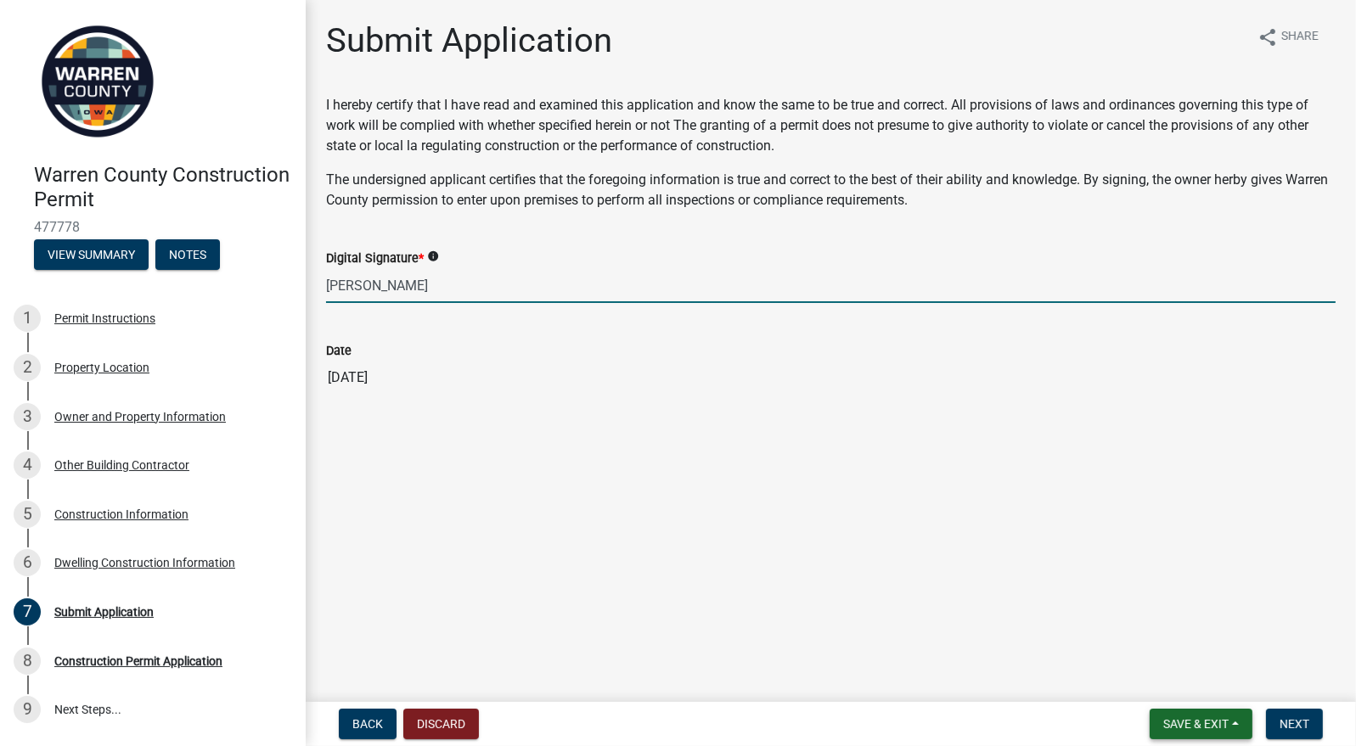
type input "[PERSON_NAME]"
click at [1189, 716] on button "Save & Exit" at bounding box center [1200, 724] width 103 height 31
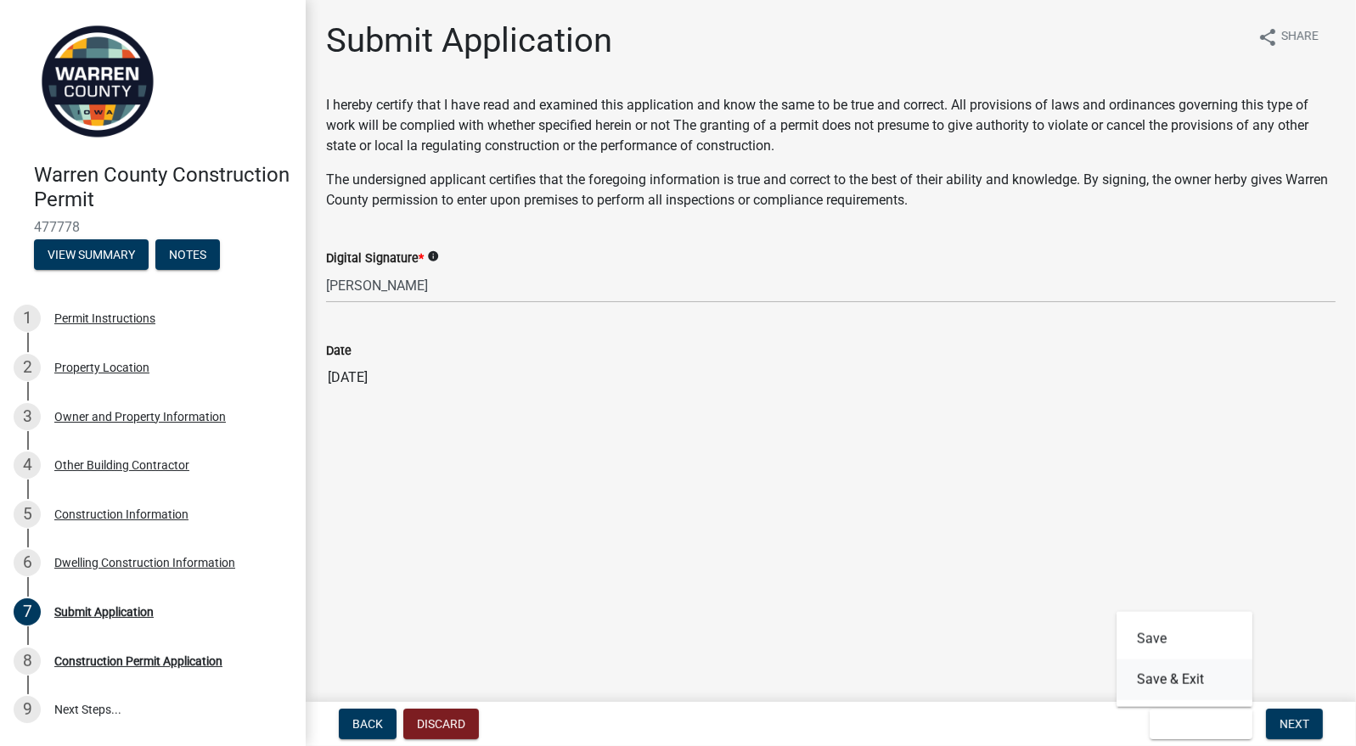
click at [1153, 677] on button "Save & Exit" at bounding box center [1184, 680] width 136 height 41
